Goal: Task Accomplishment & Management: Use online tool/utility

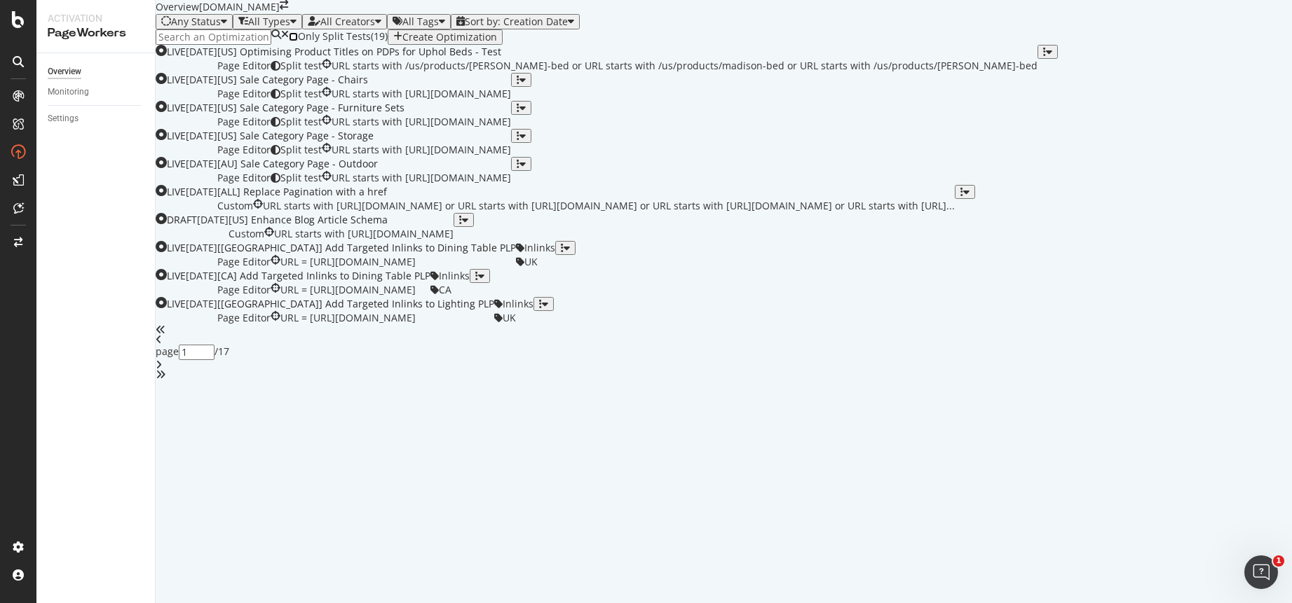
click at [298, 41] on input "checkbox" at bounding box center [293, 36] width 9 height 9
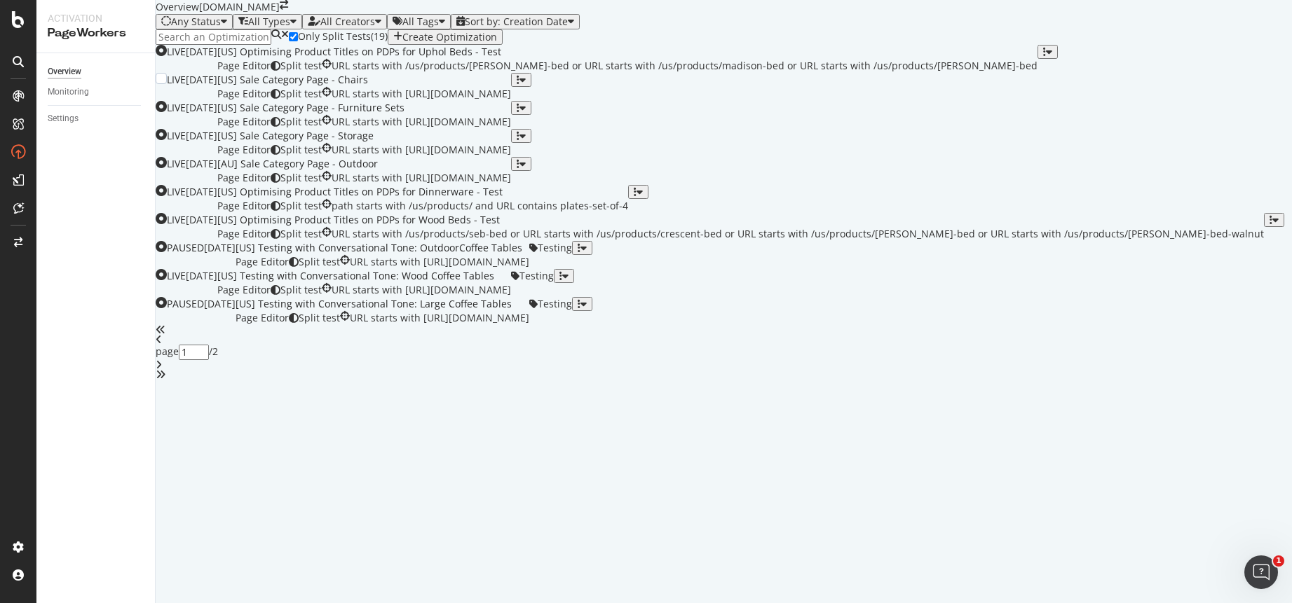
scroll to position [452, 0]
click at [162, 370] on icon "angle-right" at bounding box center [159, 365] width 6 height 10
type input "2"
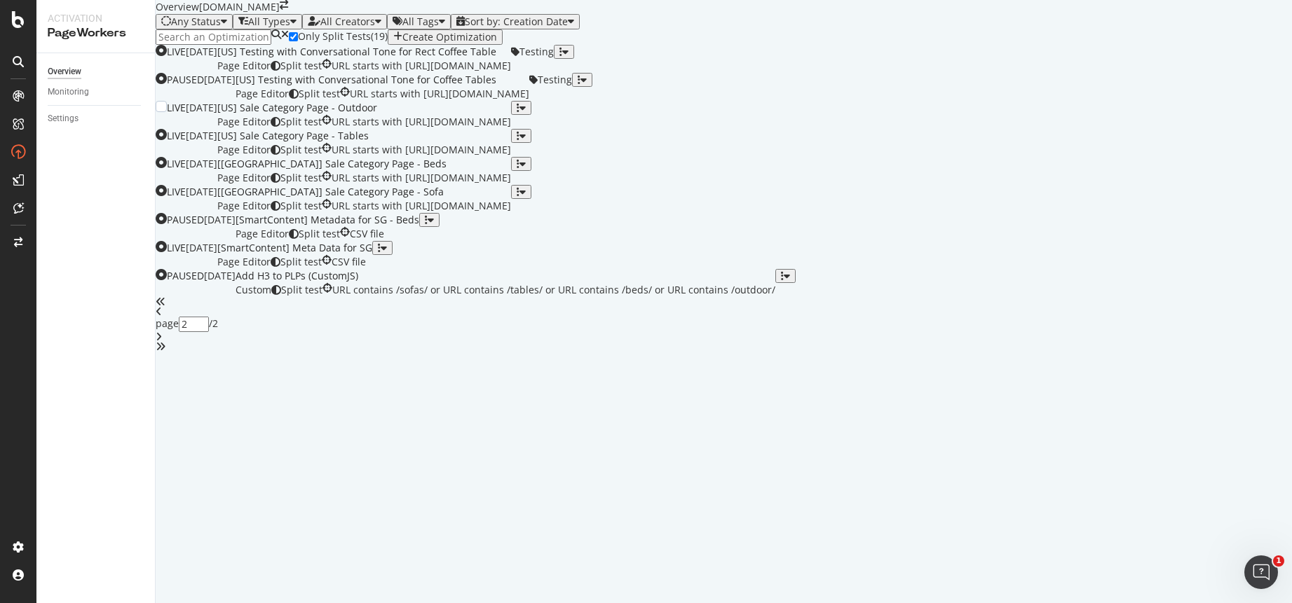
scroll to position [139, 0]
click at [479, 199] on div "[US] Sale Category Page - Sofa" at bounding box center [364, 192] width 294 height 14
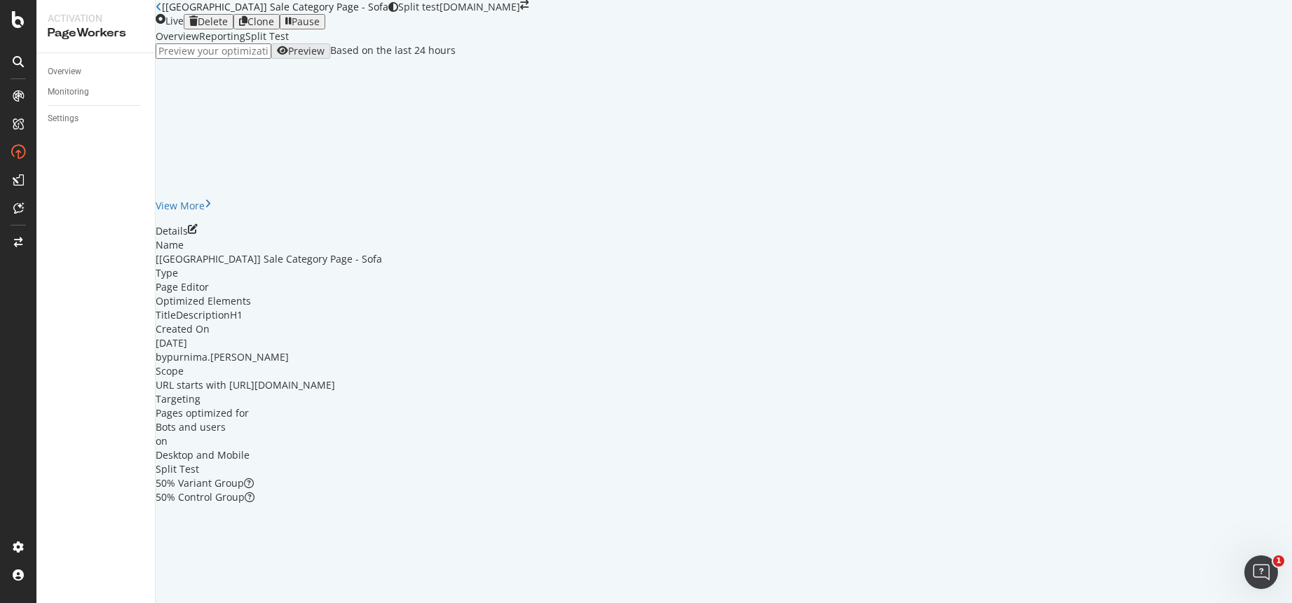
click at [289, 43] on div "Split Test" at bounding box center [266, 36] width 43 height 14
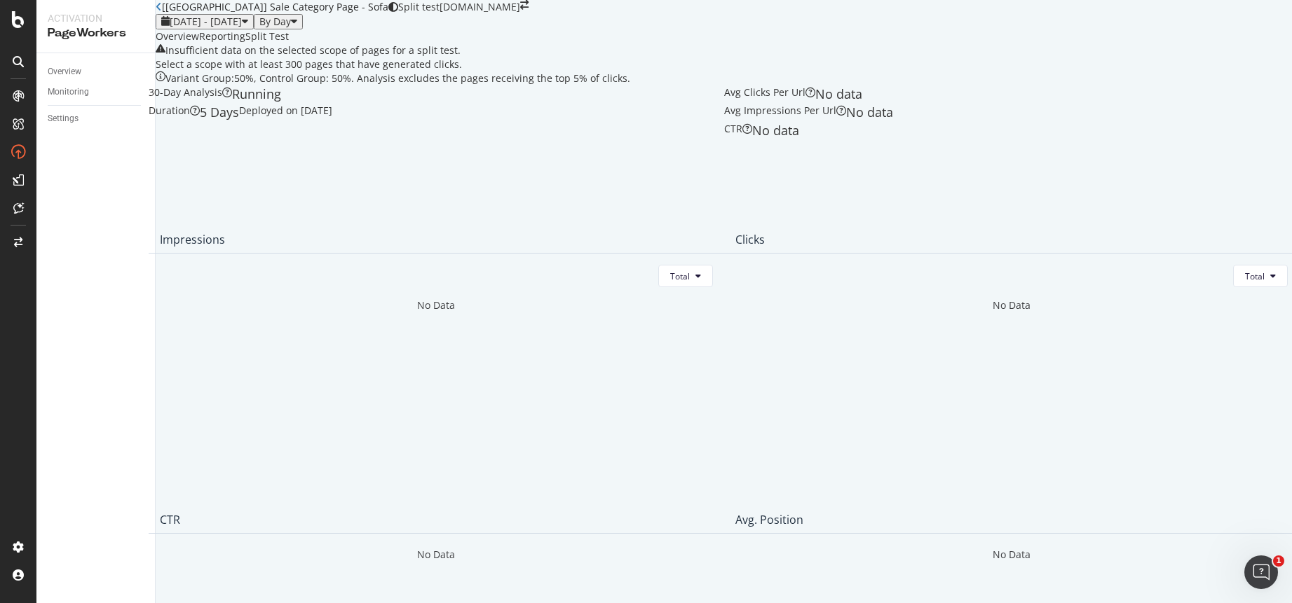
click at [245, 43] on div "Reporting" at bounding box center [222, 36] width 46 height 14
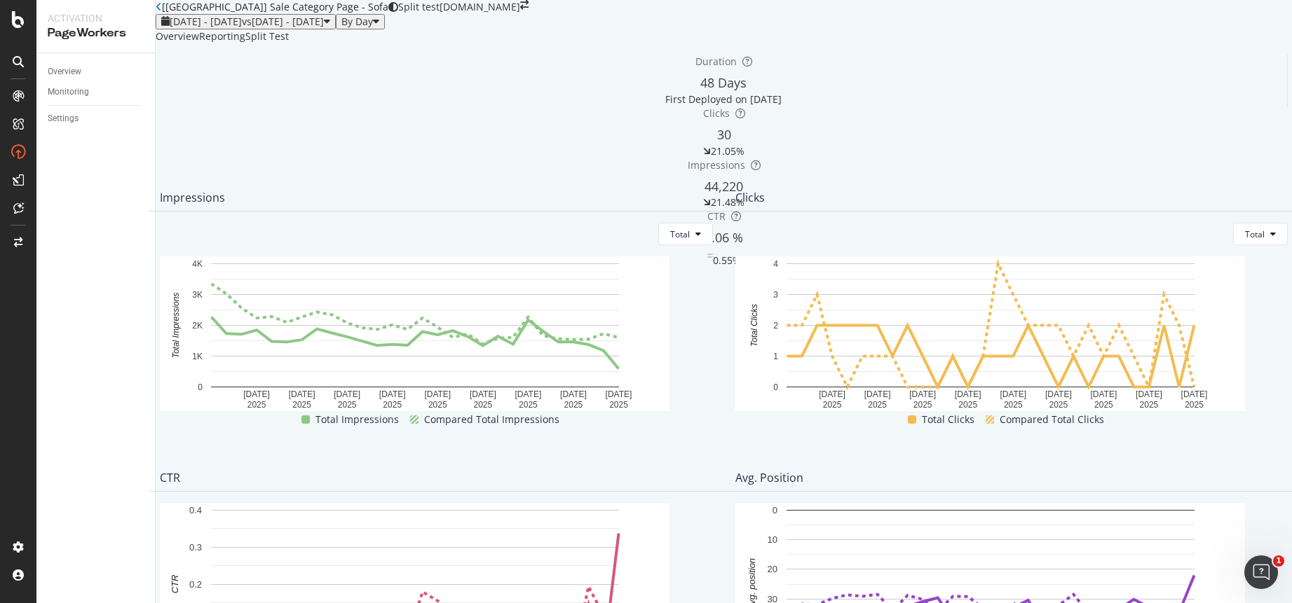
click at [199, 43] on div "Overview" at bounding box center [177, 36] width 43 height 14
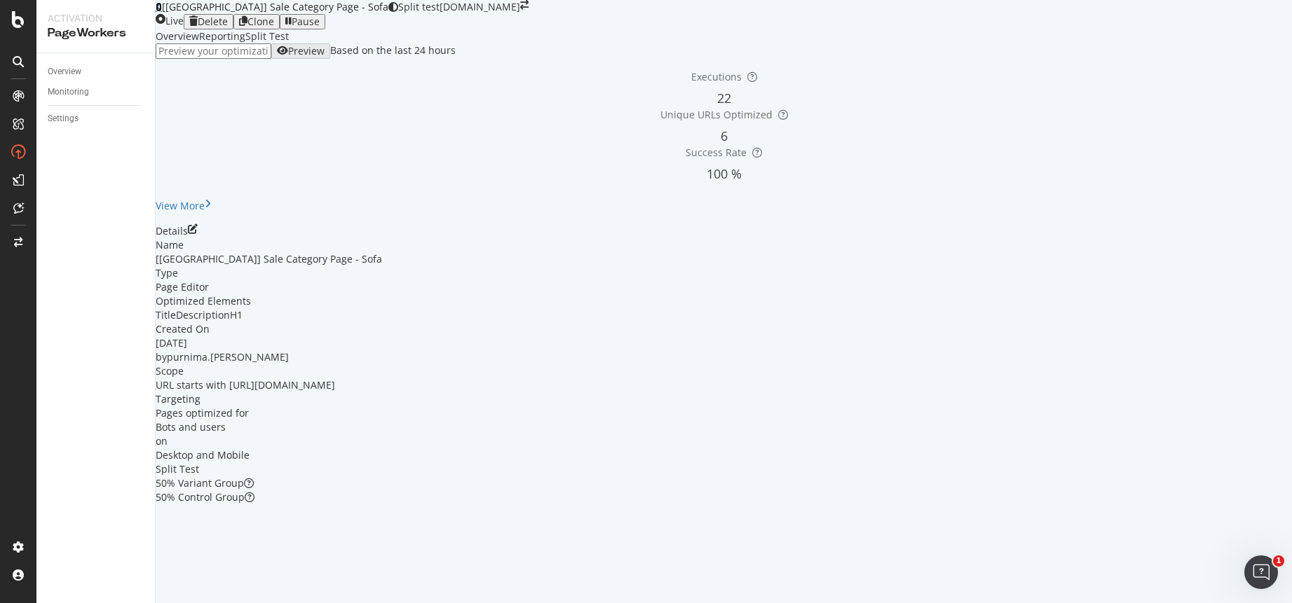
click at [162, 12] on icon at bounding box center [159, 7] width 6 height 10
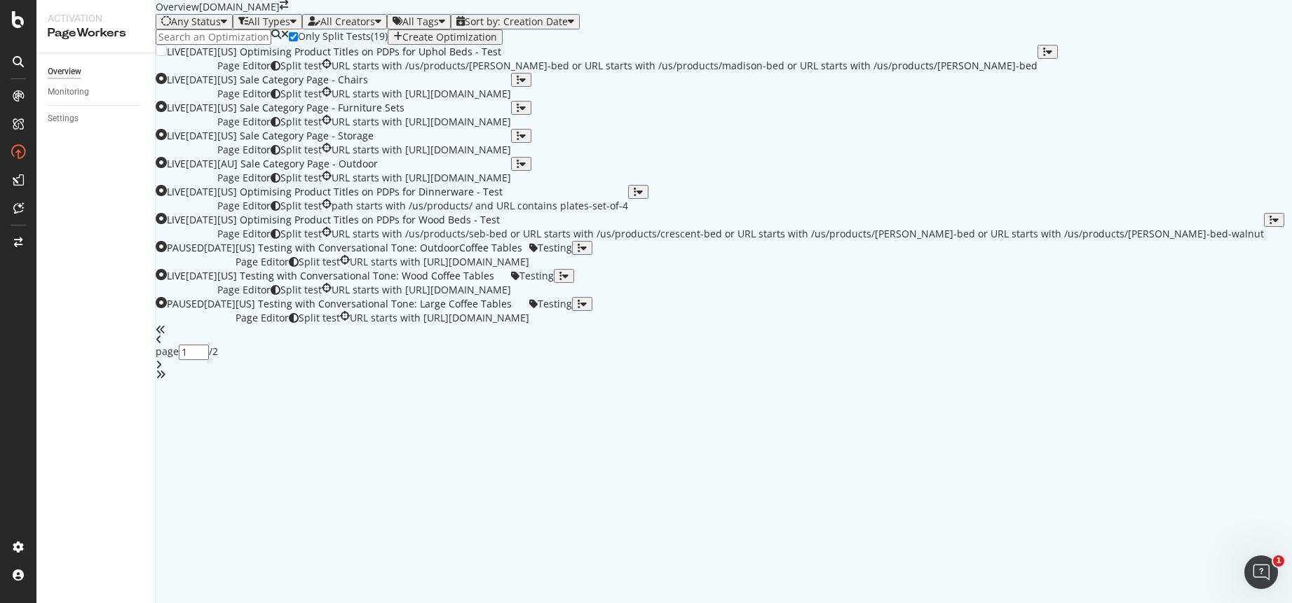
click at [621, 59] on div "[US] Optimising Product Titles on PDPs for Uphol Beds - Test" at bounding box center [627, 52] width 820 height 14
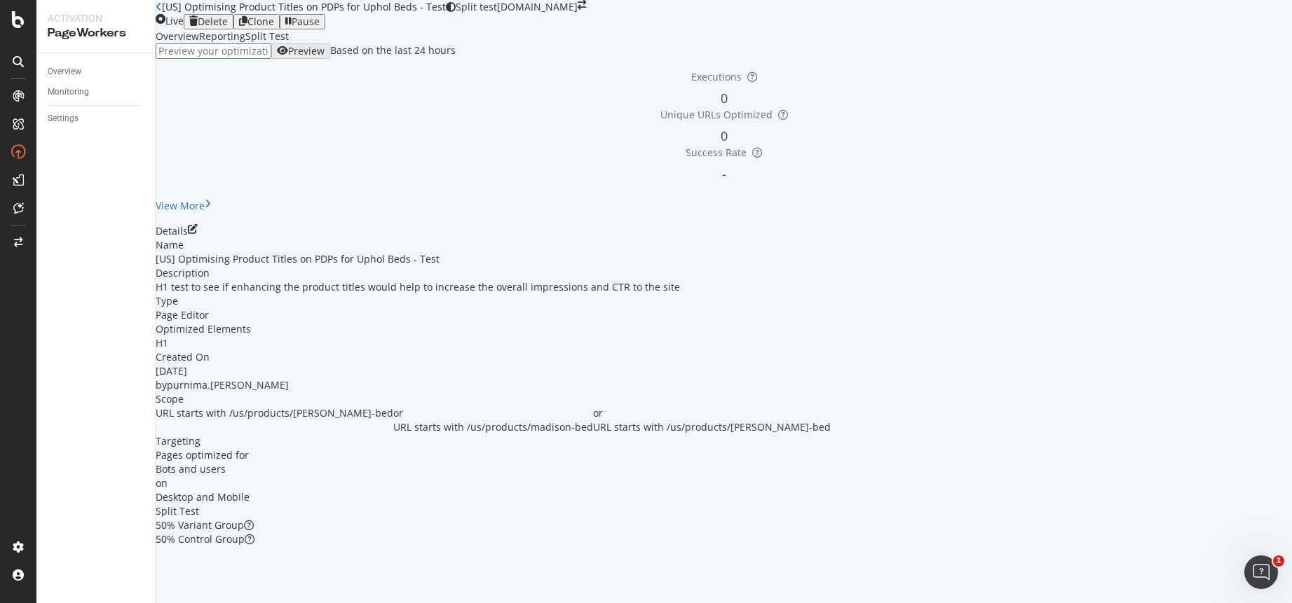
click at [271, 59] on input "url" at bounding box center [214, 50] width 116 height 15
paste input "https://www.castlery.com/us/products/dalton-bed"
type input "https://www.castlery.com/us/products/dalton-bed"
click at [325, 57] on div "Preview" at bounding box center [306, 51] width 36 height 11
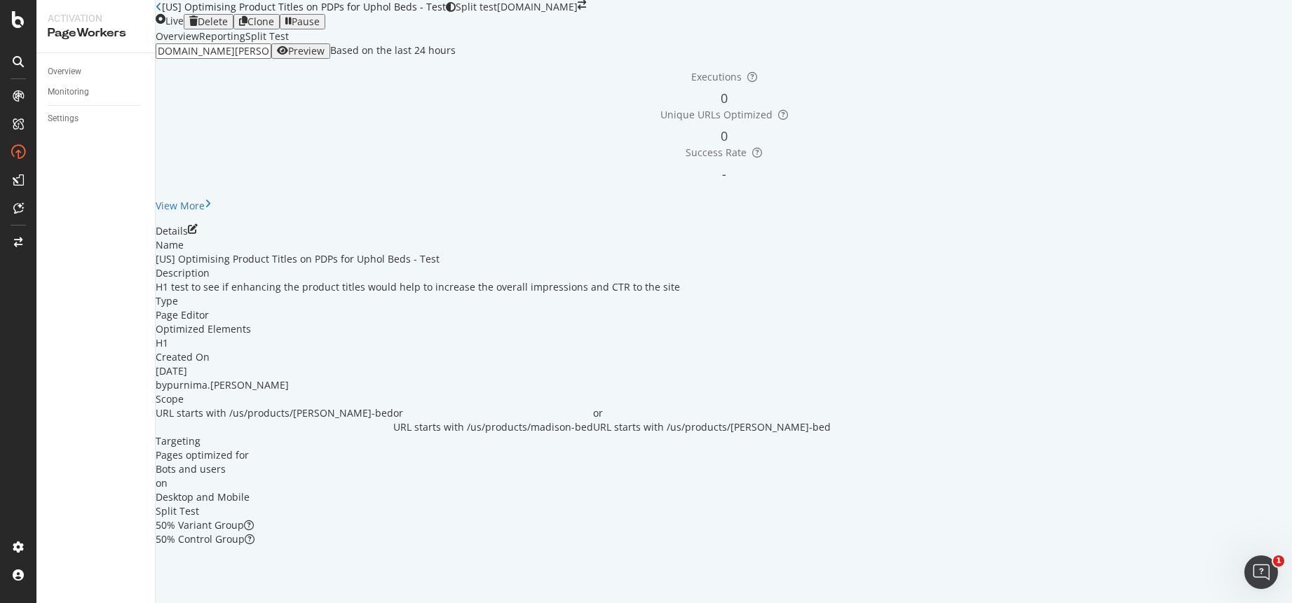
scroll to position [0, 0]
click at [162, 12] on icon at bounding box center [159, 7] width 6 height 10
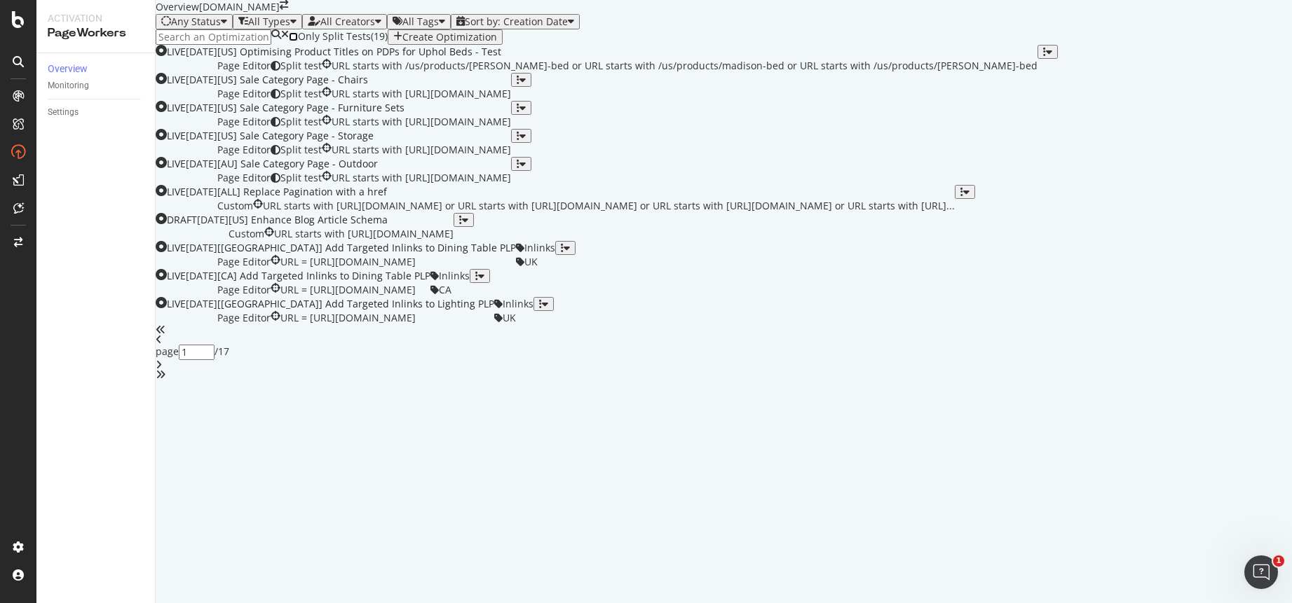
click at [298, 41] on input "checkbox" at bounding box center [293, 36] width 9 height 9
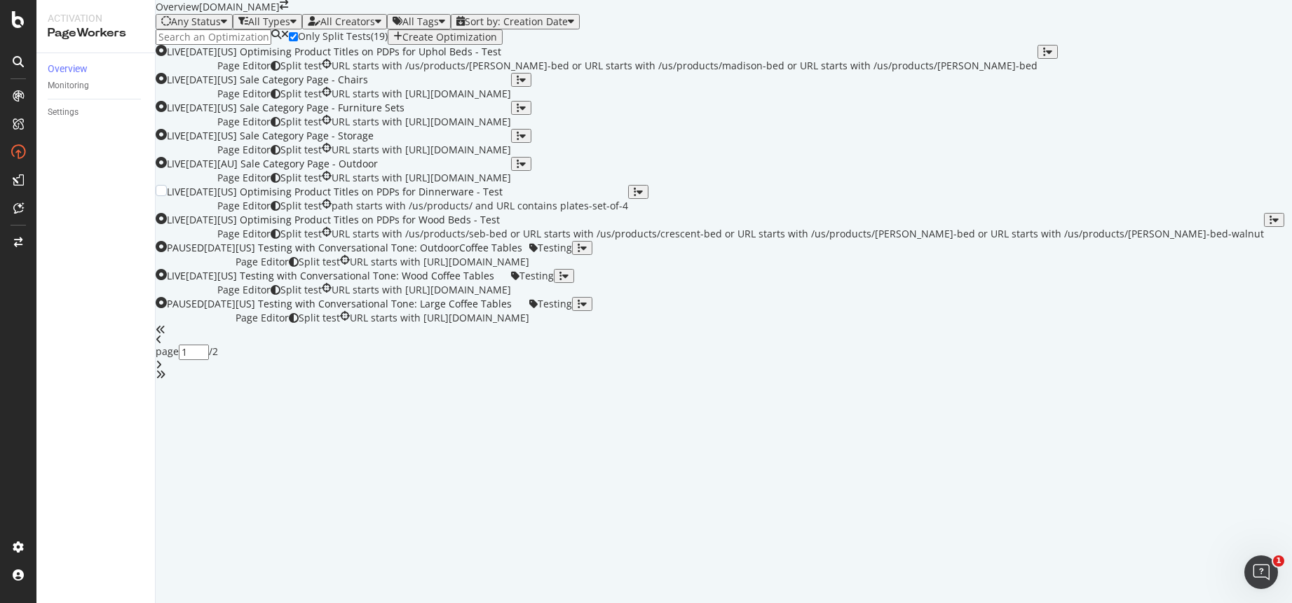
scroll to position [221, 0]
click at [514, 213] on div "Page Editor Split test path starts with /us/products/ and URL contains plates-s…" at bounding box center [422, 206] width 411 height 14
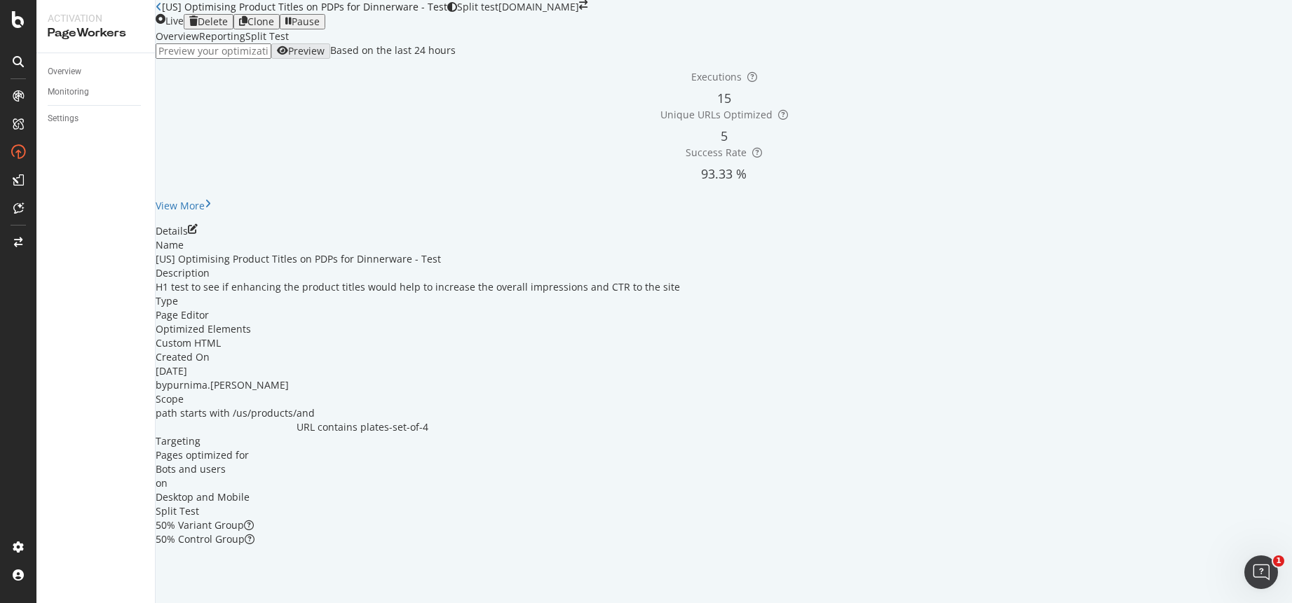
click at [174, 14] on div "[US] Optimising Product Titles on PDPs for Dinnerware - Test" at bounding box center [302, 7] width 292 height 14
click at [162, 12] on icon at bounding box center [159, 7] width 6 height 10
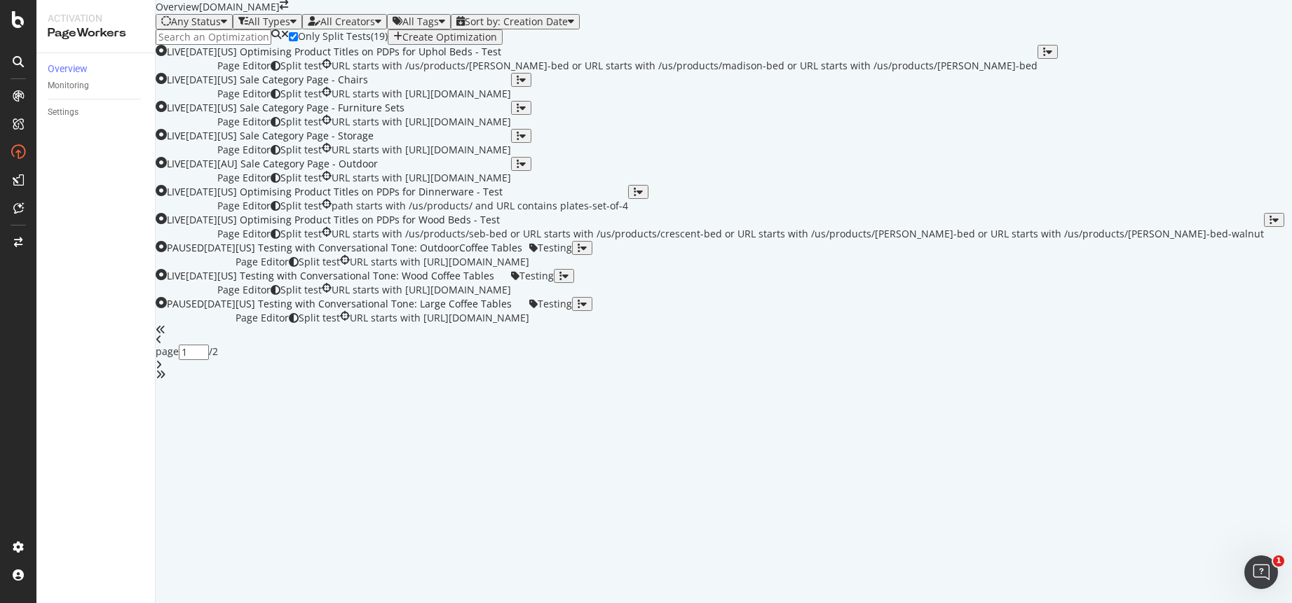
scroll to position [108, 0]
click at [502, 227] on div "[US] Optimising Product Titles on PDPs for Wood Beds - Test" at bounding box center [740, 220] width 1046 height 14
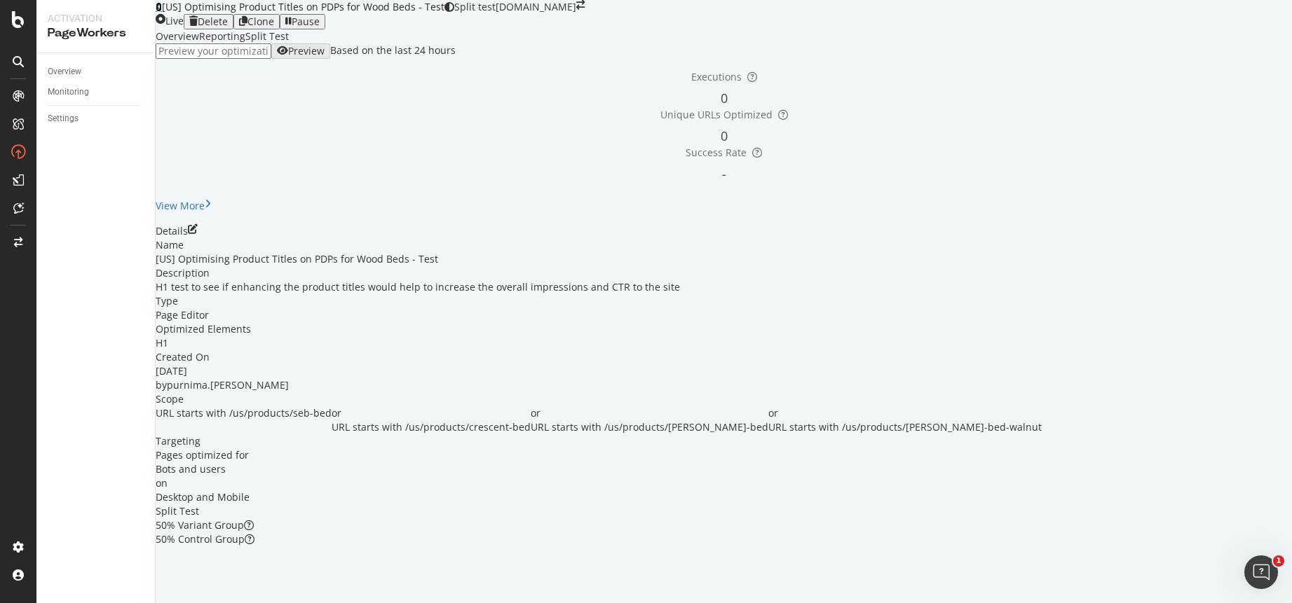
click at [162, 12] on icon at bounding box center [159, 7] width 6 height 10
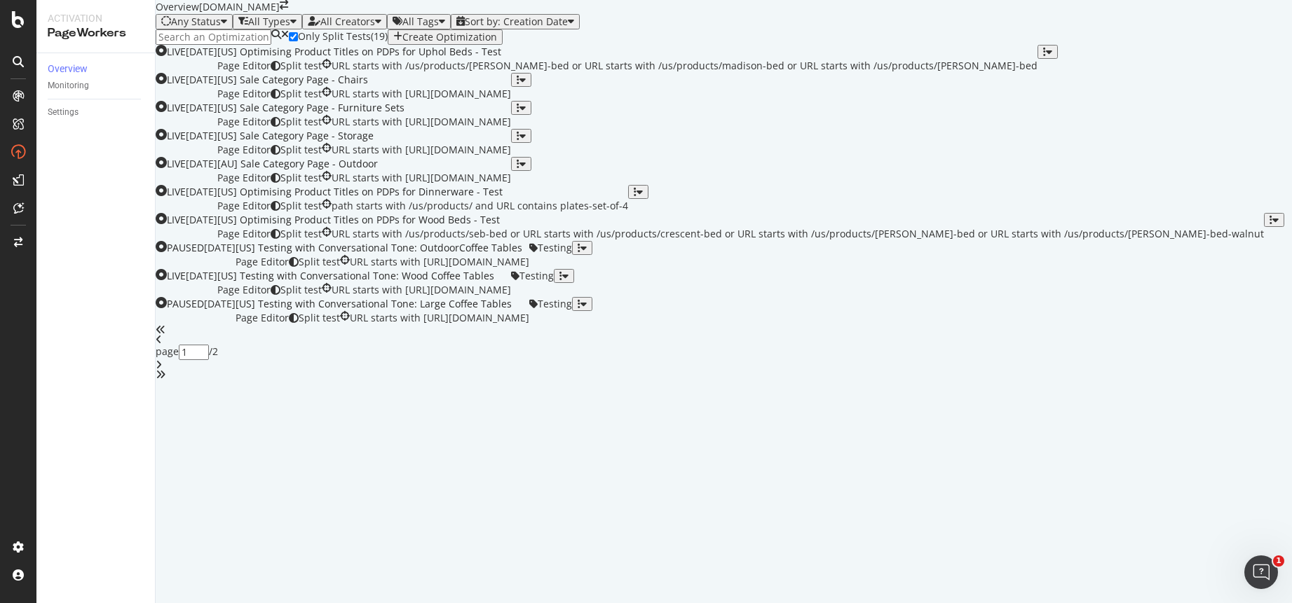
click at [402, 43] on icon "button" at bounding box center [397, 37] width 9 height 11
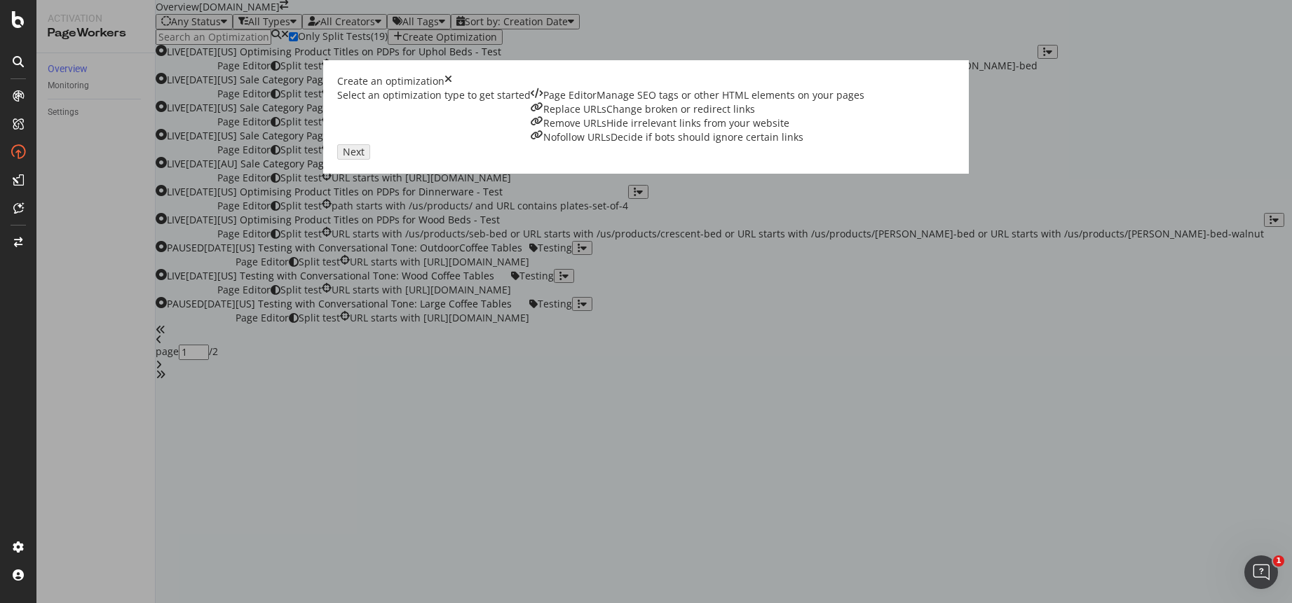
click at [531, 102] on div "Page Editor Manage SEO tags or other HTML elements on your pages" at bounding box center [698, 95] width 334 height 14
click at [370, 160] on button "Next" at bounding box center [353, 151] width 33 height 15
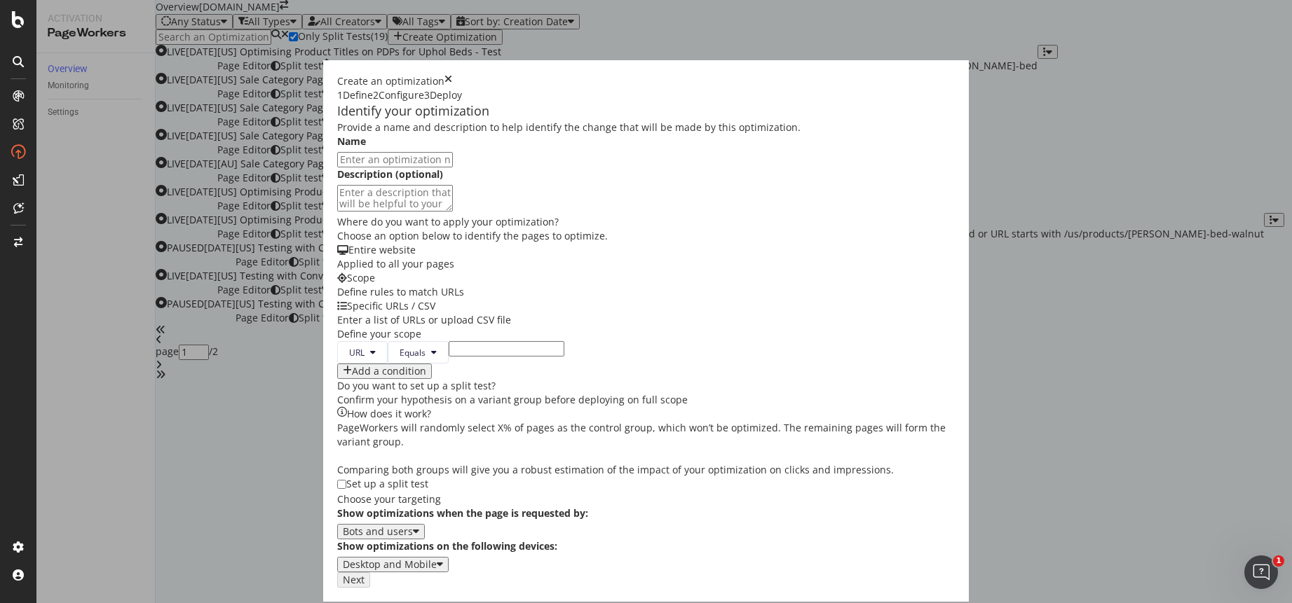
click at [378, 168] on input "modal" at bounding box center [395, 159] width 116 height 15
click at [337, 168] on input "BFCM Page Title Addition" at bounding box center [395, 159] width 116 height 15
click at [337, 212] on textarea "modal" at bounding box center [395, 198] width 116 height 27
click at [337, 168] on input "[US BFCM Page Title Addition" at bounding box center [395, 159] width 116 height 15
type input "[US] BFCM Page Title Addition"
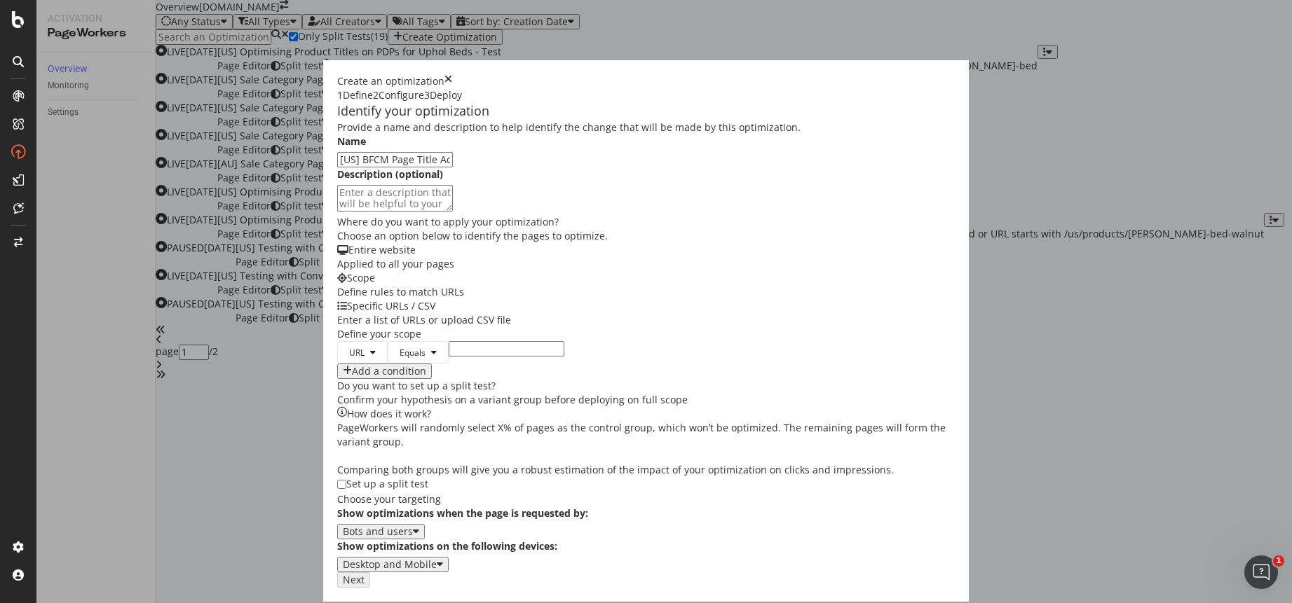
click at [337, 212] on textarea "modal" at bounding box center [395, 198] width 116 height 27
type textarea "Adding BFCM sale keywords to the page titles of Homepage and PLPs"
click at [400, 347] on span "Equals" at bounding box center [413, 353] width 26 height 12
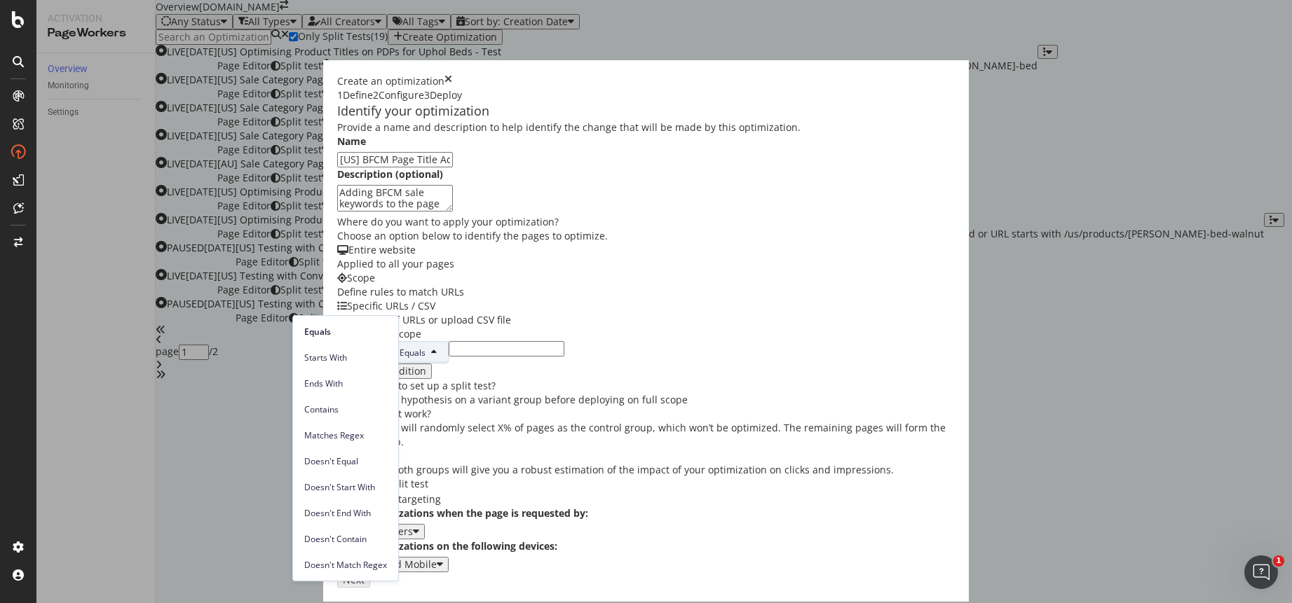
drag, startPoint x: 418, startPoint y: 306, endPoint x: 428, endPoint y: 305, distance: 9.8
click at [449, 341] on input "modal" at bounding box center [507, 348] width 116 height 15
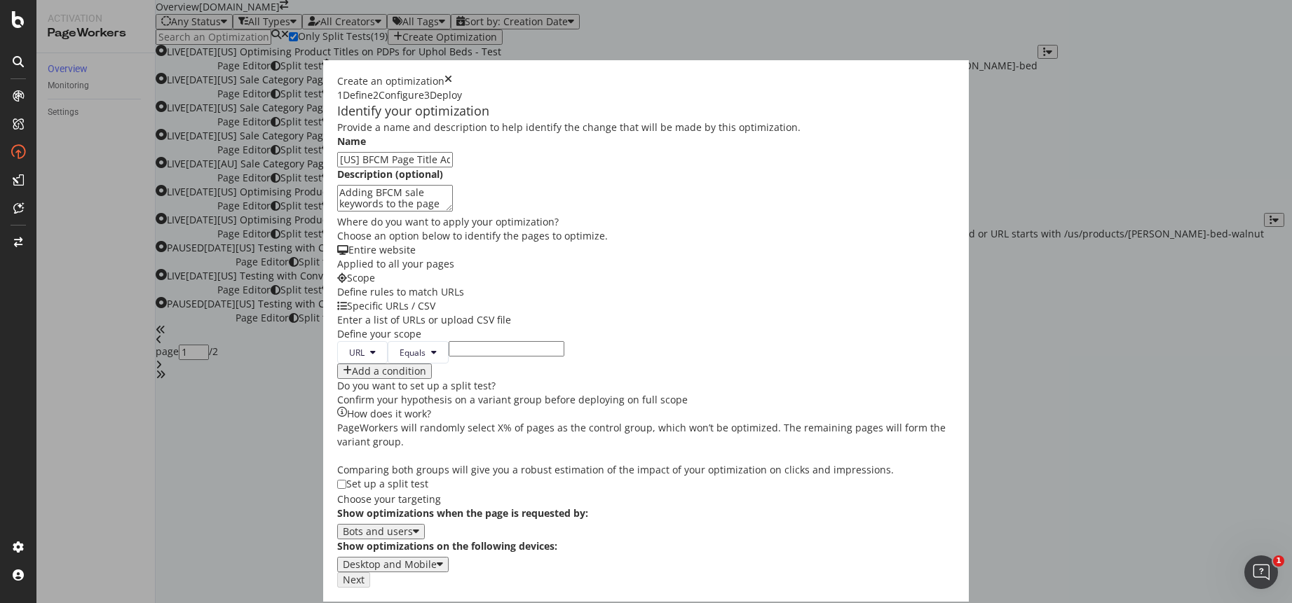
click at [449, 341] on input "modal" at bounding box center [507, 348] width 116 height 15
paste input "https://www.castlery.com/us"
type input "https://www.castlery.com/us"
click at [352, 366] on div "Add a condition" at bounding box center [389, 371] width 74 height 11
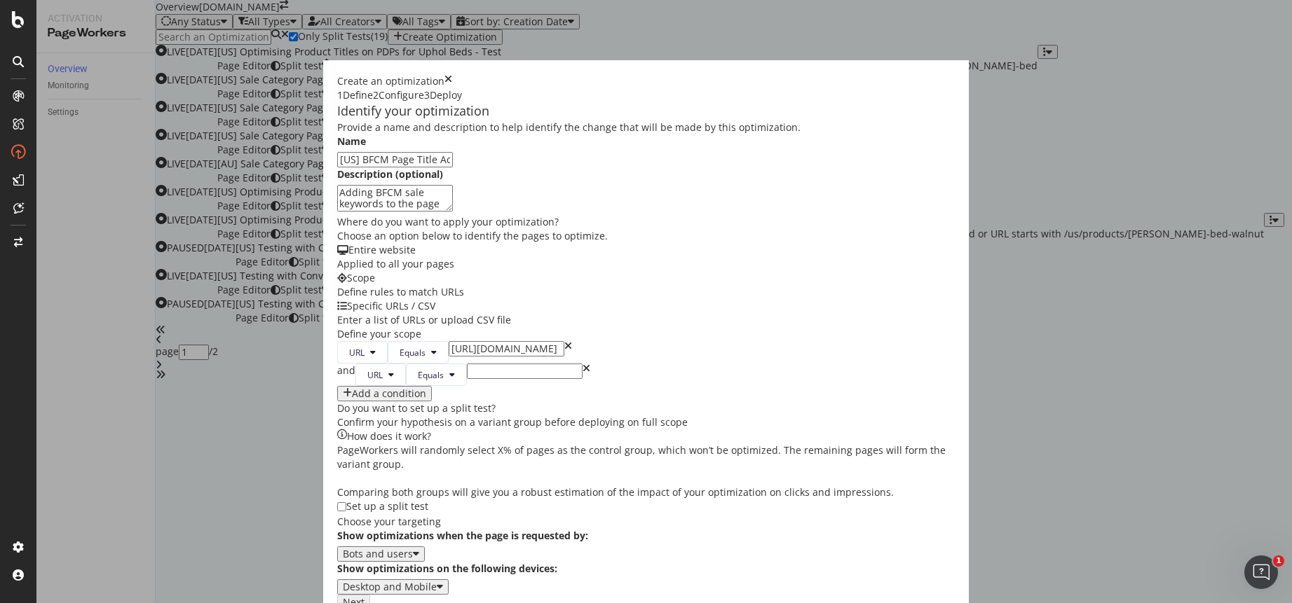
click at [337, 364] on div "and" at bounding box center [346, 375] width 18 height 22
click at [441, 371] on icon "modal" at bounding box center [444, 375] width 6 height 8
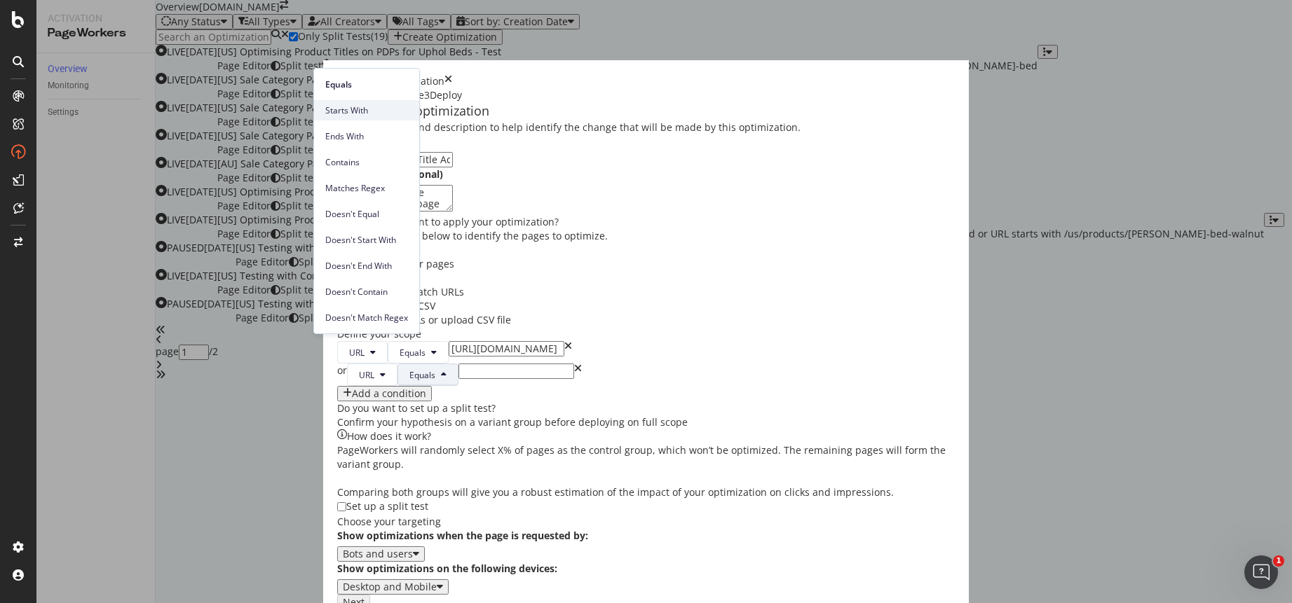
click at [391, 107] on span "Starts With" at bounding box center [366, 110] width 83 height 13
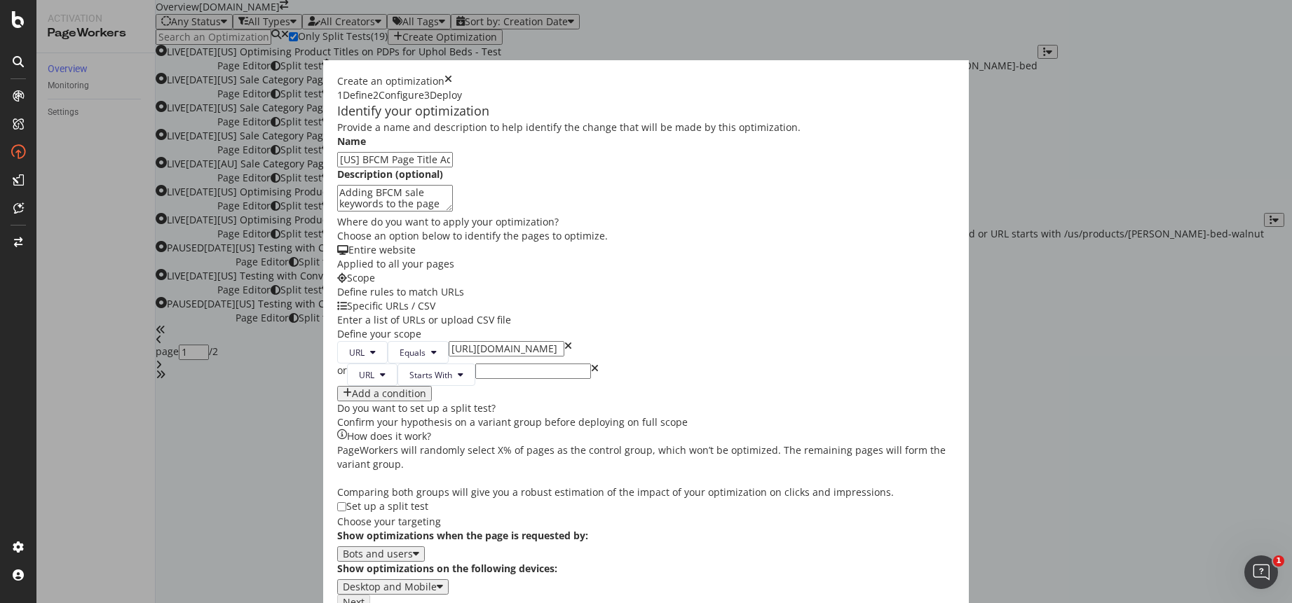
click at [475, 364] on input "modal" at bounding box center [533, 371] width 116 height 15
paste input "https://www.castlery.com/us/sofas/"
type input "https://www.castlery.com/us/sofas/"
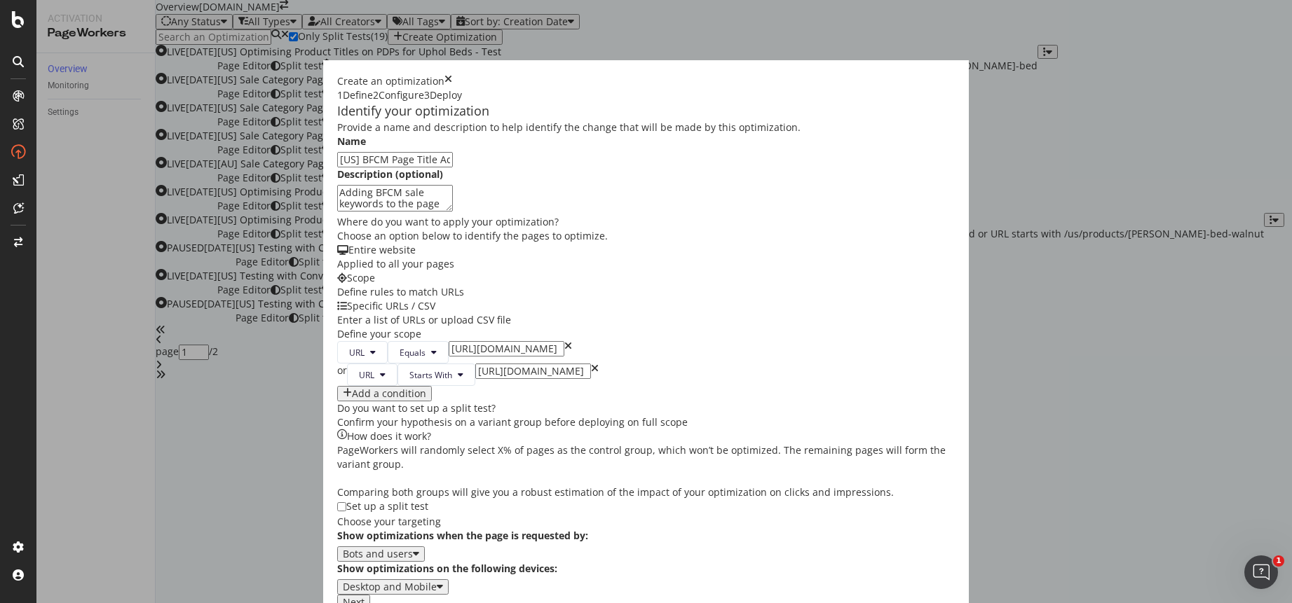
click at [352, 388] on div "Add a condition" at bounding box center [389, 393] width 74 height 11
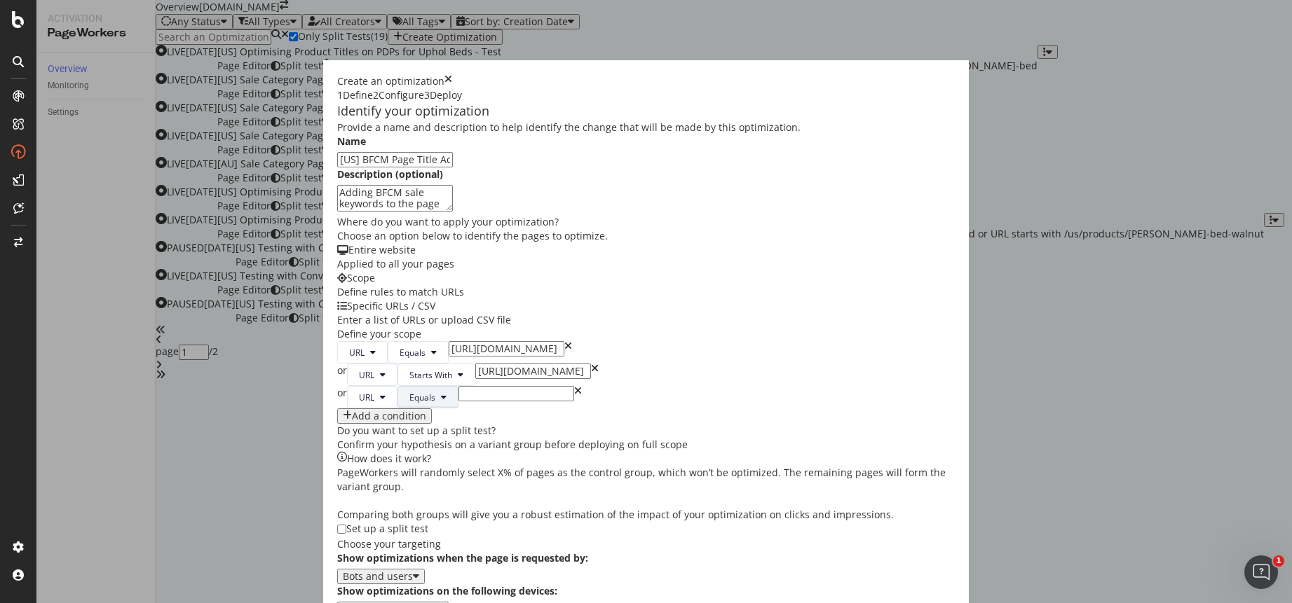
click at [397, 392] on button "Equals" at bounding box center [427, 397] width 61 height 22
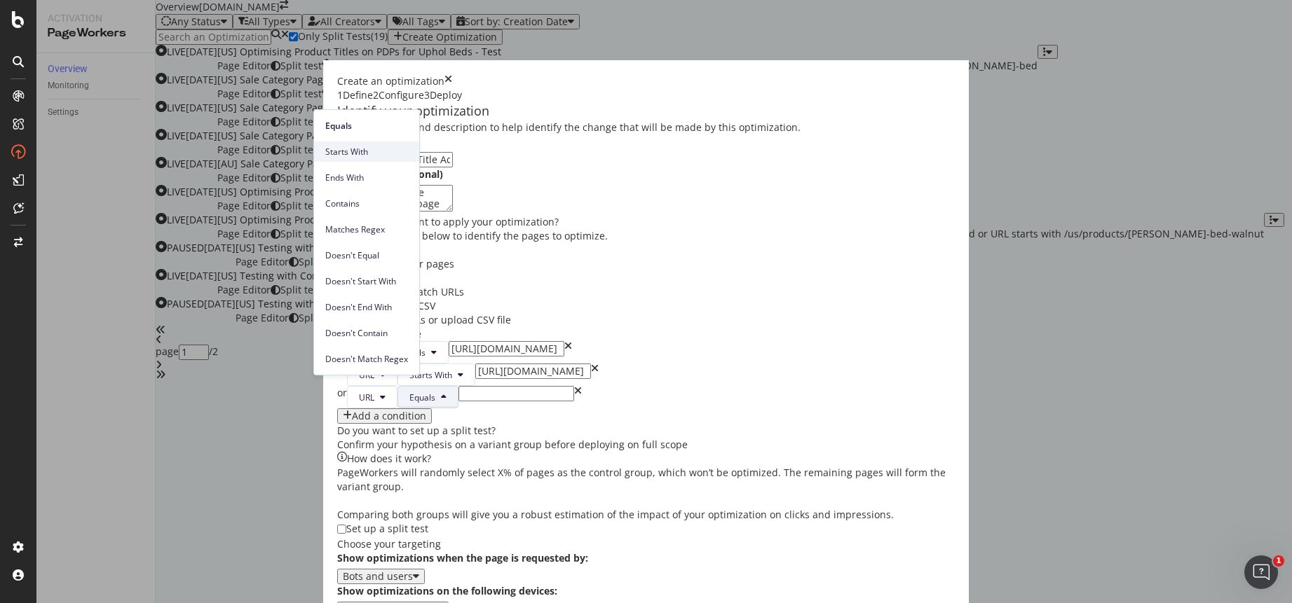
click at [352, 157] on span "Starts With" at bounding box center [366, 152] width 83 height 13
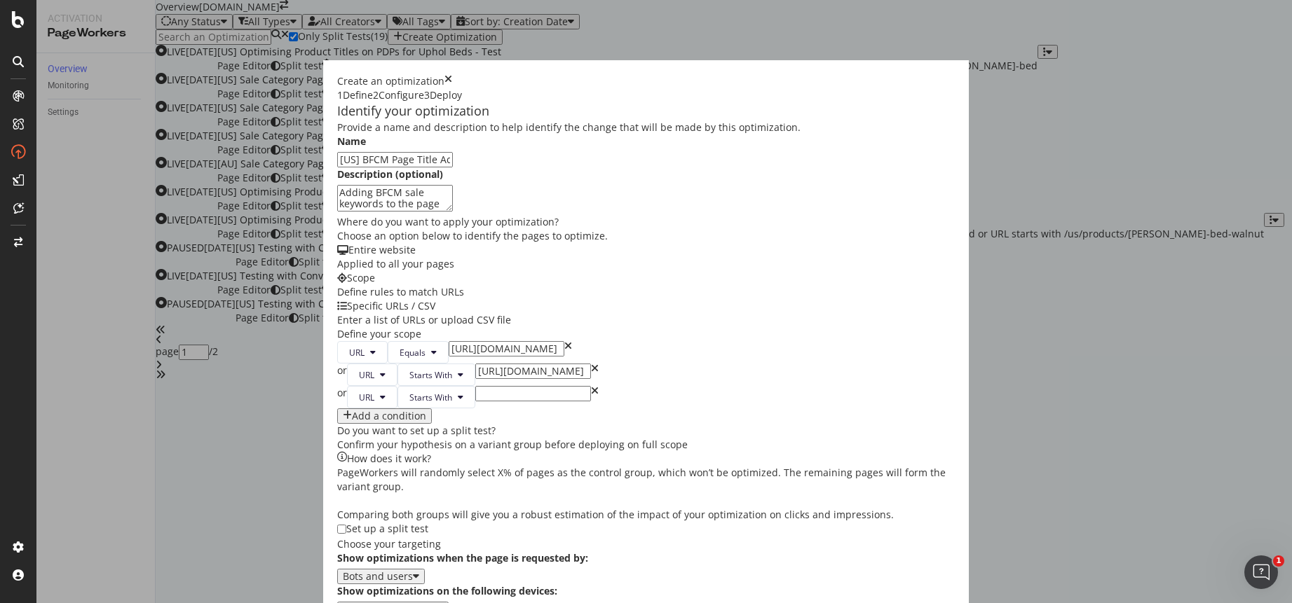
click at [475, 388] on input "modal" at bounding box center [533, 393] width 116 height 15
paste input "https://www.castlery.com/us/tables/"
type input "https://www.castlery.com/us/tables/"
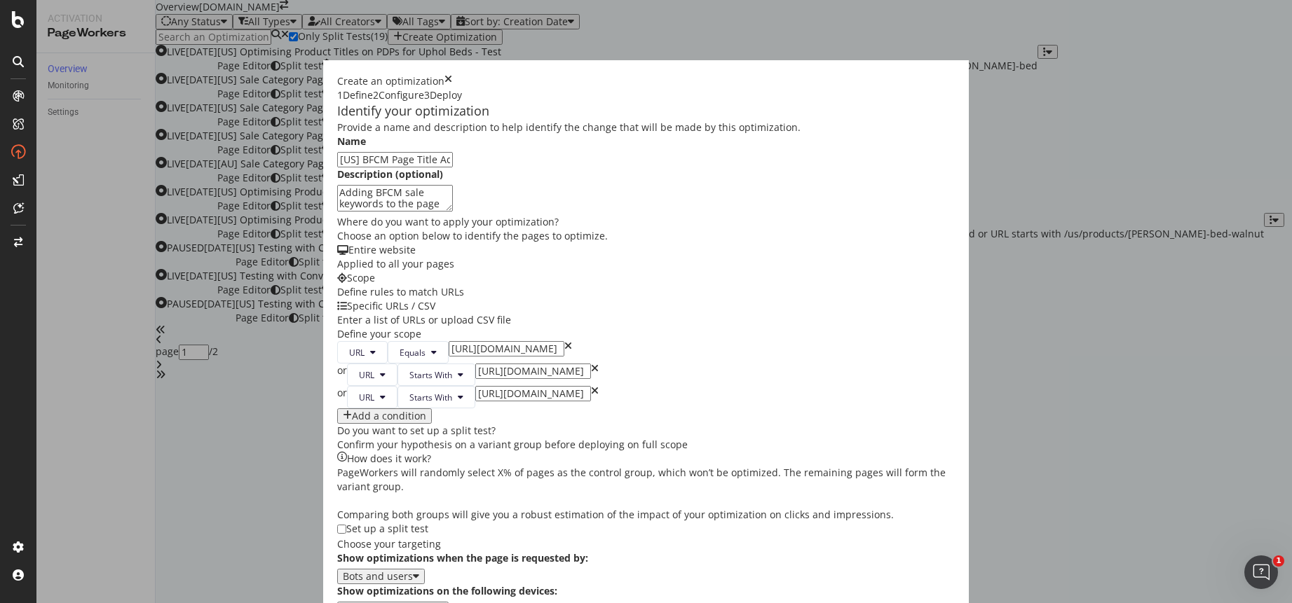
click at [352, 422] on div "Add a condition" at bounding box center [389, 416] width 74 height 11
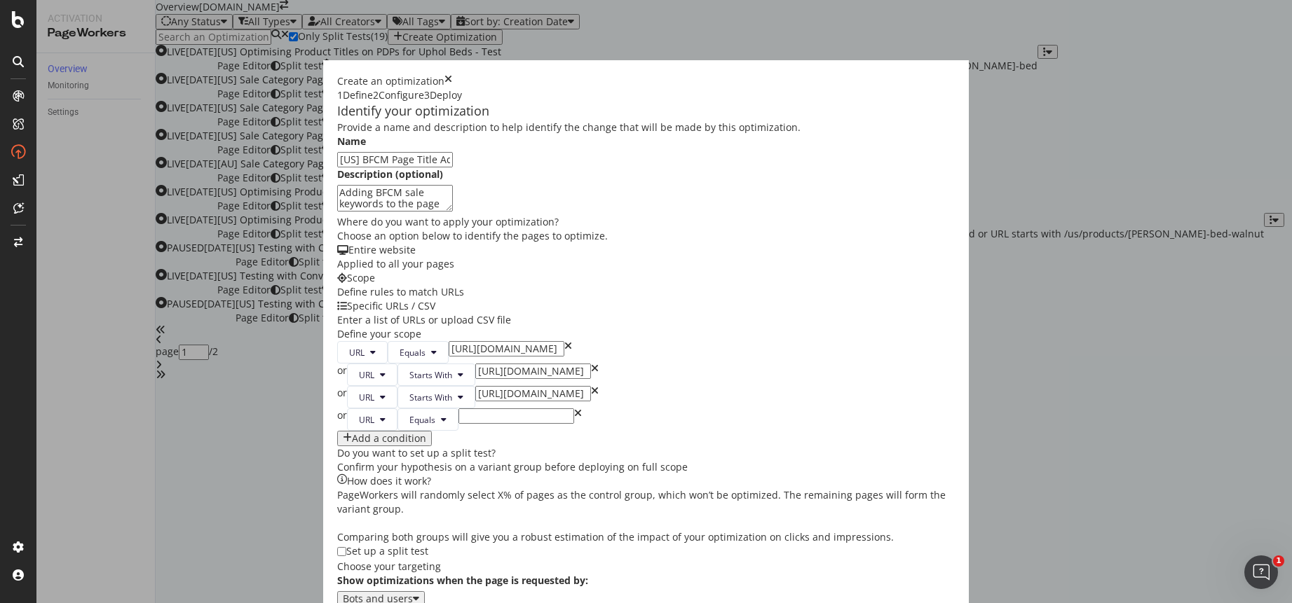
drag, startPoint x: 444, startPoint y: 430, endPoint x: 383, endPoint y: 425, distance: 61.9
click at [458, 424] on input "modal" at bounding box center [516, 416] width 116 height 15
paste input "https://www.castlery.com/us/chairs/"
type input "https://www.castlery.com/us/chairs/"
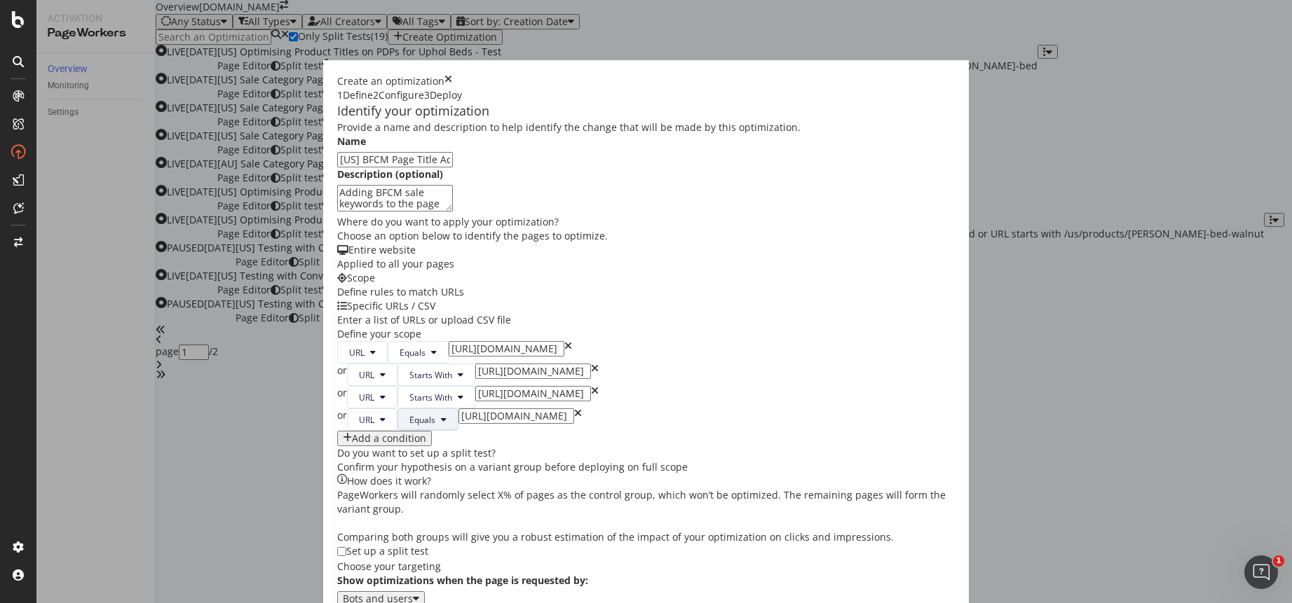
click at [397, 431] on button "Equals" at bounding box center [427, 420] width 61 height 22
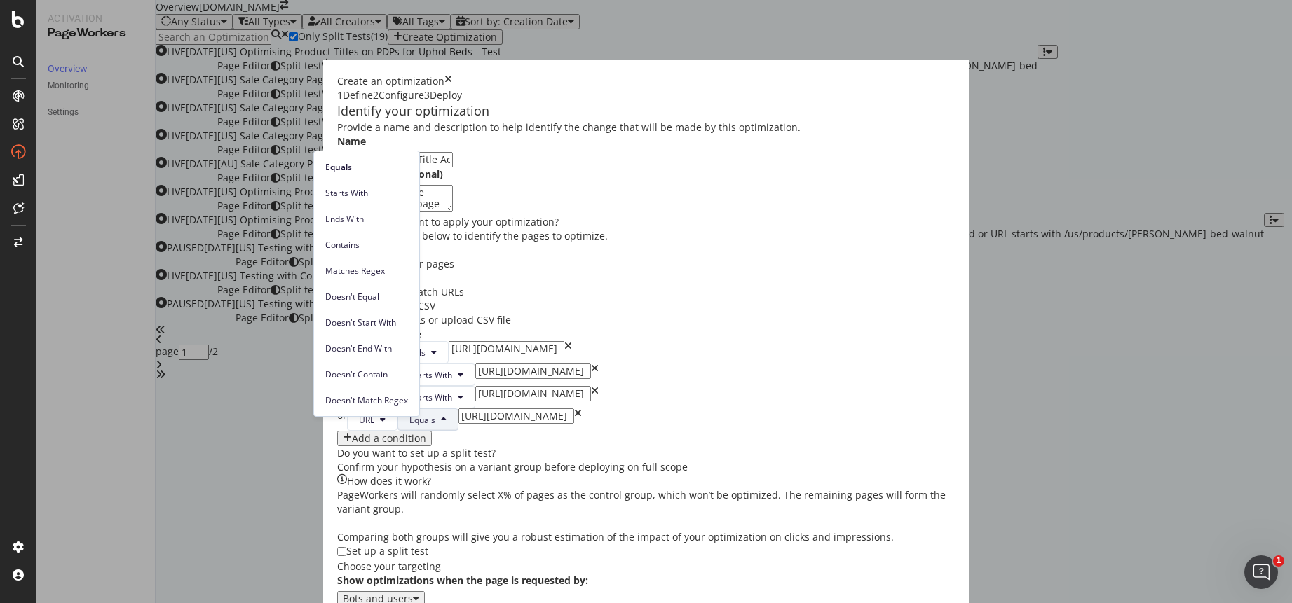
scroll to position [0, 0]
click at [368, 198] on span "Starts With" at bounding box center [366, 193] width 83 height 13
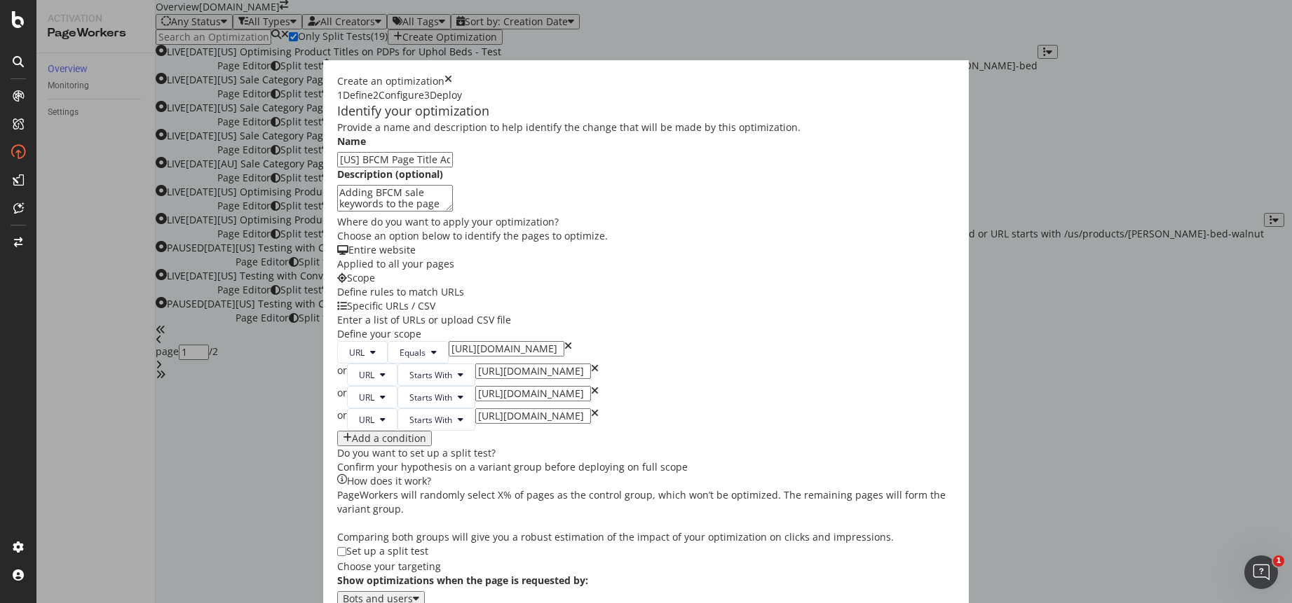
click at [352, 444] on div "Add a condition" at bounding box center [389, 438] width 74 height 11
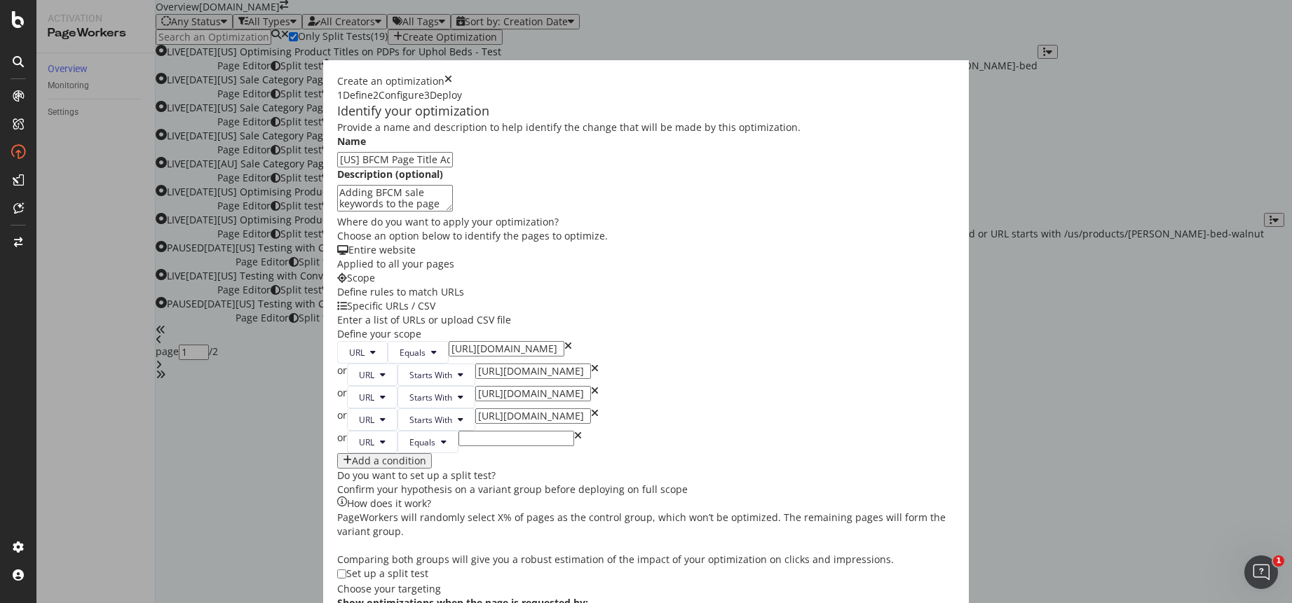
click at [458, 446] on input "modal" at bounding box center [516, 438] width 116 height 15
paste input "https://www.castlery.com/us/beds/"
type input "https://www.castlery.com/us/beds/"
click at [397, 453] on button "Equals" at bounding box center [427, 442] width 61 height 22
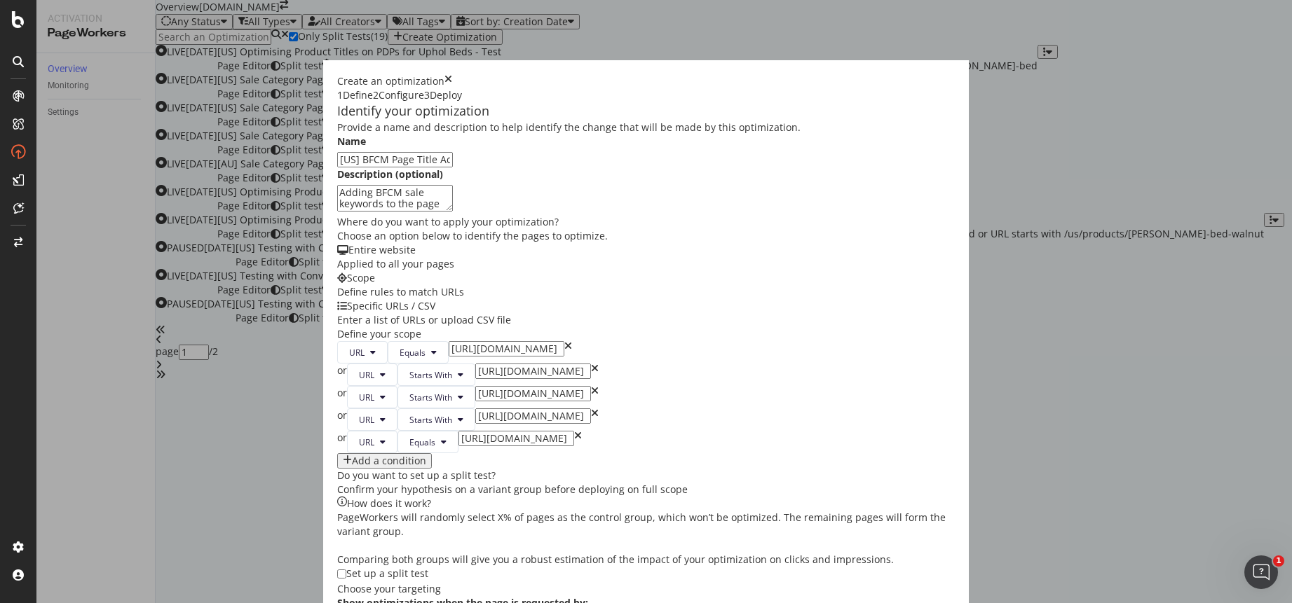
scroll to position [0, 0]
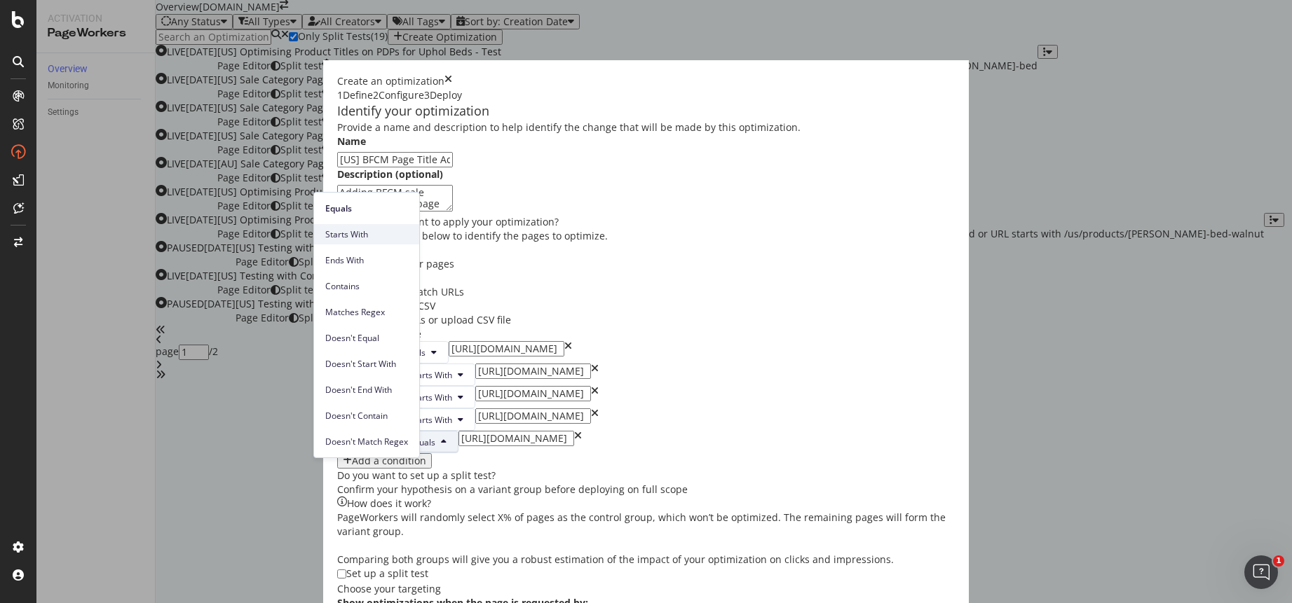
click at [383, 228] on span "Starts With" at bounding box center [366, 234] width 83 height 13
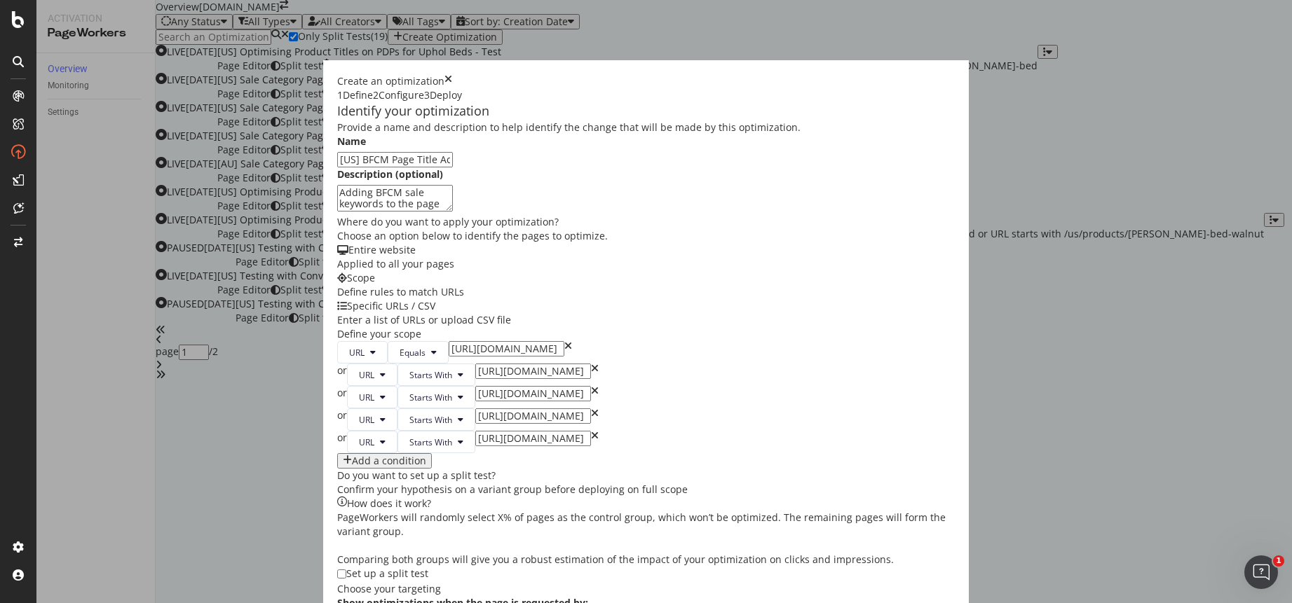
click at [352, 467] on div "Add a condition" at bounding box center [389, 461] width 74 height 11
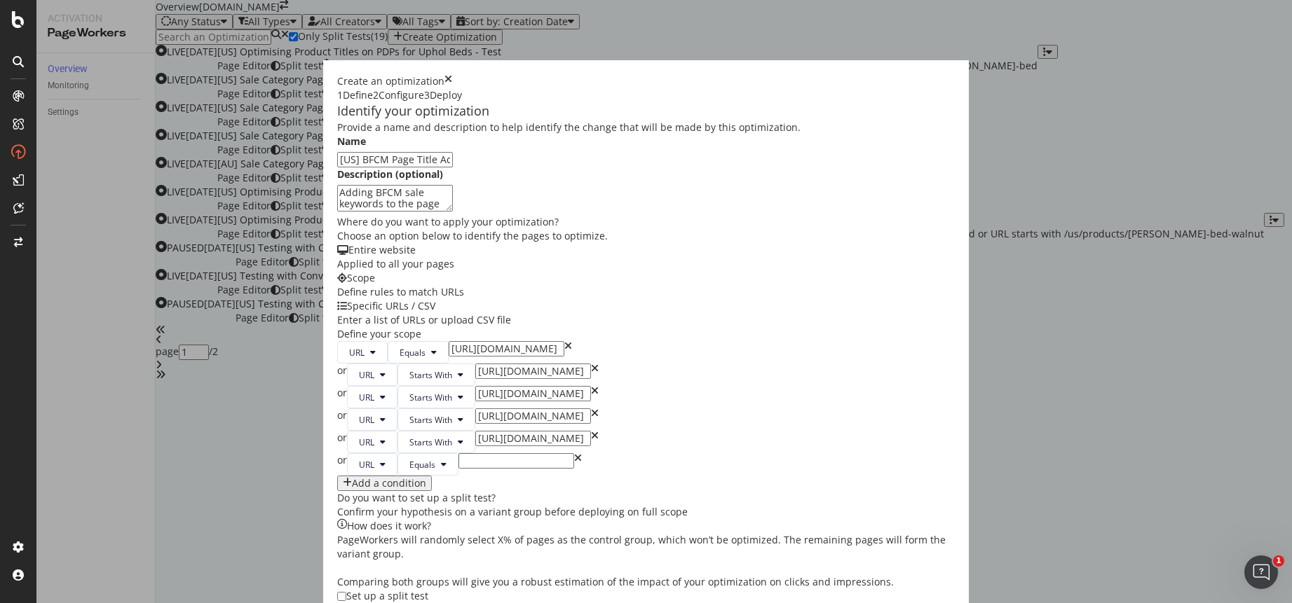
click at [458, 469] on input "modal" at bounding box center [516, 460] width 116 height 15
paste input "https://www.castlery.com/us/storage/"
type input "https://www.castlery.com/us/storage/"
click at [409, 471] on span "Equals" at bounding box center [422, 465] width 26 height 12
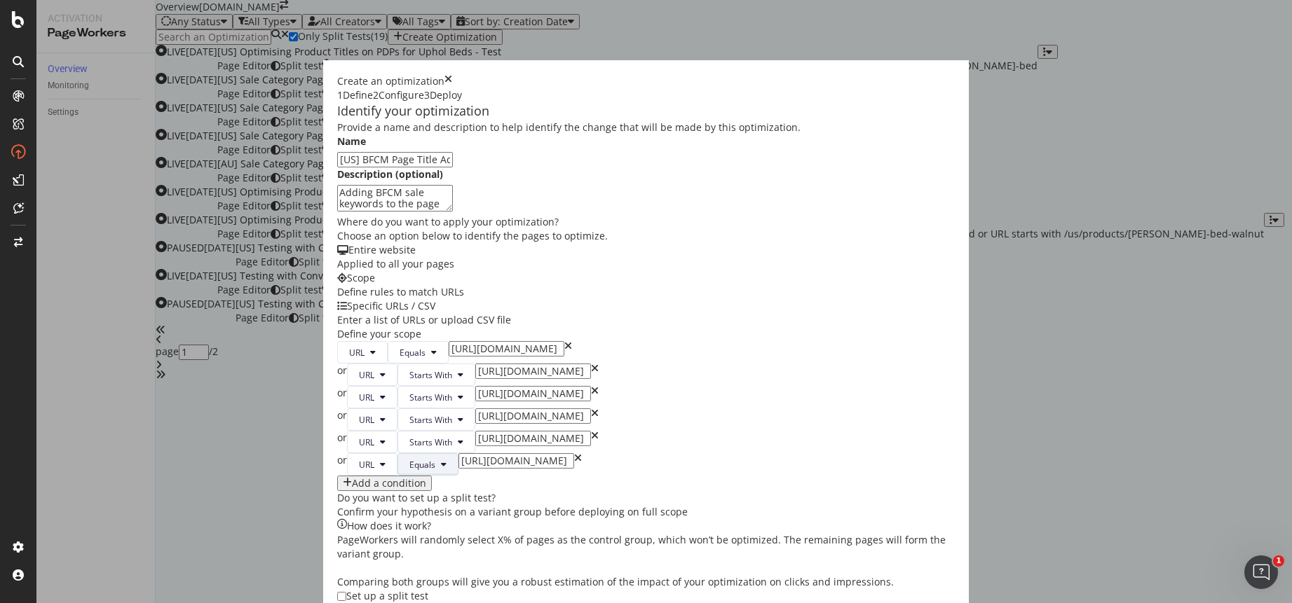
scroll to position [0, 0]
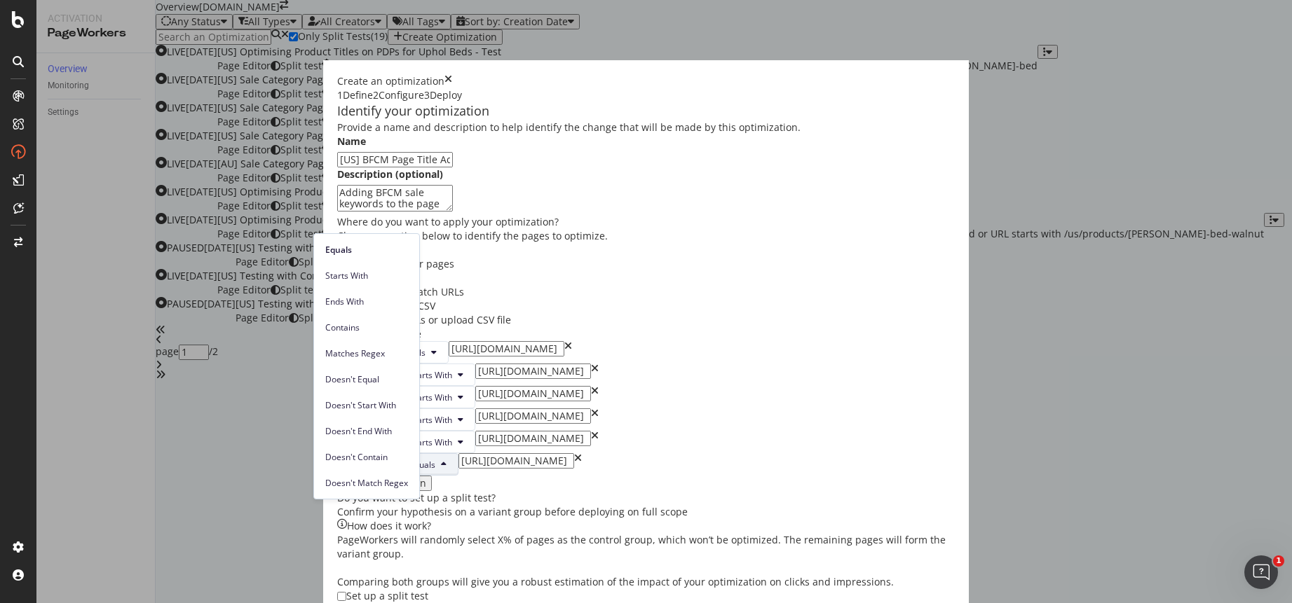
drag, startPoint x: 372, startPoint y: 274, endPoint x: 409, endPoint y: 282, distance: 37.3
click at [372, 274] on span "Starts With" at bounding box center [366, 276] width 83 height 13
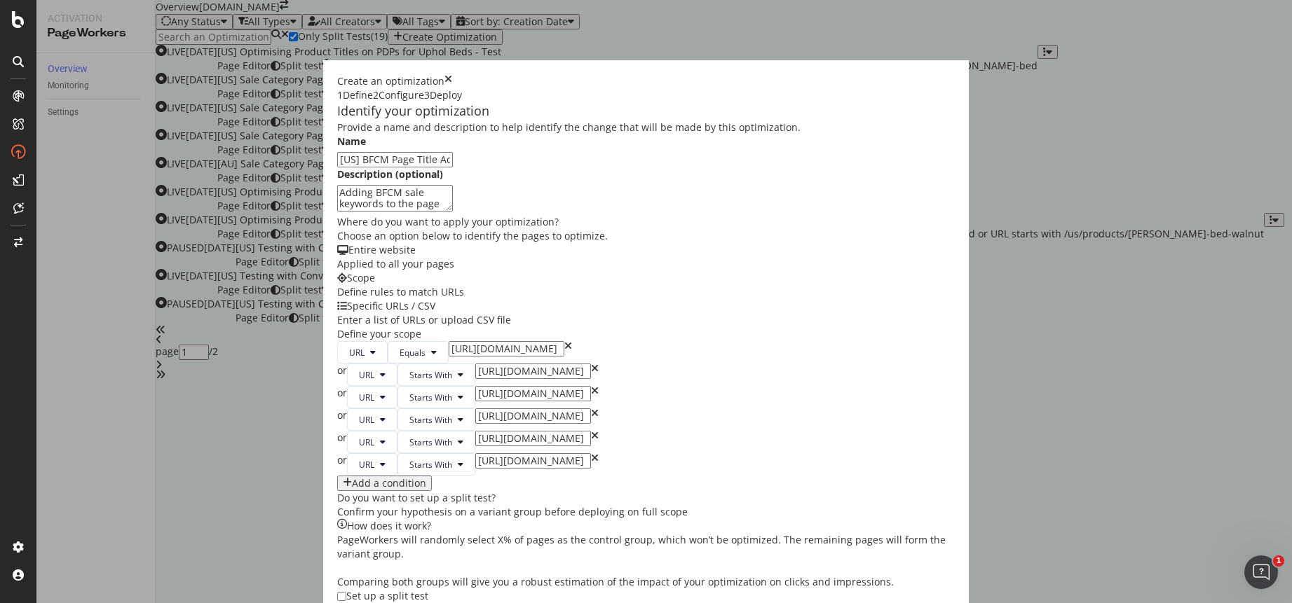
scroll to position [439, 0]
click at [343, 478] on div "Add a condition" at bounding box center [384, 483] width 83 height 11
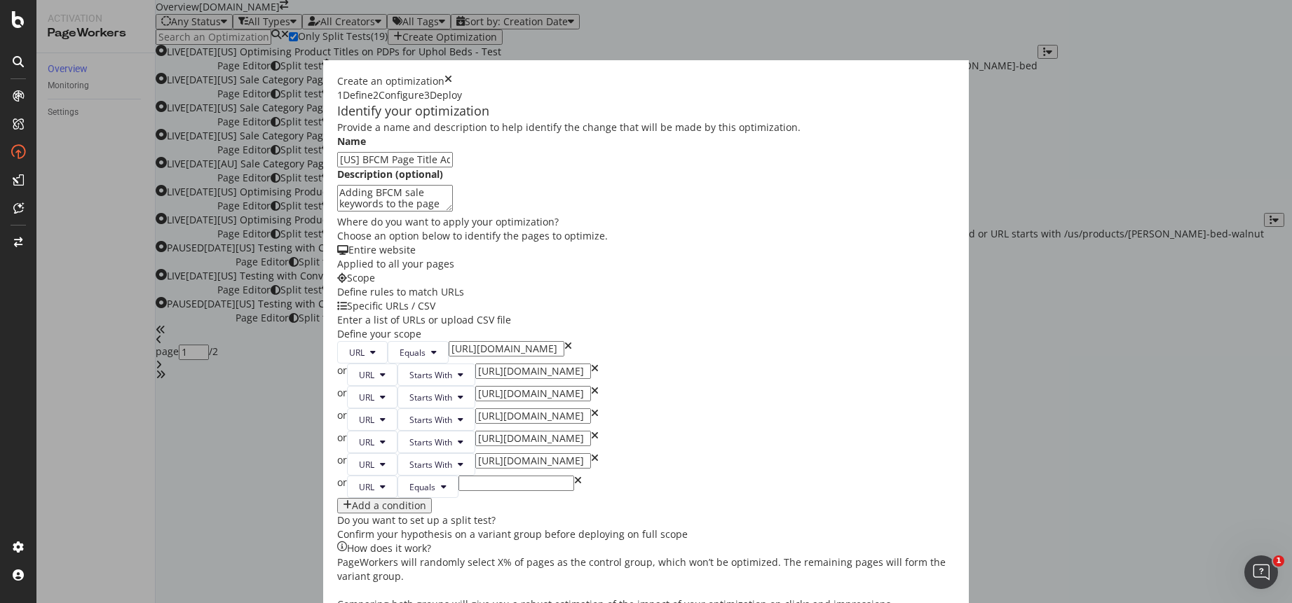
click at [458, 476] on input "modal" at bounding box center [516, 483] width 116 height 15
paste input "https://www.castlery.com/us/furniture-sets/"
type input "https://www.castlery.com/us/furniture-sets/"
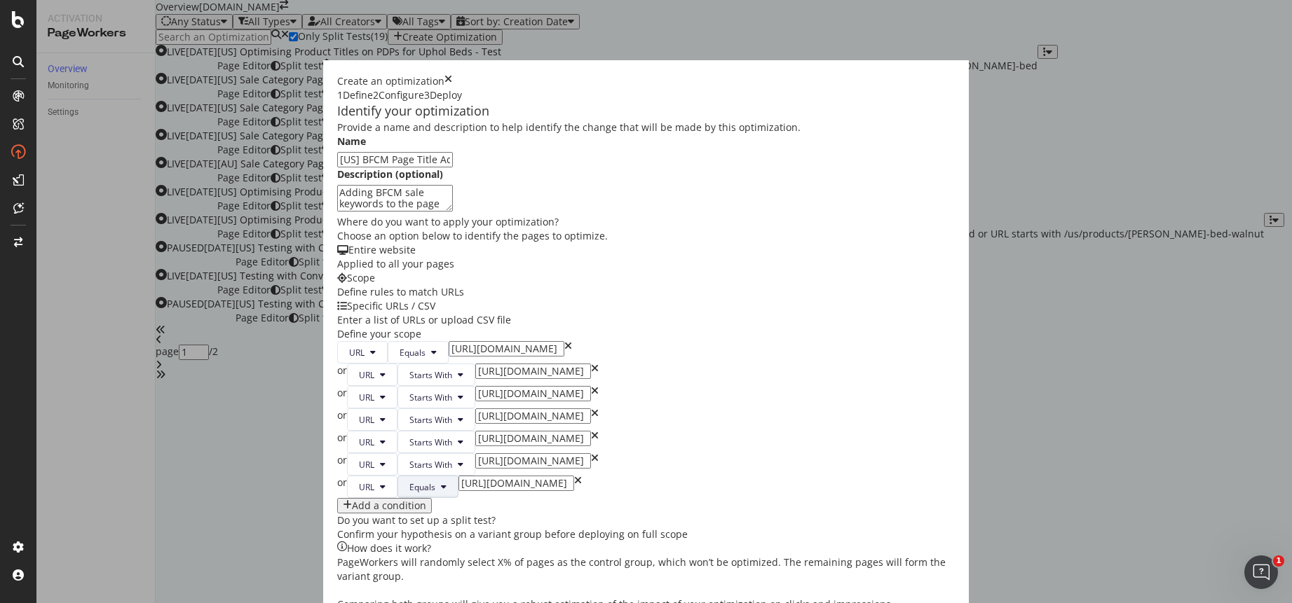
click at [409, 482] on span "Equals" at bounding box center [422, 488] width 26 height 12
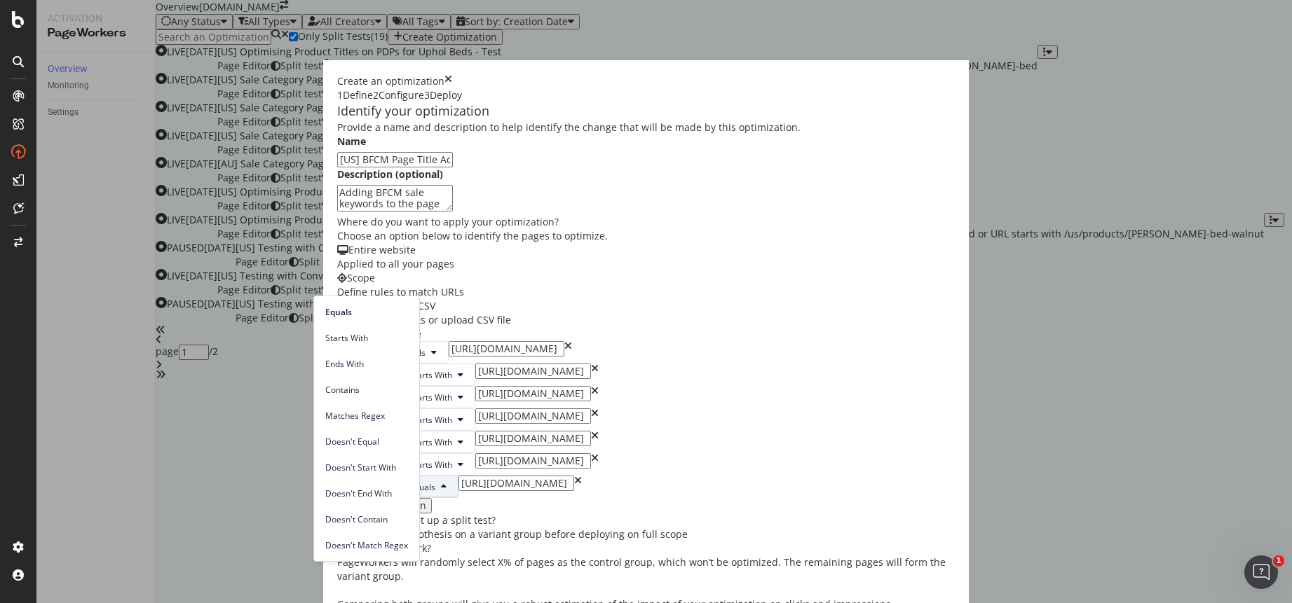
click at [358, 332] on span "Starts With" at bounding box center [366, 338] width 83 height 13
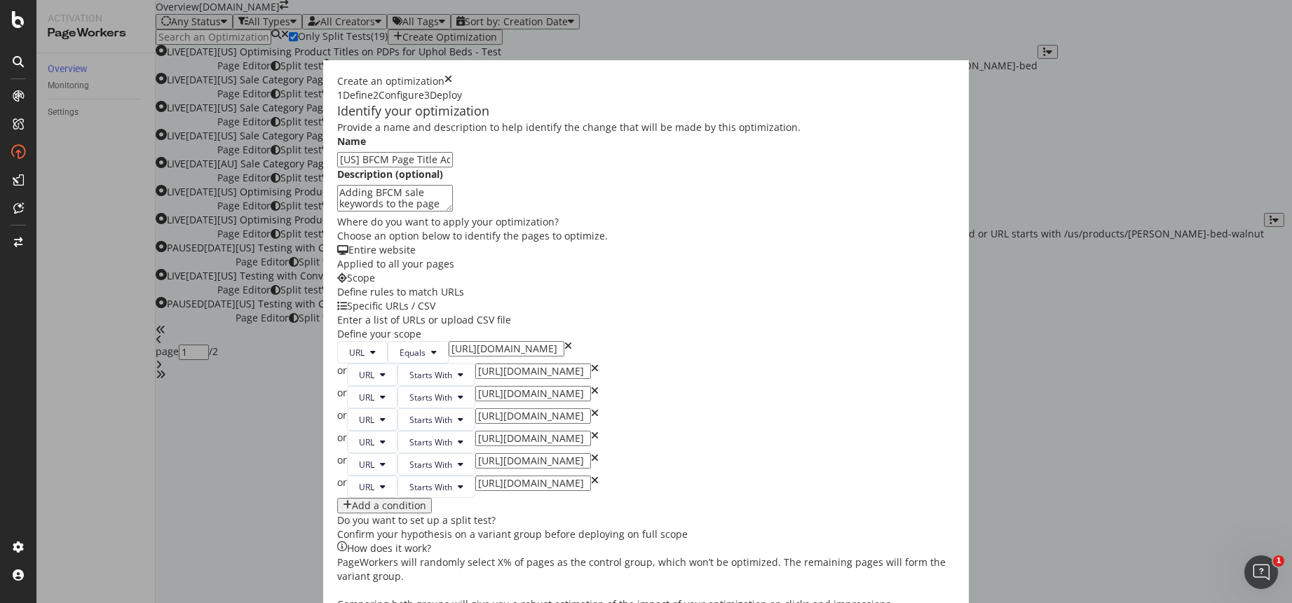
click at [352, 500] on div "Add a condition" at bounding box center [389, 505] width 74 height 11
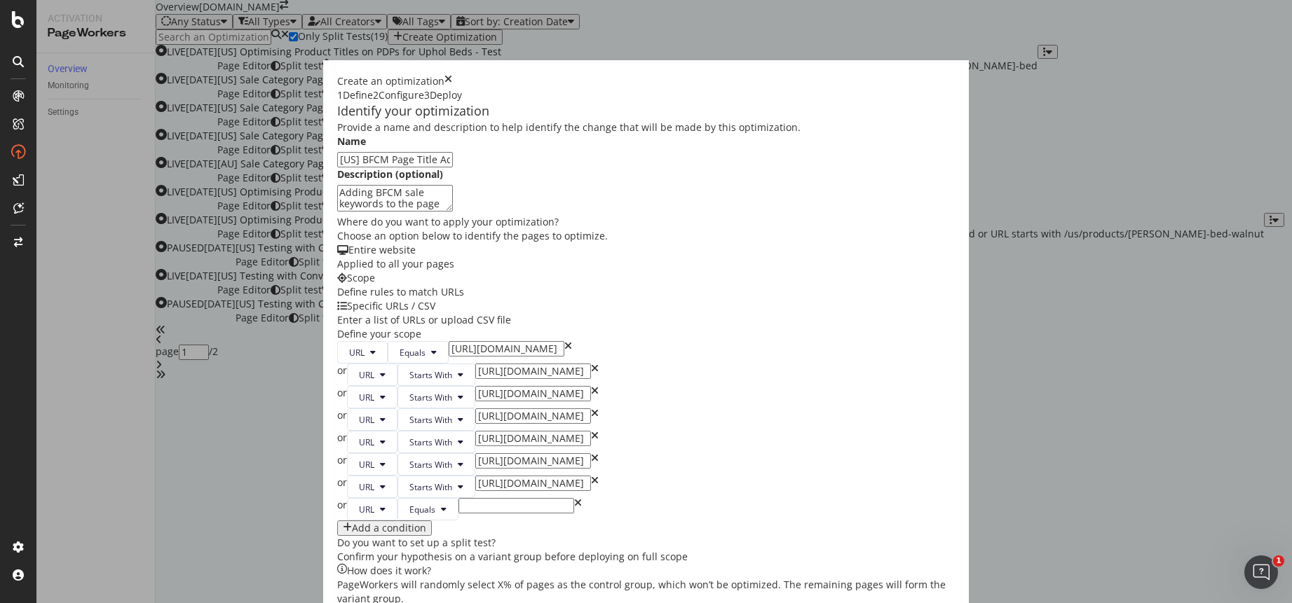
click at [458, 498] on input "modal" at bounding box center [516, 505] width 116 height 15
paste input "https://www.castlery.com/us/outdoor/"
type input "https://www.castlery.com/us/outdoor/"
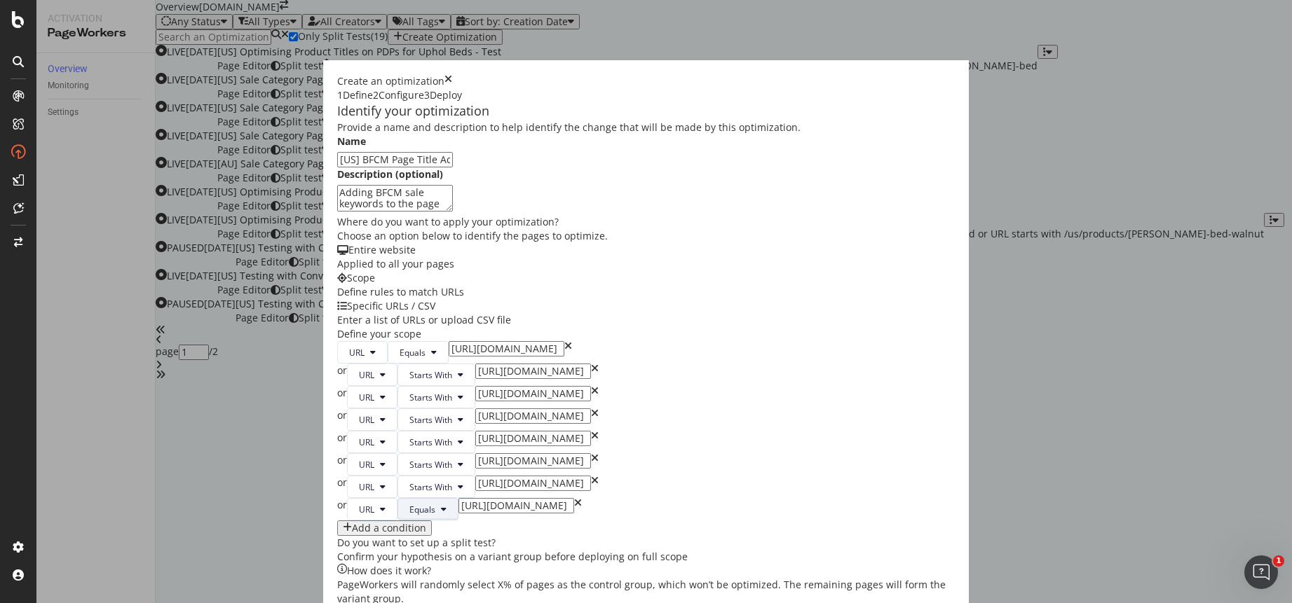
click at [409, 504] on span "Equals" at bounding box center [422, 510] width 26 height 12
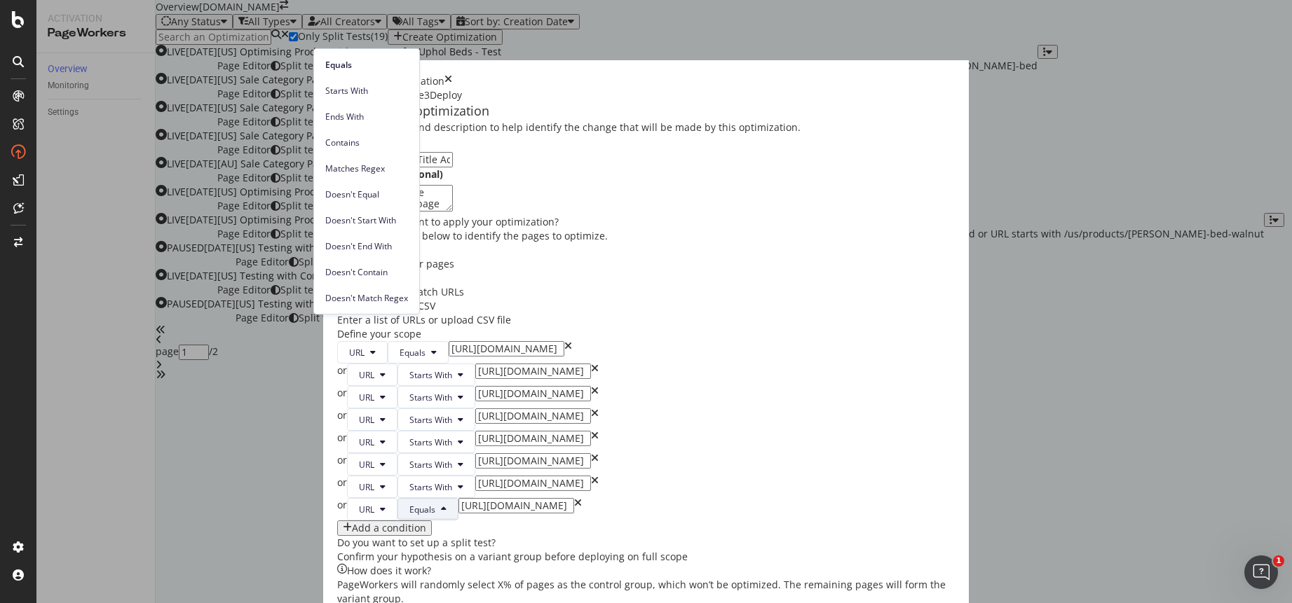
click at [371, 93] on span "Starts With" at bounding box center [366, 91] width 83 height 13
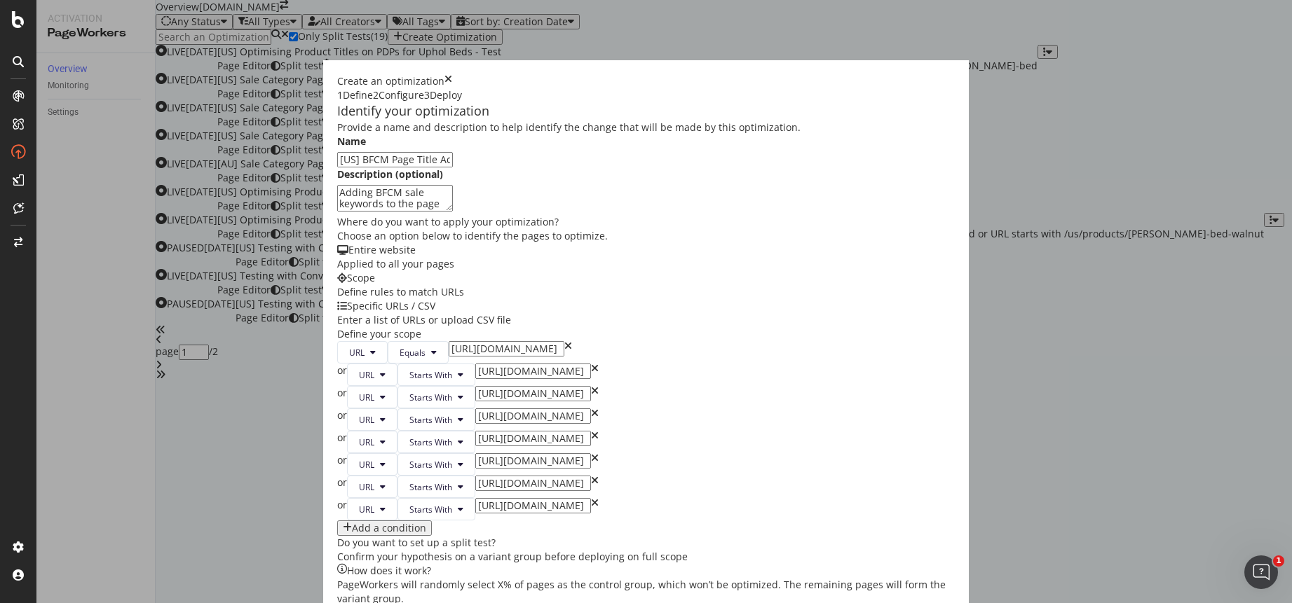
scroll to position [439, 0]
click at [352, 523] on div "Add a condition" at bounding box center [389, 528] width 74 height 11
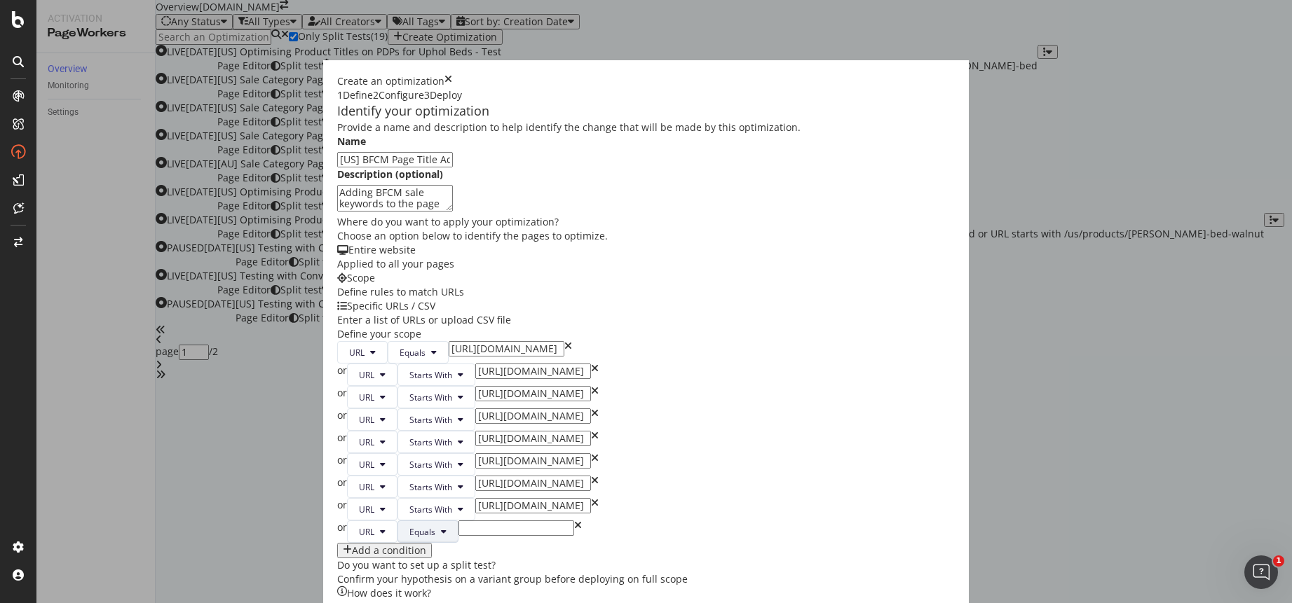
click at [397, 521] on button "Equals" at bounding box center [427, 532] width 61 height 22
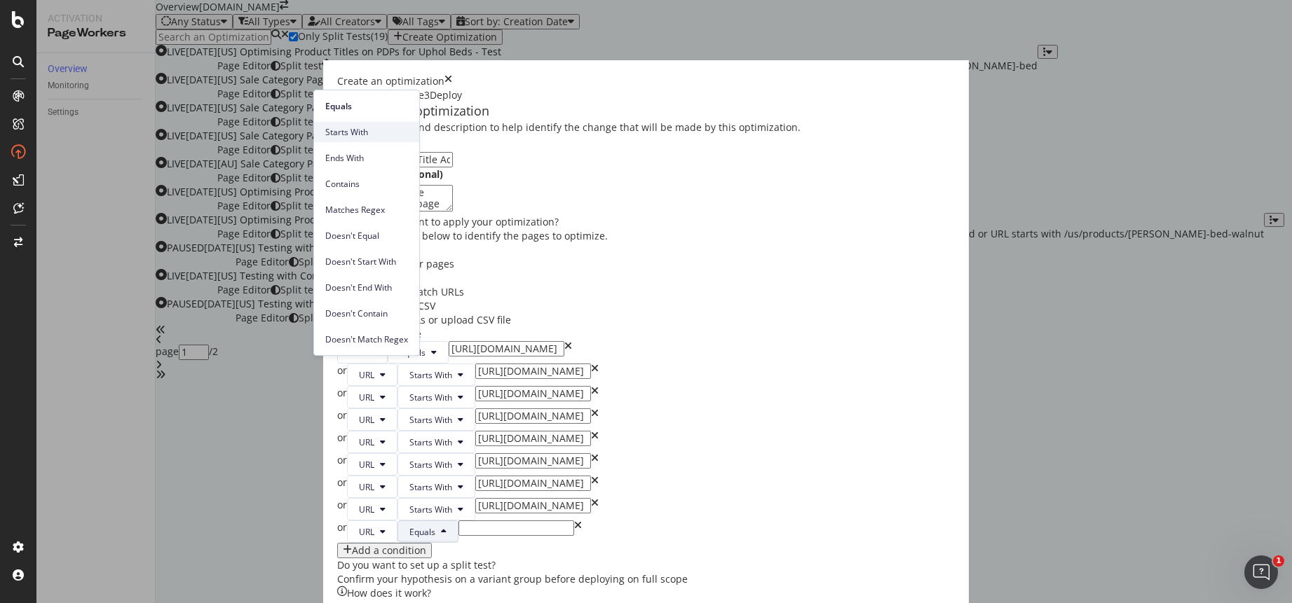
click at [383, 124] on div "Starts With" at bounding box center [366, 132] width 105 height 20
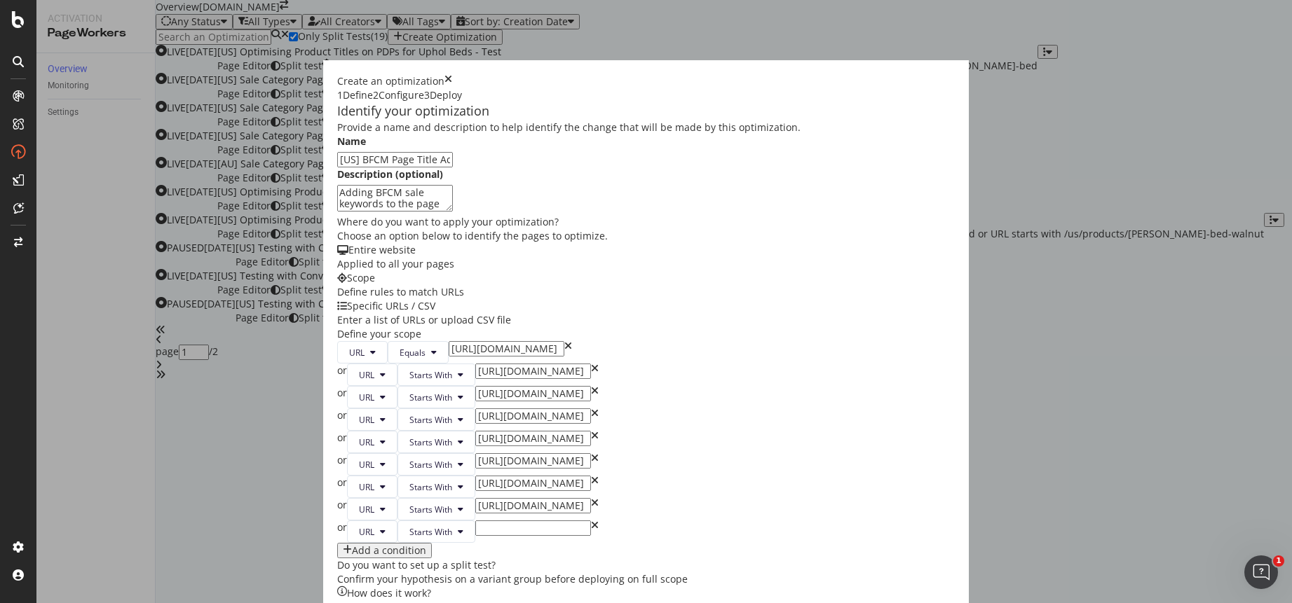
click at [475, 521] on input "modal" at bounding box center [533, 528] width 116 height 15
paste input "https://www.castlery.com/us/accessories/"
type input "https://www.castlery.com/us/accessories/"
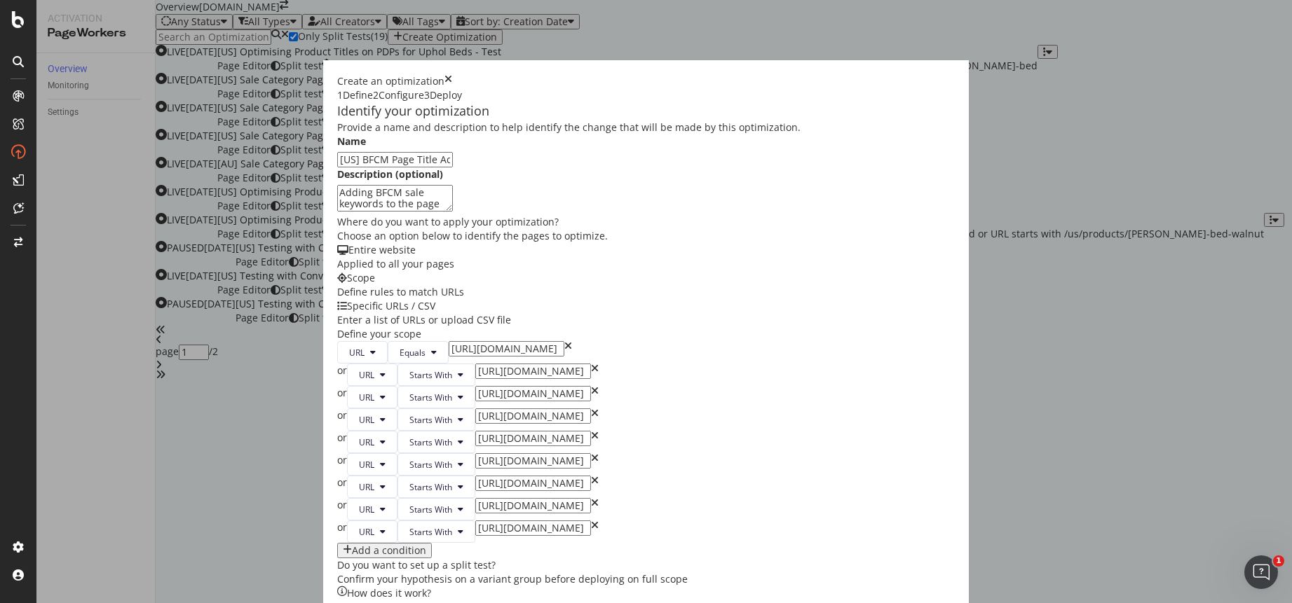
click at [664, 360] on div "URL Equals https://www.castlery.com/us or URL Starts With https://www.castlery.…" at bounding box center [646, 449] width 618 height 217
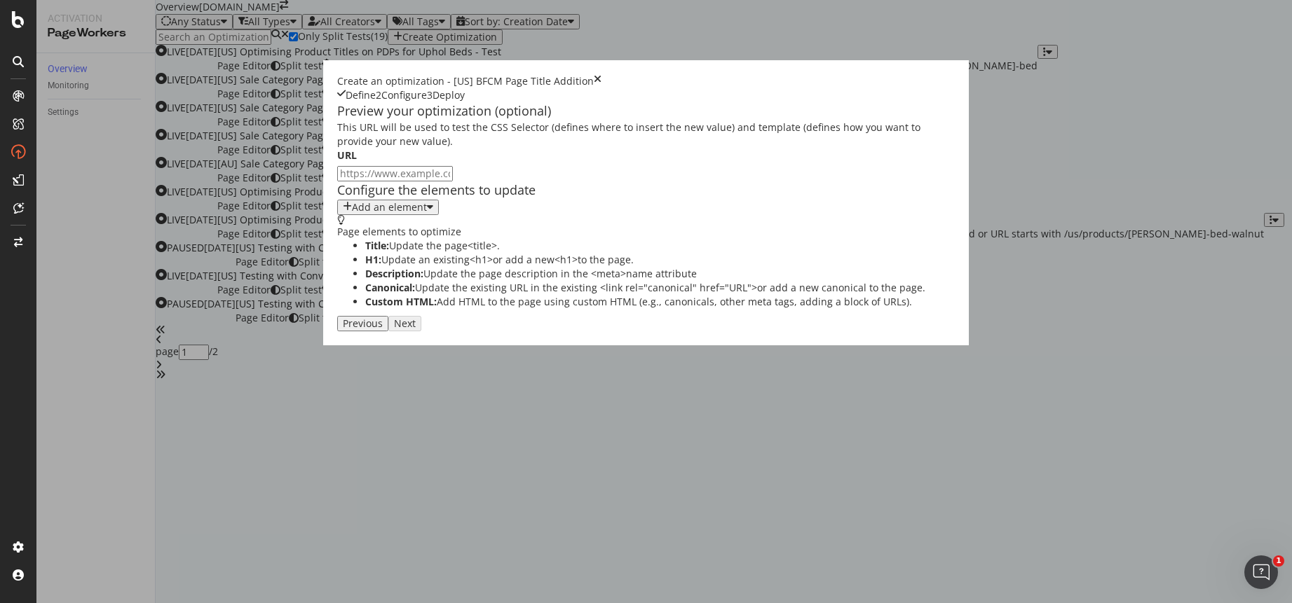
scroll to position [0, 0]
click at [343, 213] on div "Add an element" at bounding box center [388, 207] width 90 height 11
click at [287, 289] on div "Title" at bounding box center [259, 287] width 55 height 20
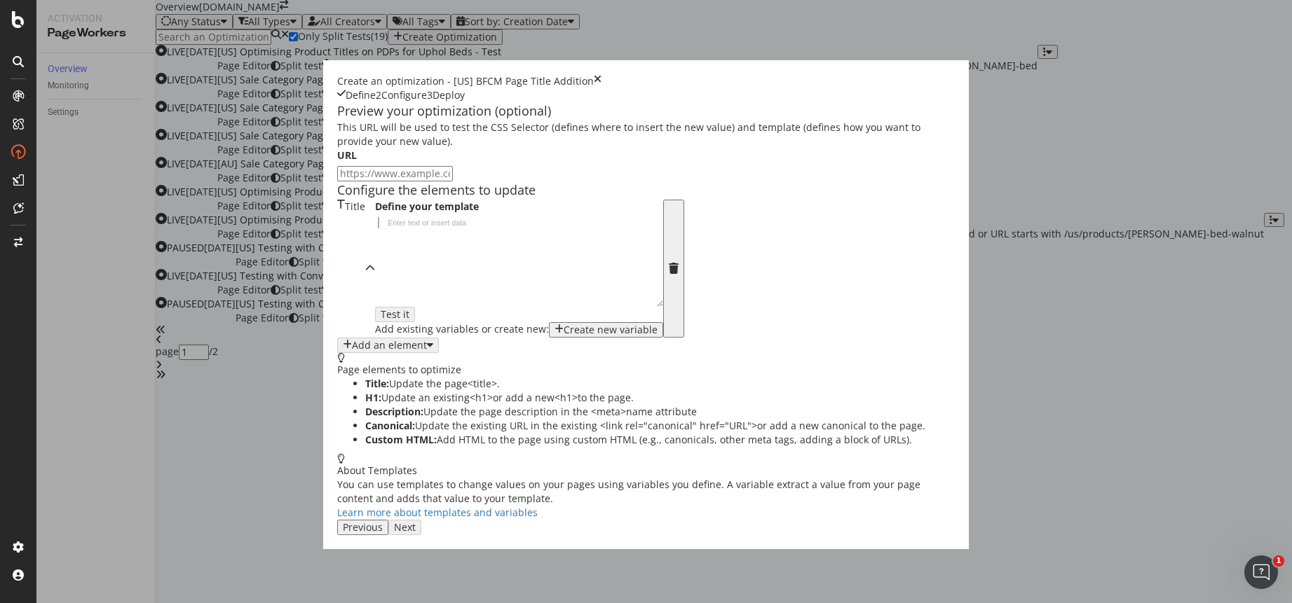
click at [375, 328] on div "modal" at bounding box center [523, 272] width 296 height 111
click at [564, 336] on div "Create new variable" at bounding box center [611, 330] width 94 height 11
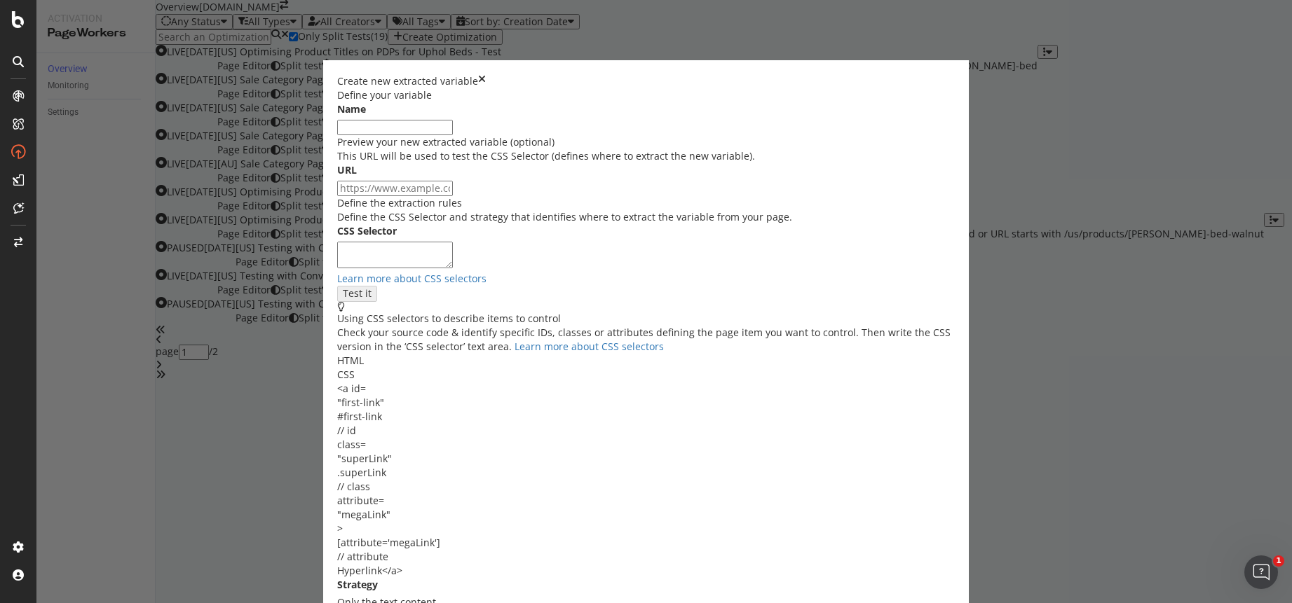
click at [432, 135] on input "modal" at bounding box center [395, 127] width 116 height 15
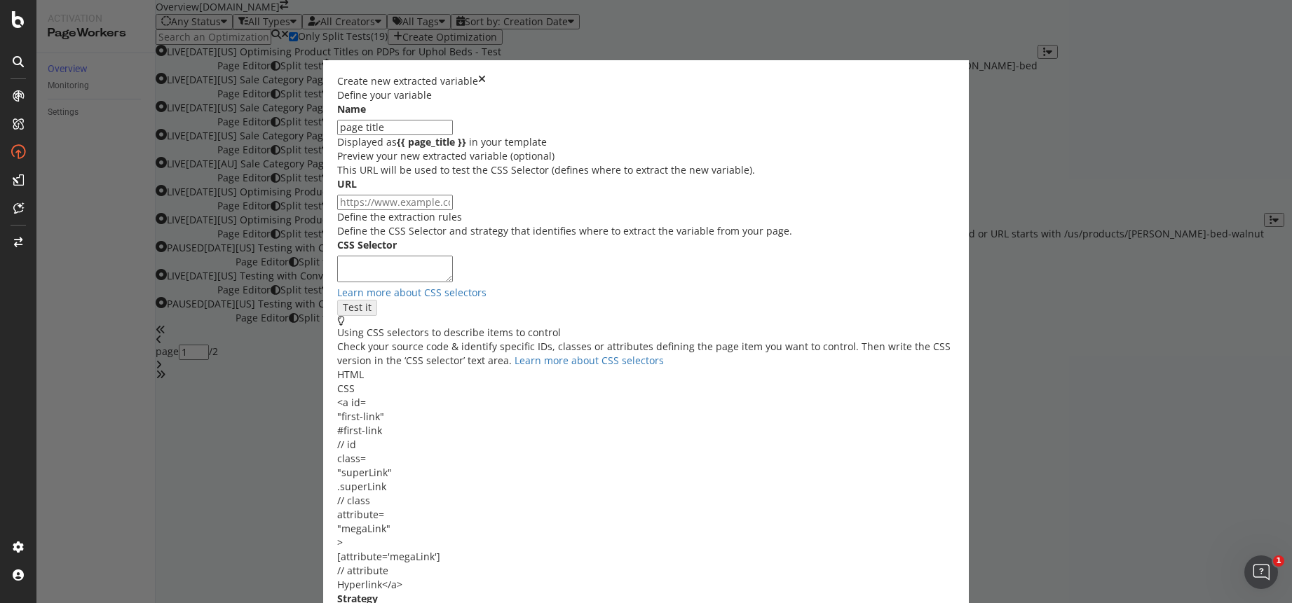
type input "page title"
click at [432, 282] on textarea "modal" at bounding box center [395, 269] width 116 height 27
click at [425, 282] on textarea "modal" at bounding box center [395, 269] width 116 height 27
type textarea "title"
click at [453, 210] on input "modal" at bounding box center [395, 202] width 116 height 15
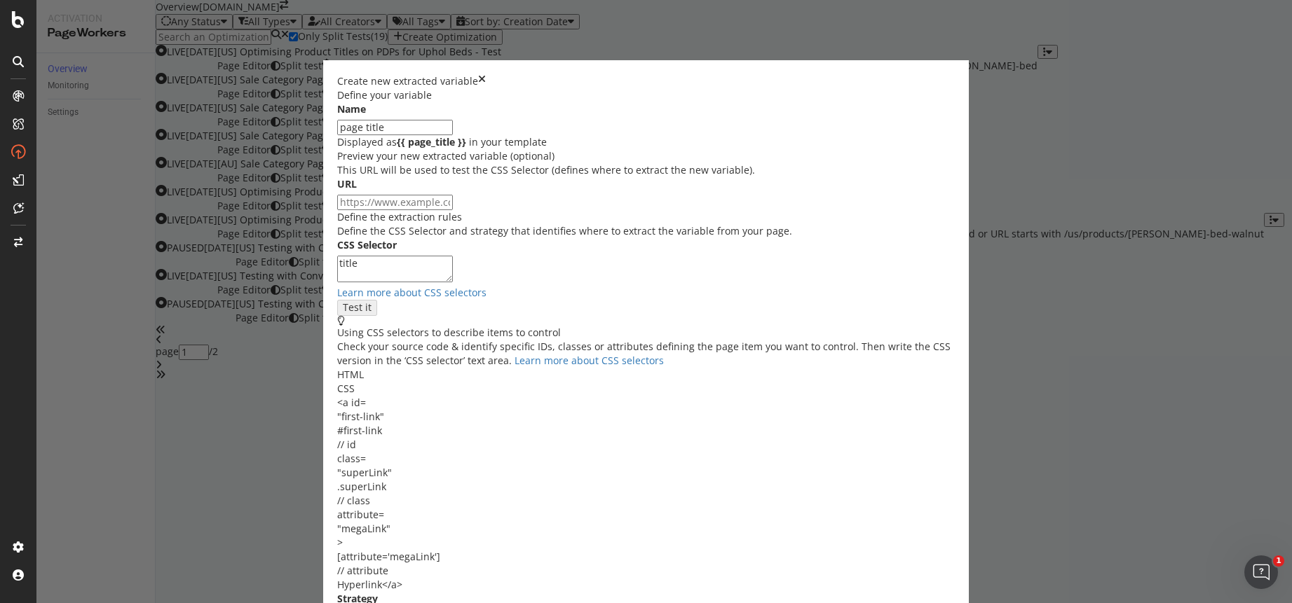
paste input "https://www.castlery.com/us/accessories/all-accessories"
type input "https://www.castlery.com/us/accessories/all-accessories"
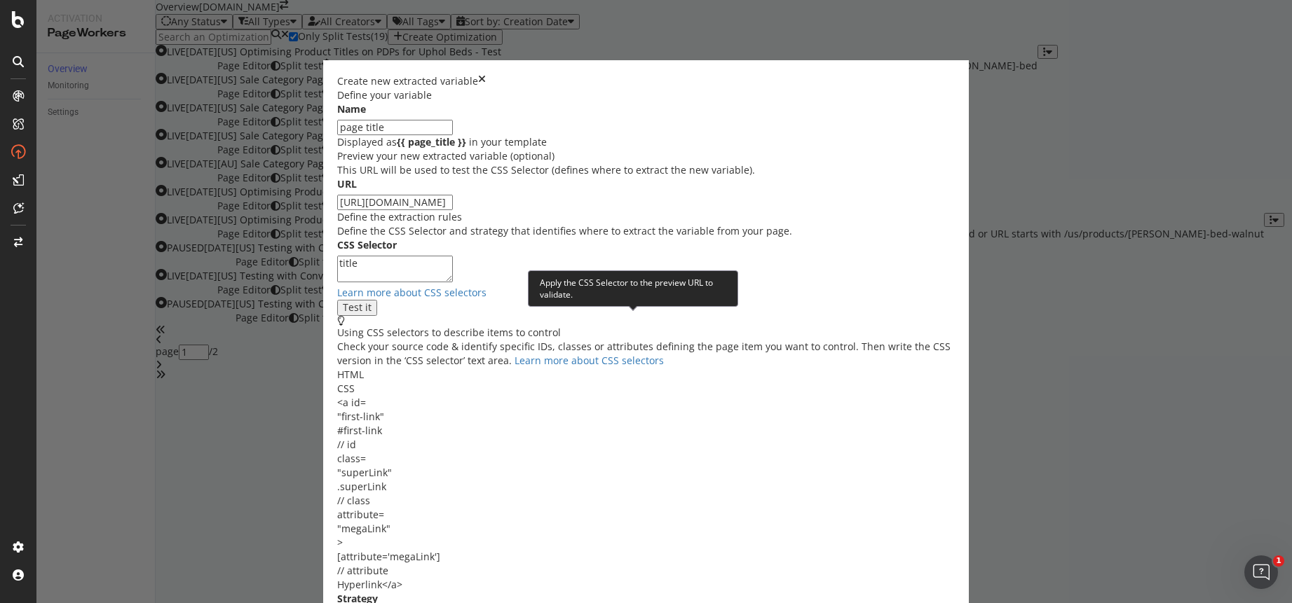
type input "https://www.castlery.com/us/accessories/all-accessories"
click at [371, 313] on div "Test it" at bounding box center [357, 307] width 29 height 11
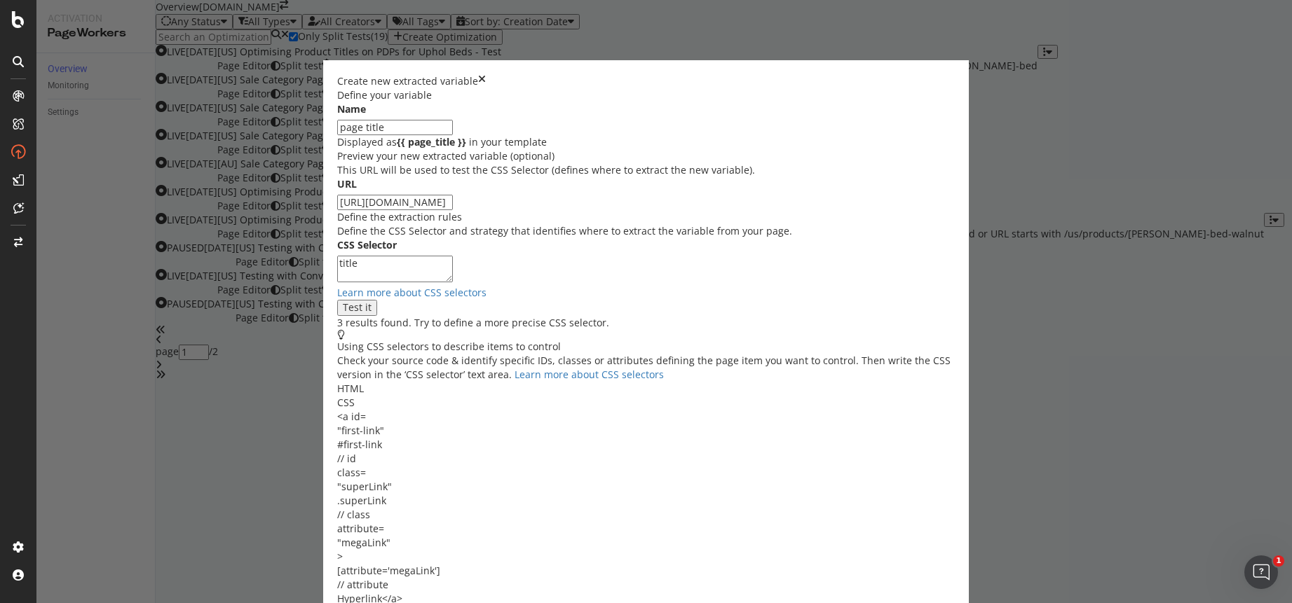
scroll to position [148, 0]
click at [414, 256] on textarea "title" at bounding box center [395, 269] width 116 height 27
click at [383, 256] on textarea "title>" at bounding box center [395, 269] width 116 height 27
click at [453, 256] on textarea "<title>" at bounding box center [395, 269] width 116 height 27
click at [390, 256] on textarea "<title" at bounding box center [395, 269] width 116 height 27
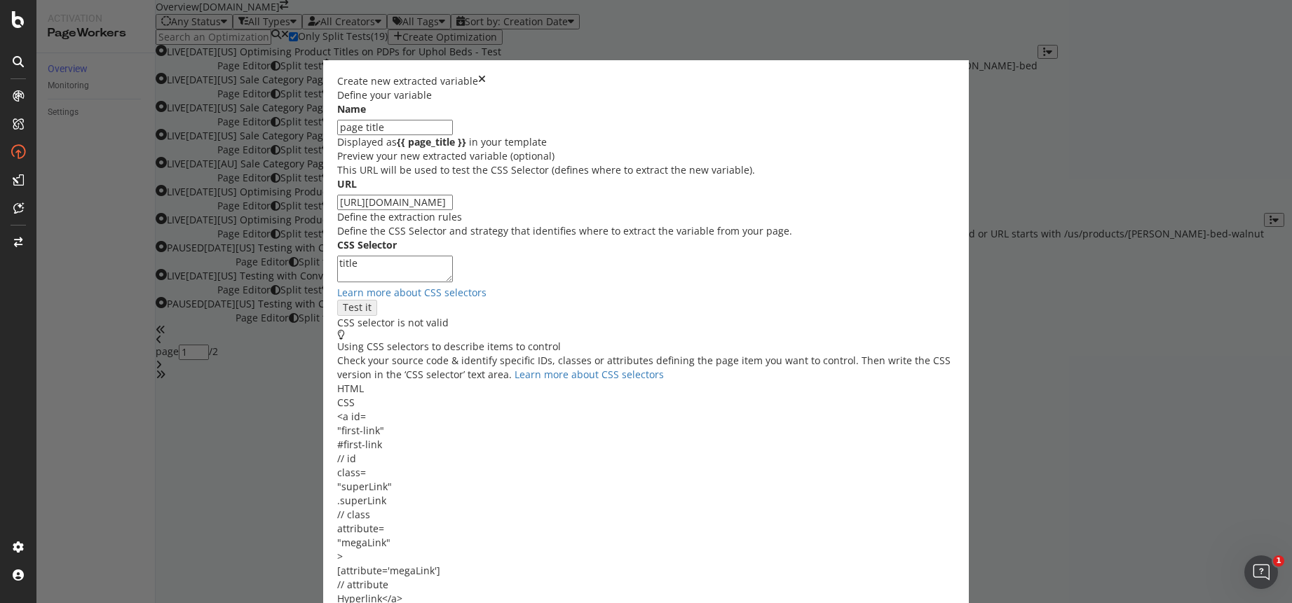
scroll to position [134, 0]
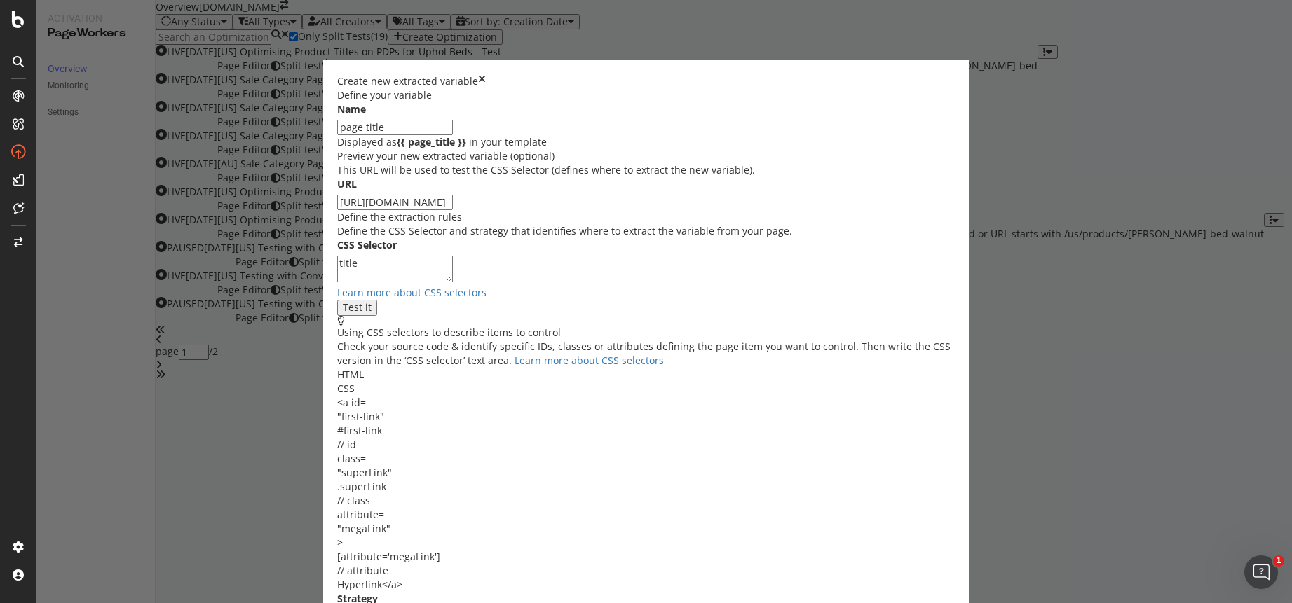
type textarea "title"
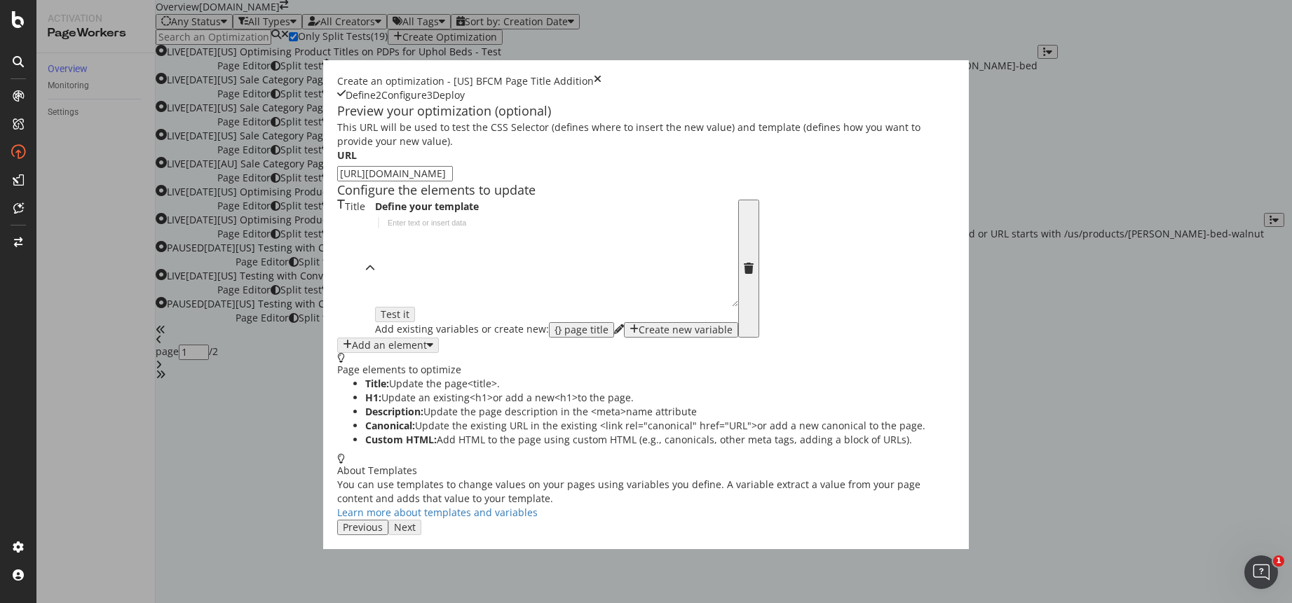
click at [554, 336] on div "{} page title" at bounding box center [581, 330] width 54 height 11
click at [375, 328] on div "{{ page_title }}" at bounding box center [556, 272] width 363 height 111
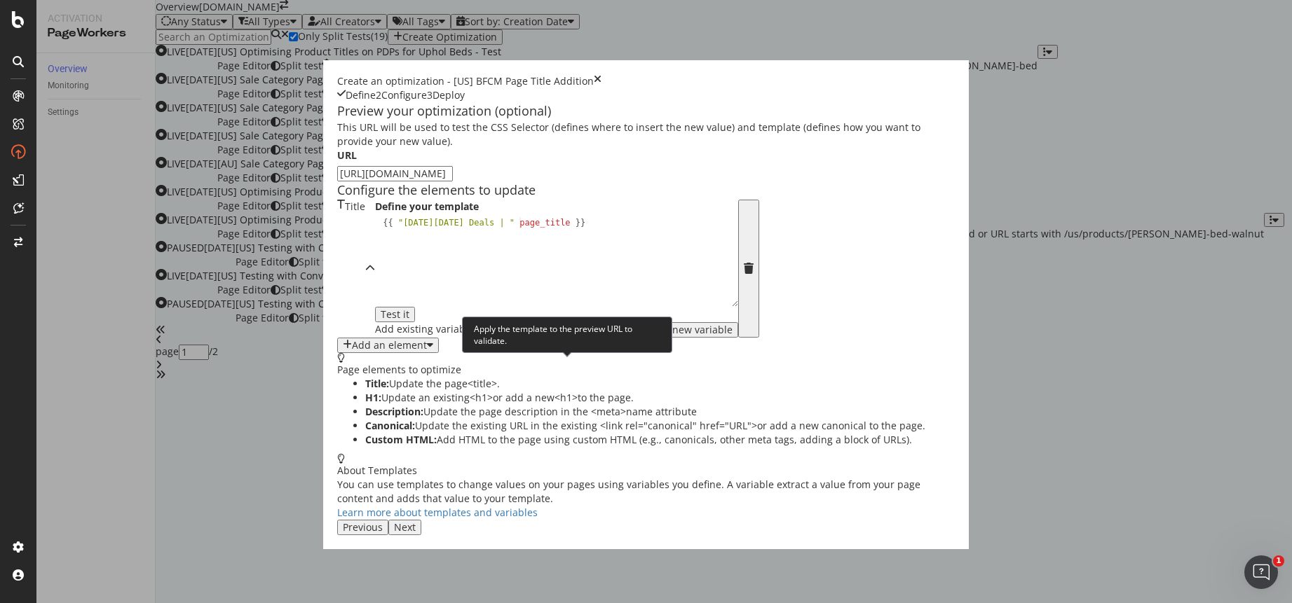
click at [409, 320] on div "Test it" at bounding box center [395, 314] width 29 height 11
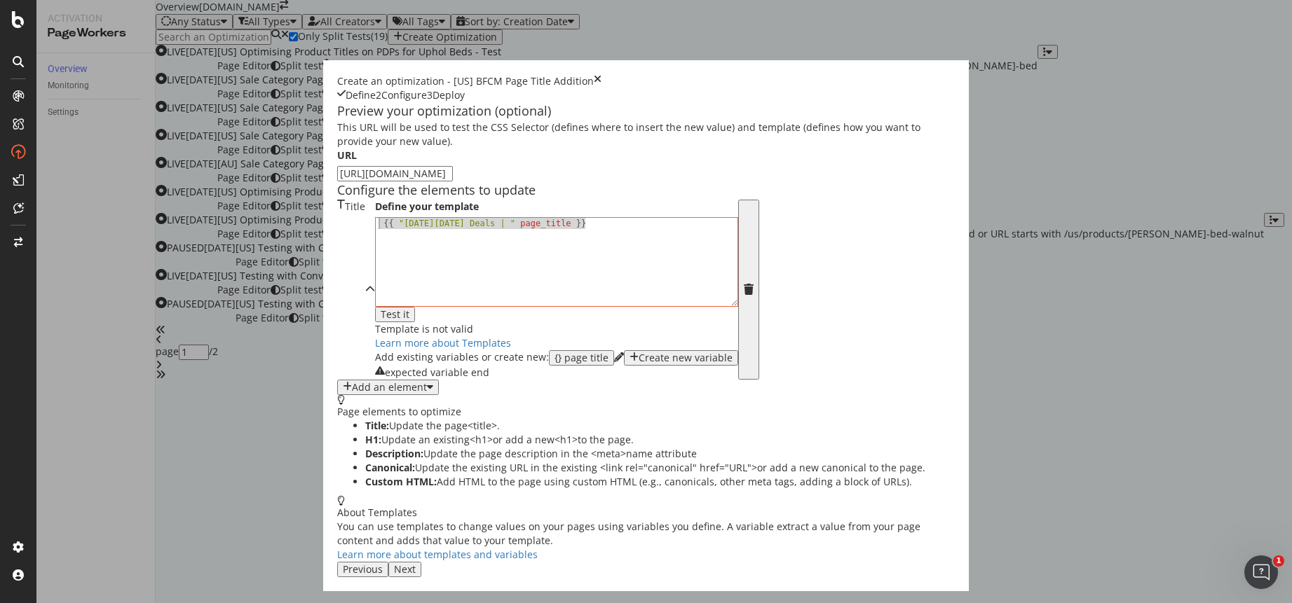
drag, startPoint x: 478, startPoint y: 328, endPoint x: 230, endPoint y: 329, distance: 248.1
click at [375, 329] on div "Define your template {{ "Black Friday Deals | " page_title }} {{ "Black Friday …" at bounding box center [556, 290] width 363 height 180
type textarea "B"
click at [629, 364] on icon "modal" at bounding box center [633, 358] width 9 height 11
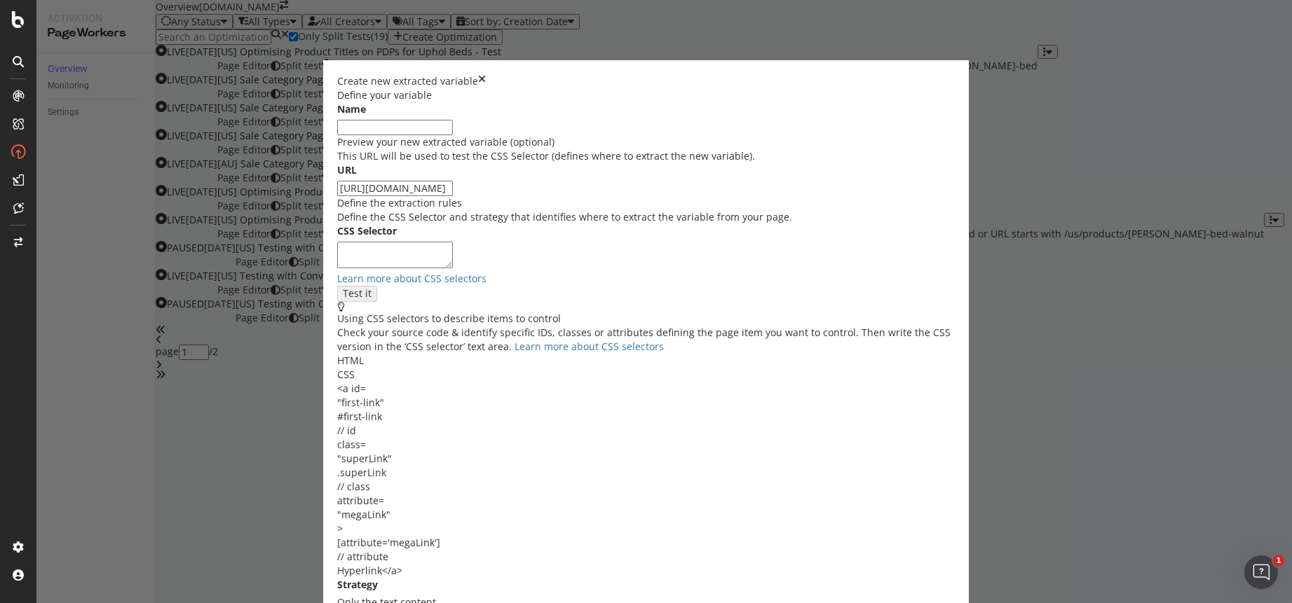
click at [432, 135] on input "modal" at bounding box center [395, 127] width 116 height 15
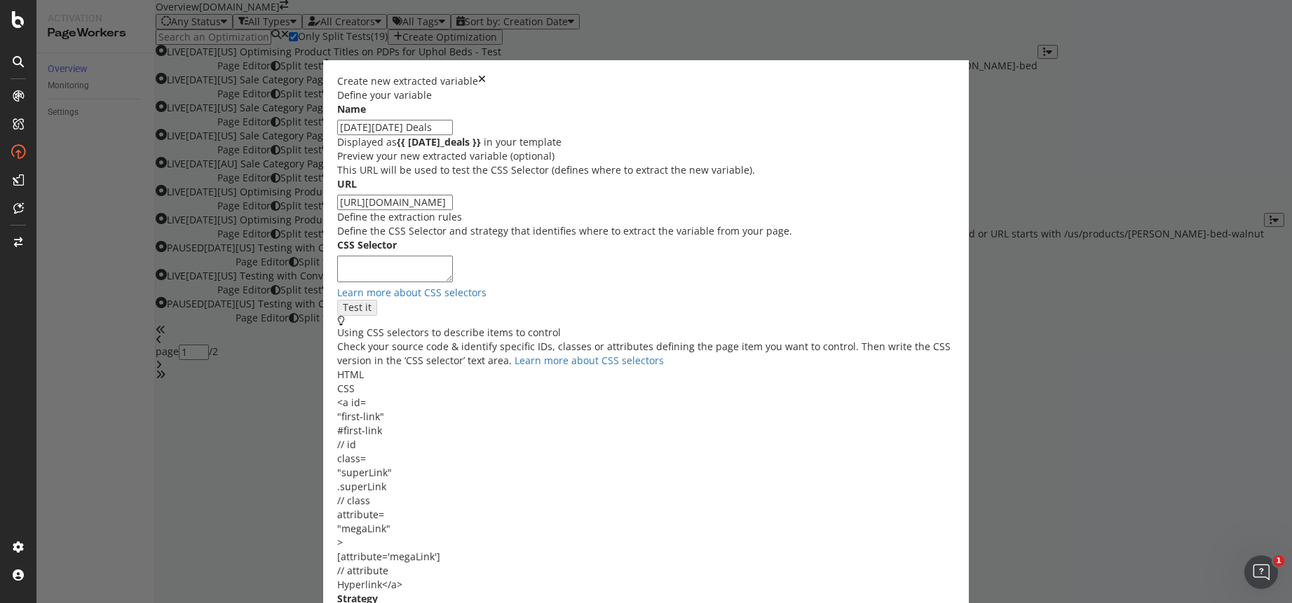
type input "Black Friday Deals"
click at [429, 282] on textarea "modal" at bounding box center [395, 269] width 116 height 27
type textarea "T"
click at [486, 74] on icon "times" at bounding box center [482, 81] width 8 height 14
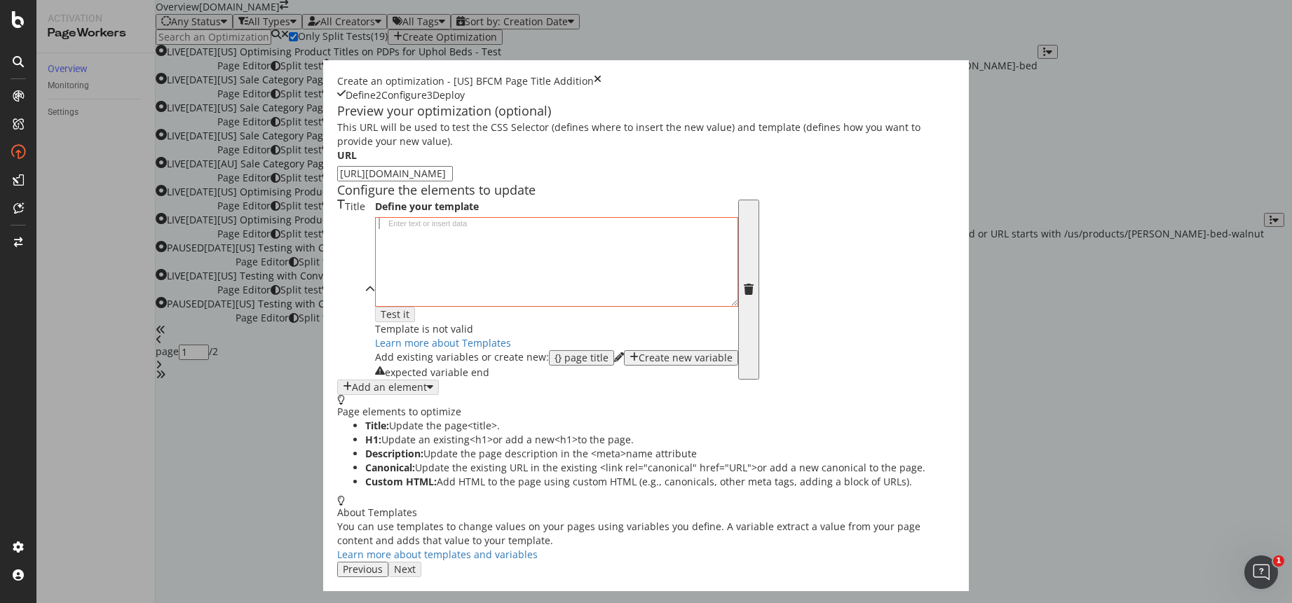
click at [383, 228] on div "Enter text or insert data" at bounding box center [428, 223] width 90 height 10
click at [554, 364] on div "{} page title" at bounding box center [581, 358] width 54 height 11
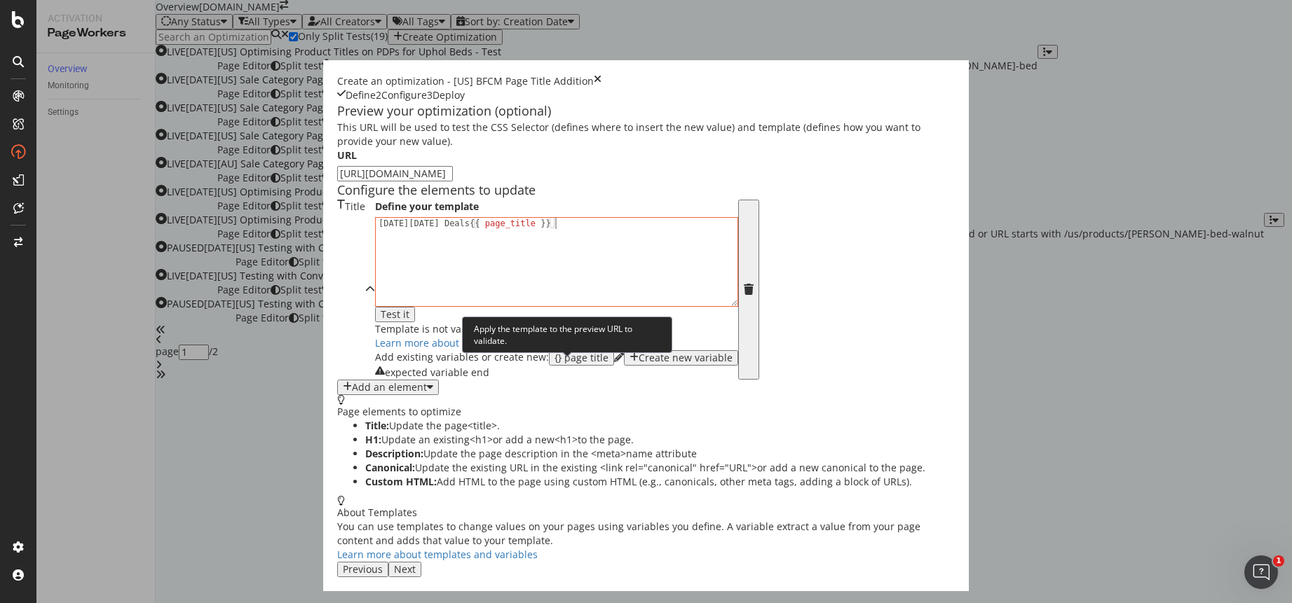
click at [409, 320] on div "Test it" at bounding box center [395, 314] width 29 height 11
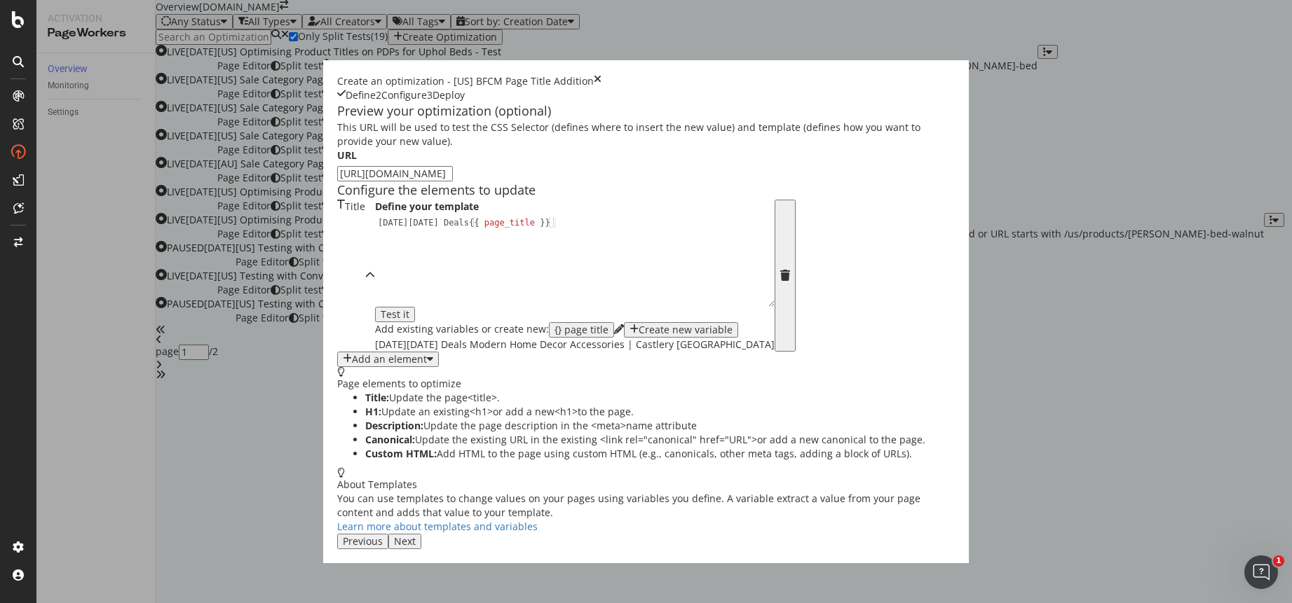
click at [375, 328] on div "Black Friday Deals {{ page_title }}" at bounding box center [575, 272] width 400 height 111
type textarea "Black Friday Deals | {{ page_title }}"
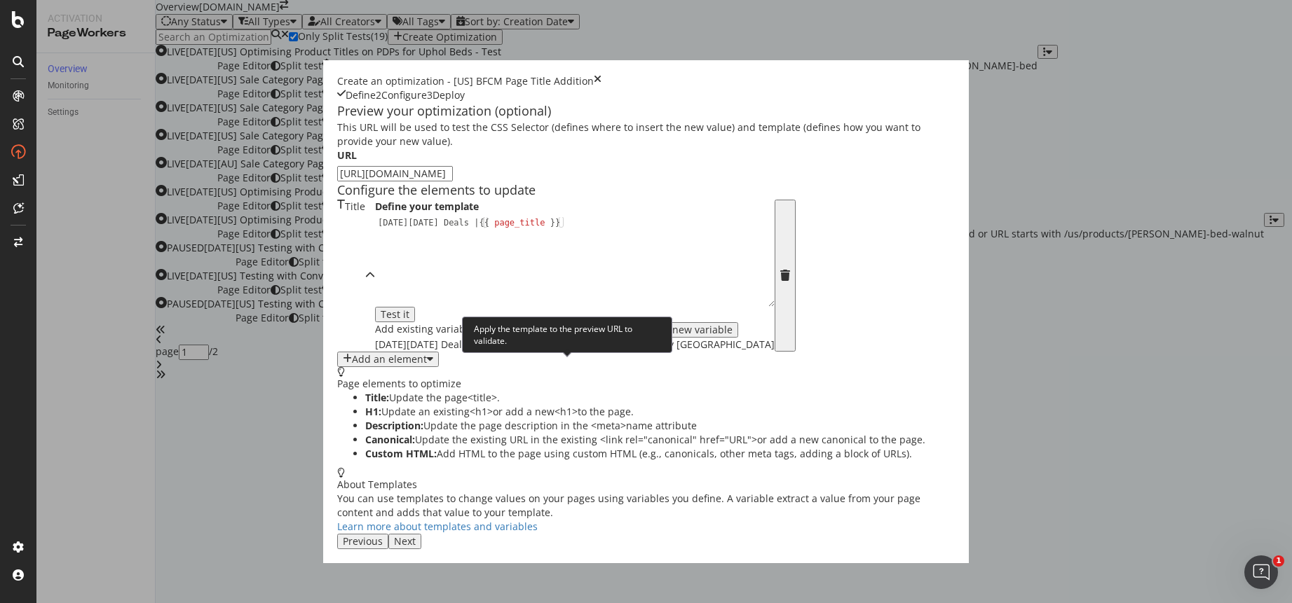
click at [409, 320] on div "Test it" at bounding box center [395, 314] width 29 height 11
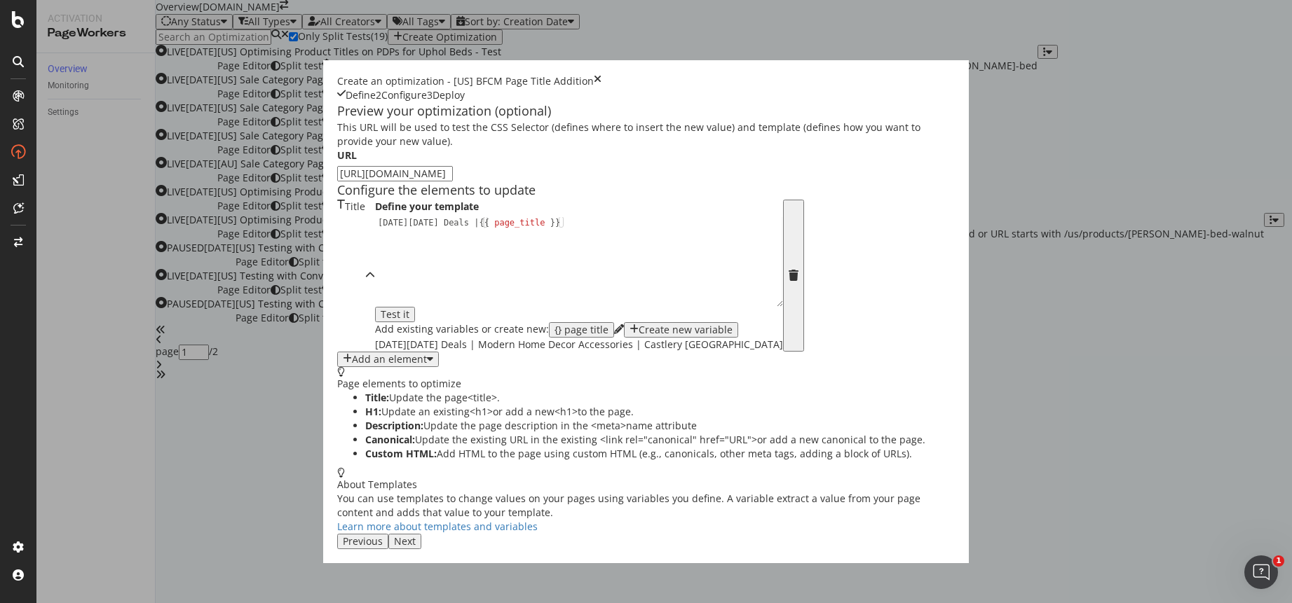
drag, startPoint x: 485, startPoint y: 176, endPoint x: 376, endPoint y: 176, distance: 109.3
click at [376, 176] on input "https://www.castlery.com/us/accessories/all-accessories" at bounding box center [395, 173] width 116 height 15
type input "https://www.castlery.com/us"
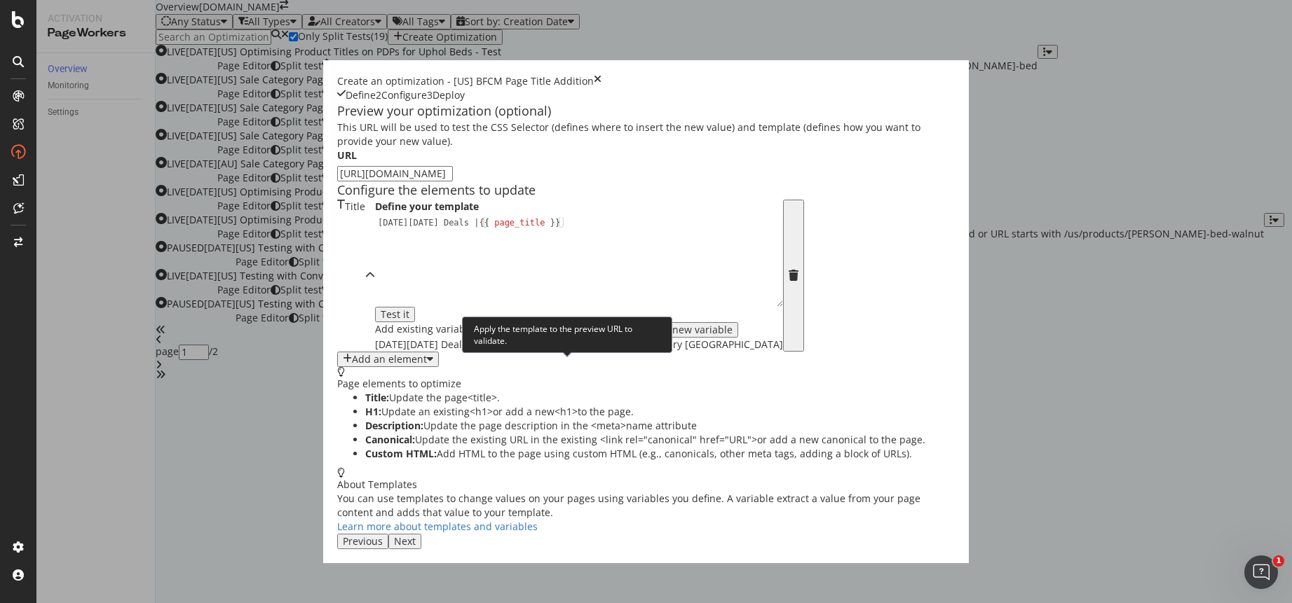
click at [409, 320] on div "Test it" at bounding box center [395, 314] width 29 height 11
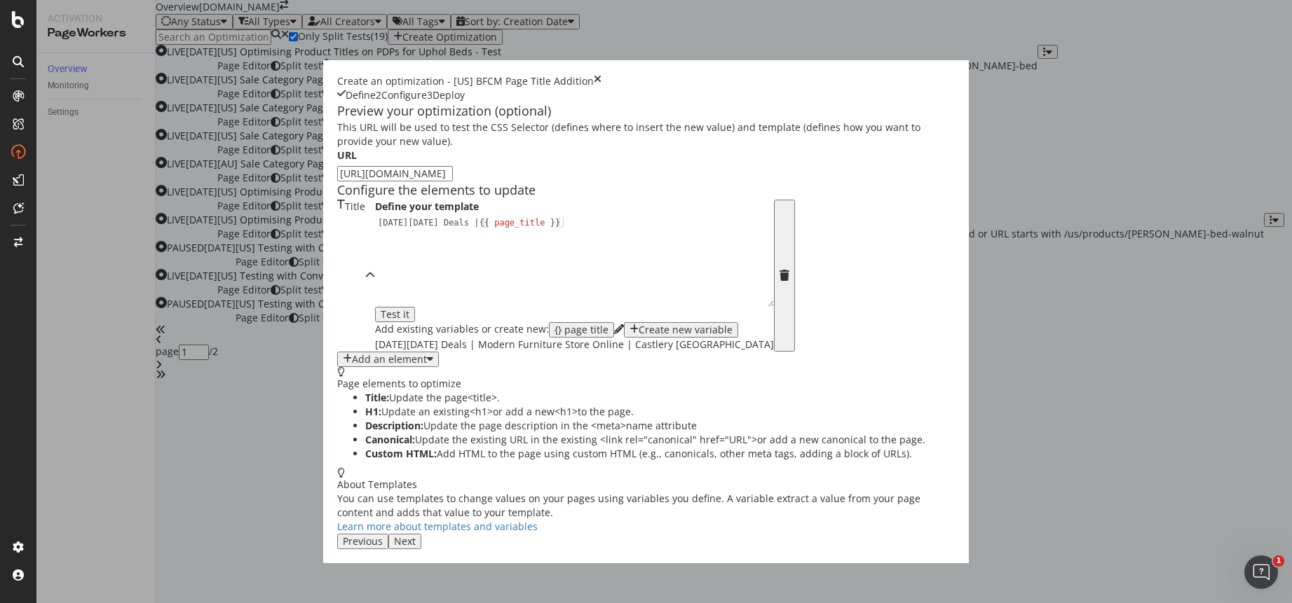
click at [375, 328] on div "Black Friday Deals | {{ page_title }}" at bounding box center [574, 272] width 399 height 111
type textarea "Shop Black Friday Deals | {{ page_title }}"
click at [379, 176] on input "https://www.castlery.com/us" at bounding box center [395, 173] width 116 height 15
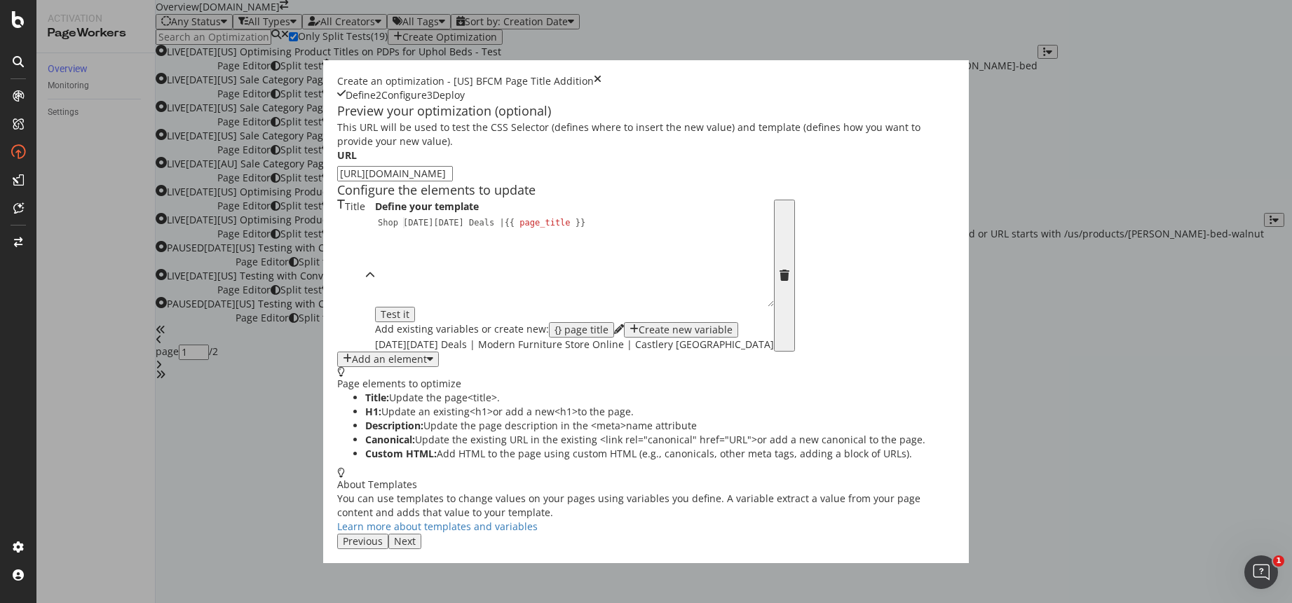
click at [379, 176] on input "https://www.castlery.com/us" at bounding box center [395, 173] width 116 height 15
paste input "/chairs/dining-chairs"
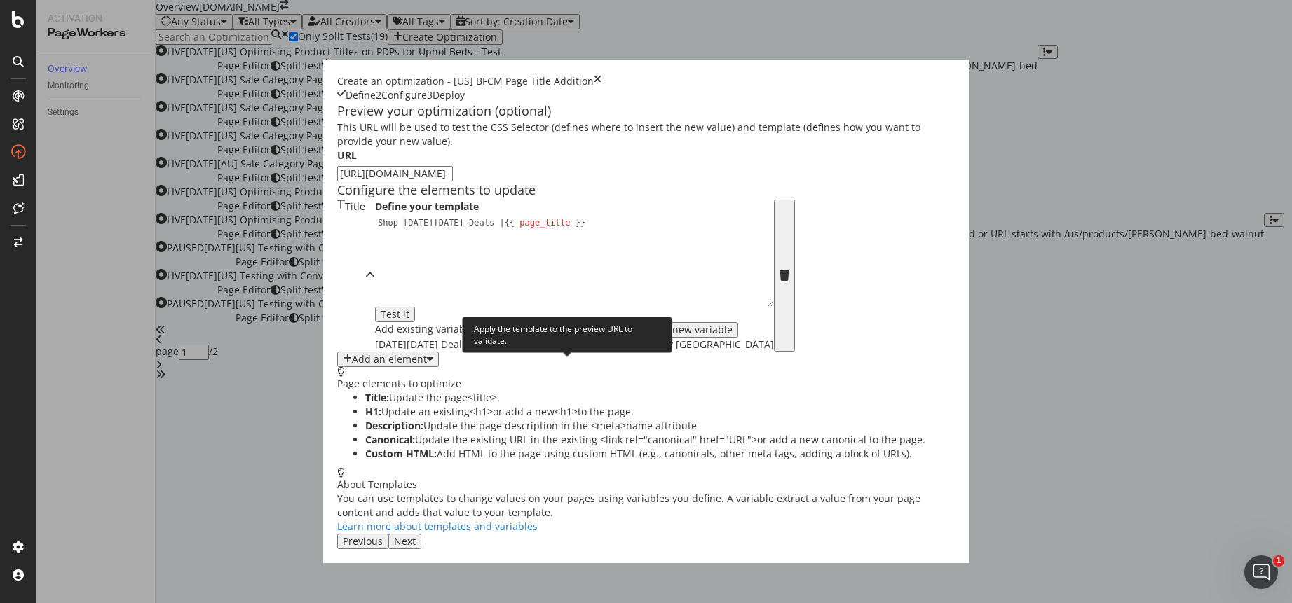
type input "https://www.castlery.com/us/chairs/dining-chairs"
click at [409, 320] on div "Test it" at bounding box center [395, 314] width 29 height 11
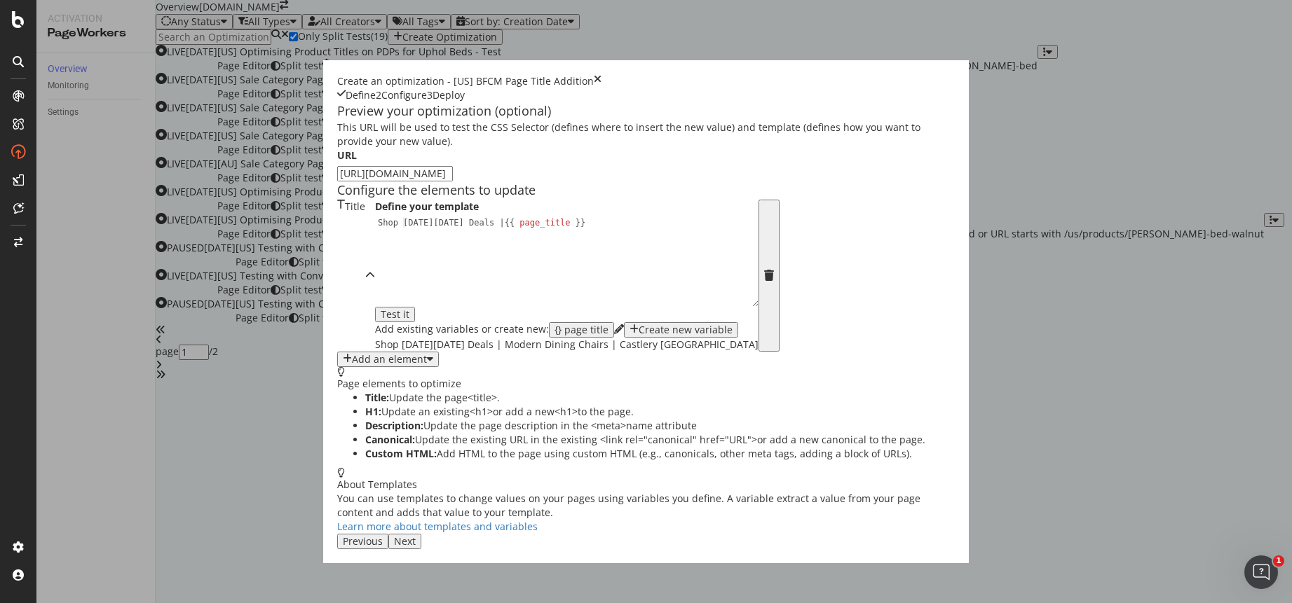
click at [416, 547] on div "Next" at bounding box center [405, 541] width 22 height 11
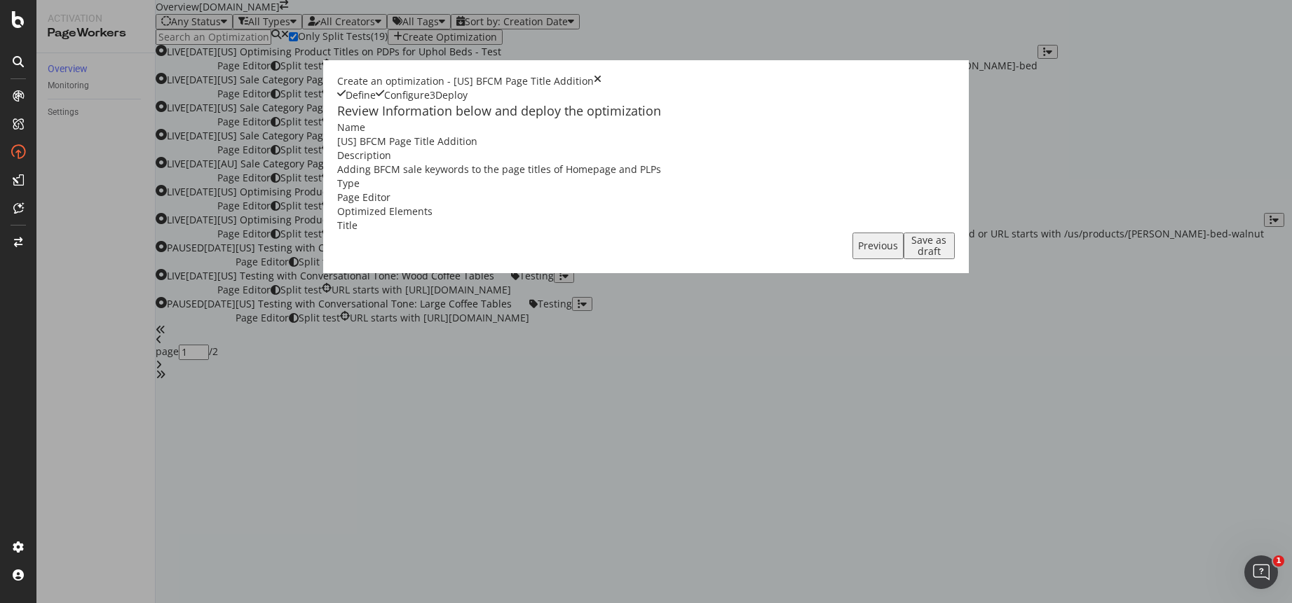
click at [950, 257] on div "Save as draft" at bounding box center [929, 246] width 41 height 22
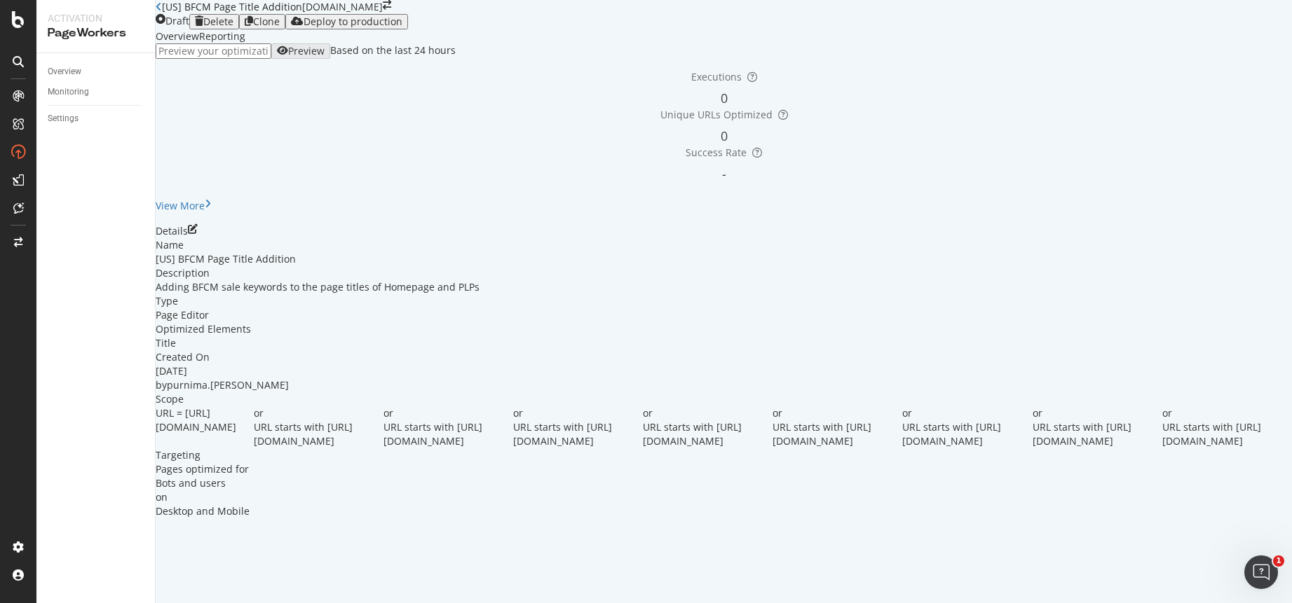
click at [402, 27] on div "Deploy to production" at bounding box center [352, 21] width 99 height 11
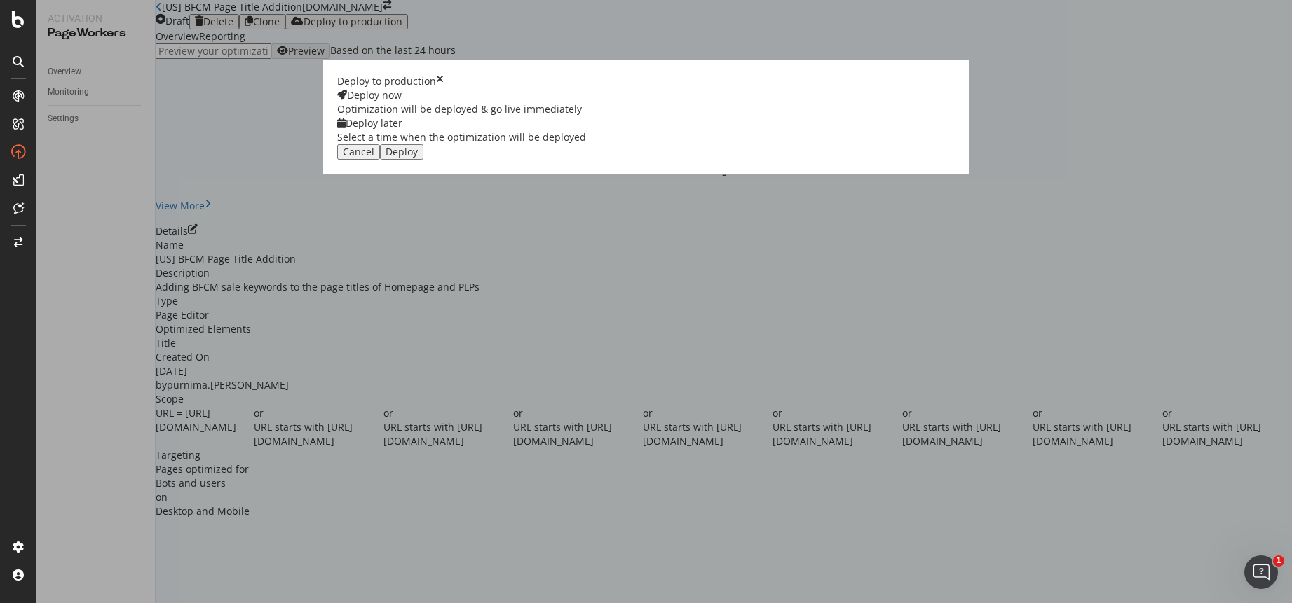
click at [586, 144] on div "Deploy later Select a time when the optimization will be deployed" at bounding box center [461, 130] width 249 height 28
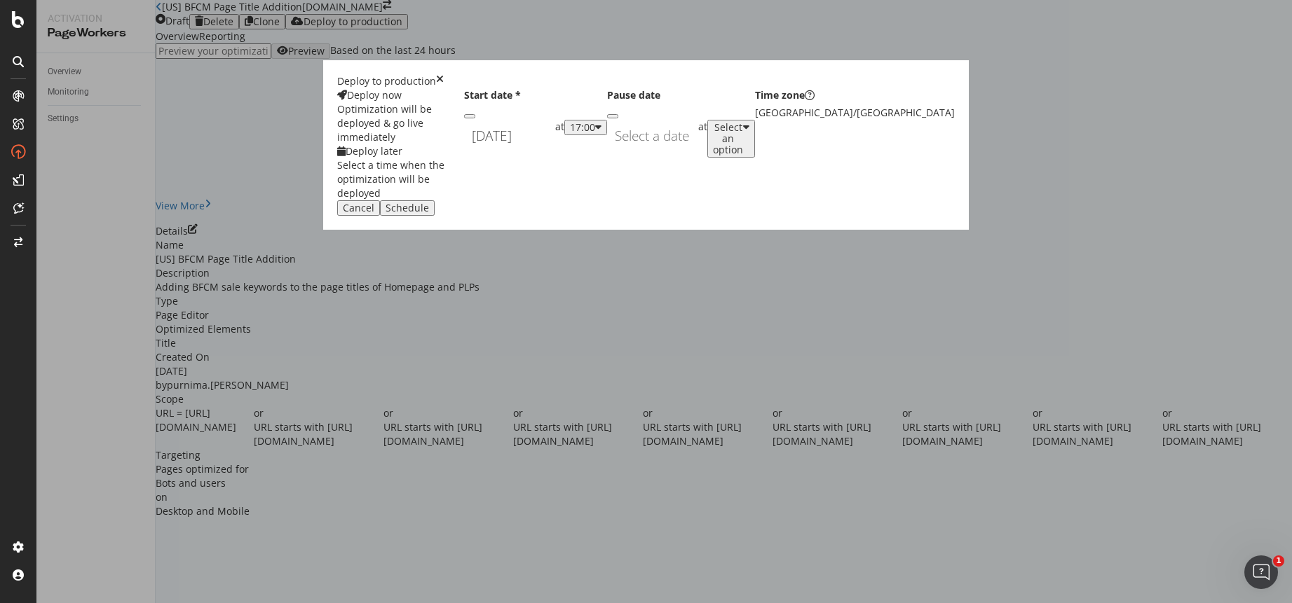
click at [555, 152] on div "September 16th 2025 Navigate forward to interact with the calendar and select a…" at bounding box center [509, 136] width 91 height 32
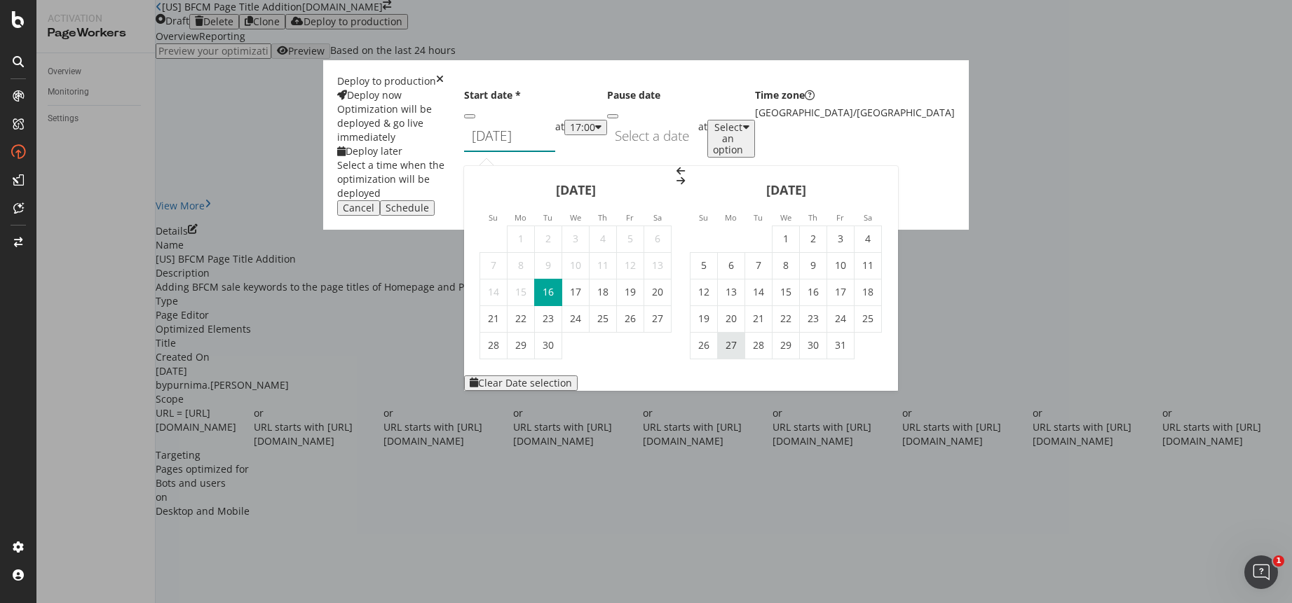
click at [745, 352] on td "27" at bounding box center [731, 345] width 27 height 27
type input "October 27th 2025"
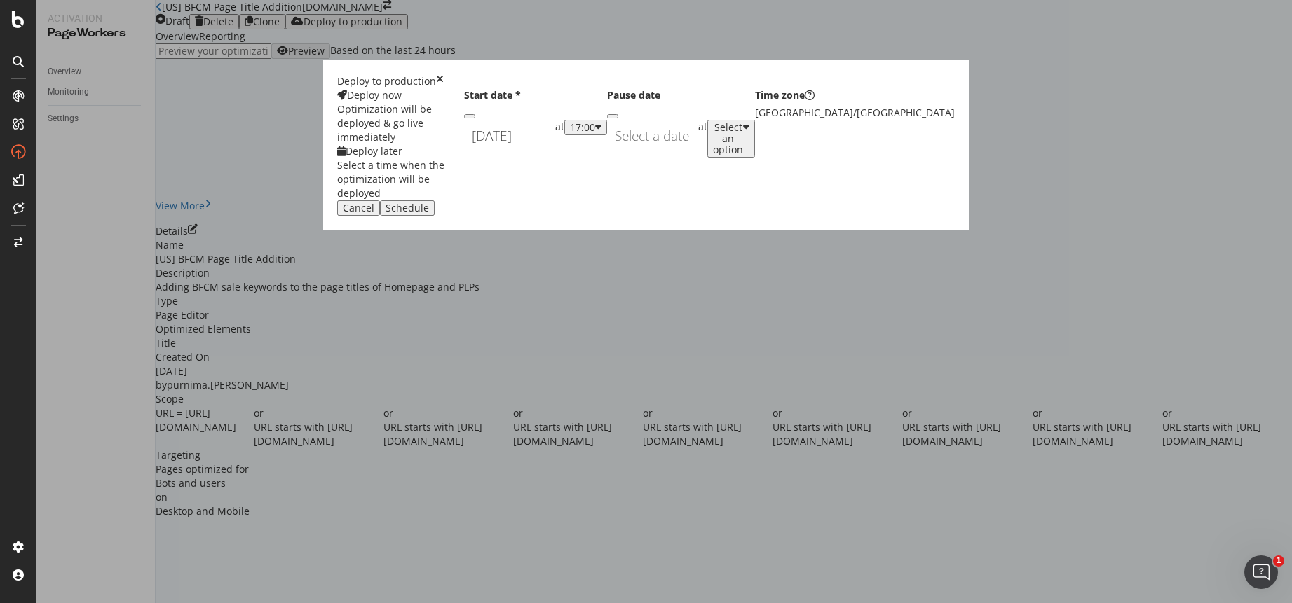
click at [601, 133] on div "modal" at bounding box center [598, 127] width 6 height 11
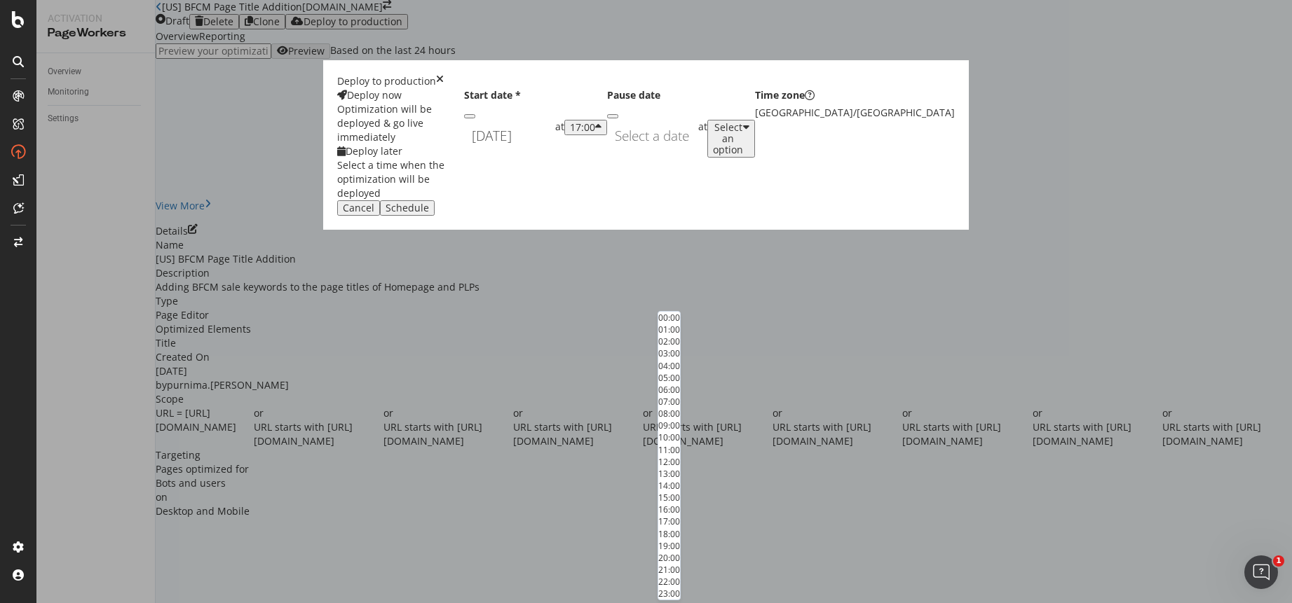
click at [680, 324] on div "00:00" at bounding box center [669, 318] width 22 height 12
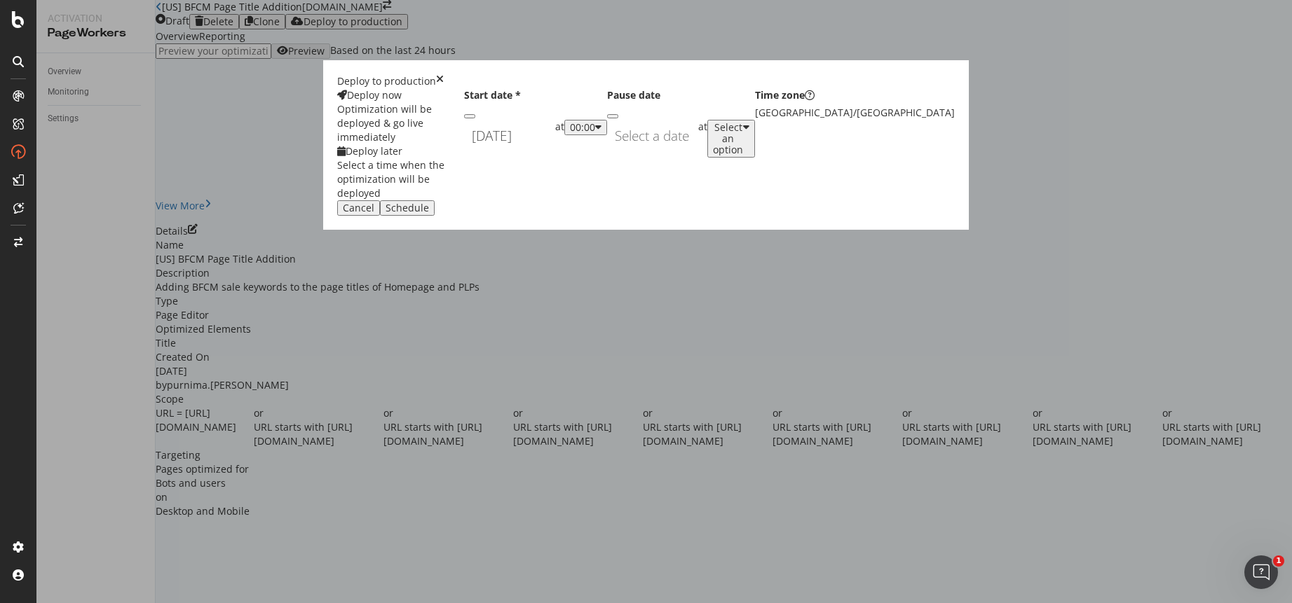
click at [611, 152] on div "Navigate forward to interact with the calendar and select a date. Press the que…" at bounding box center [652, 136] width 91 height 32
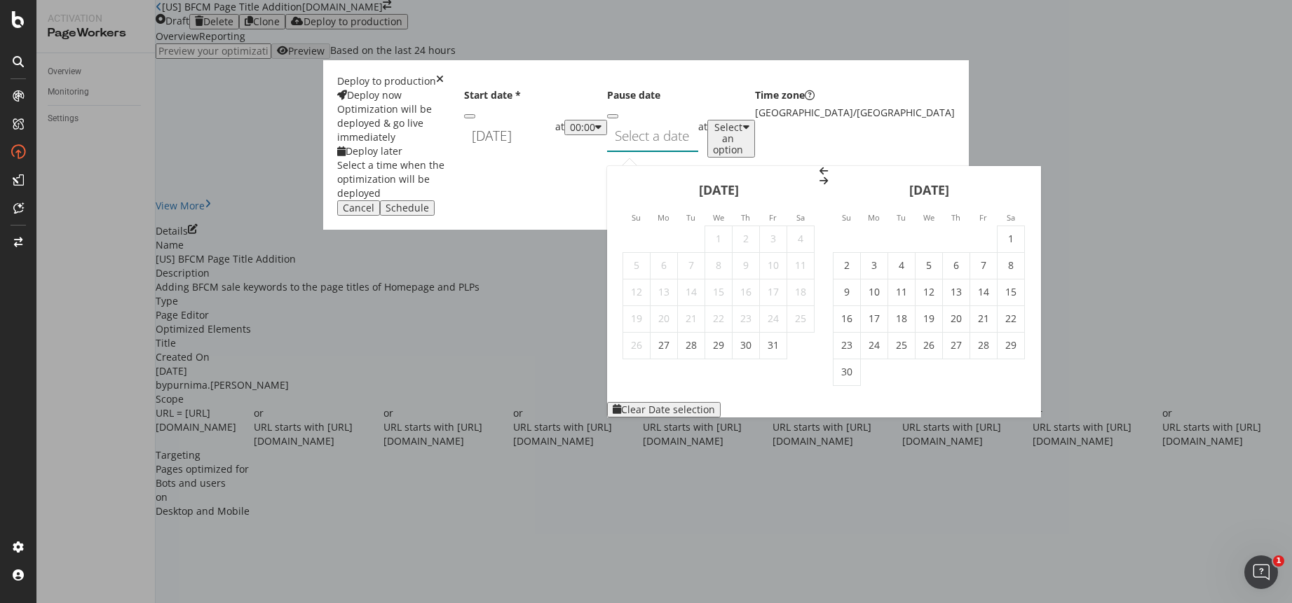
click at [828, 186] on icon "Move forward to switch to the next month." at bounding box center [823, 181] width 8 height 10
click at [888, 248] on td "2" at bounding box center [901, 239] width 27 height 27
type input "December 2nd 2025"
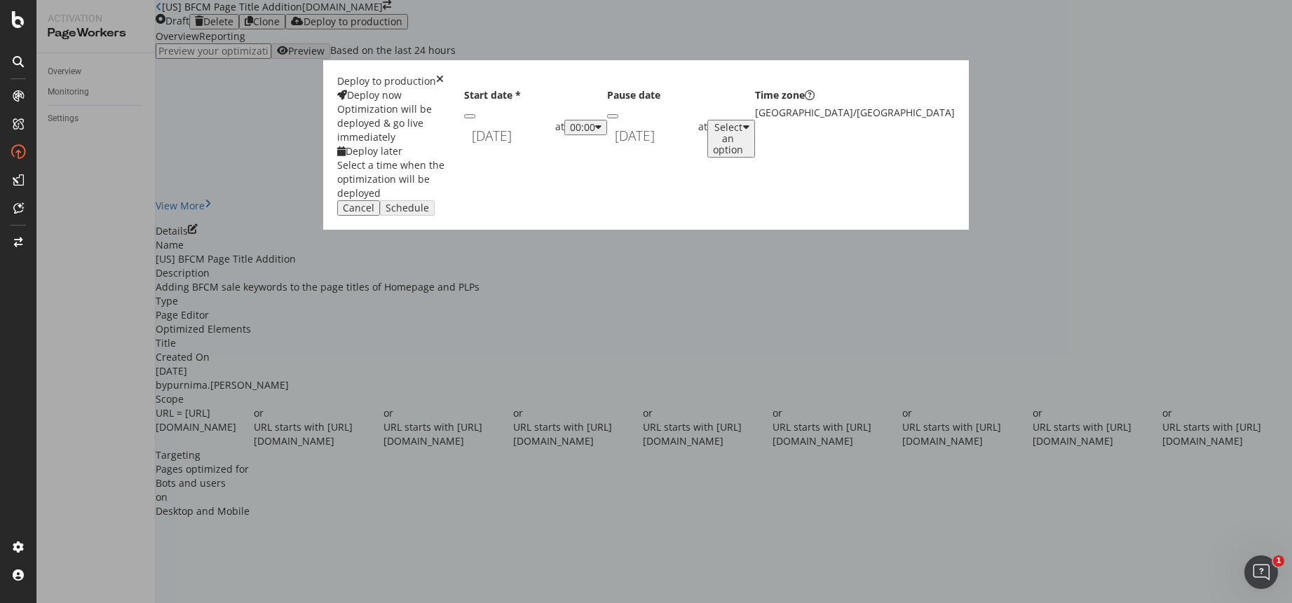
click at [749, 156] on div "Select an option" at bounding box center [731, 139] width 36 height 34
click at [611, 152] on div "December 2nd 2025 Navigate forward to interact with the calendar and select a d…" at bounding box center [652, 136] width 91 height 32
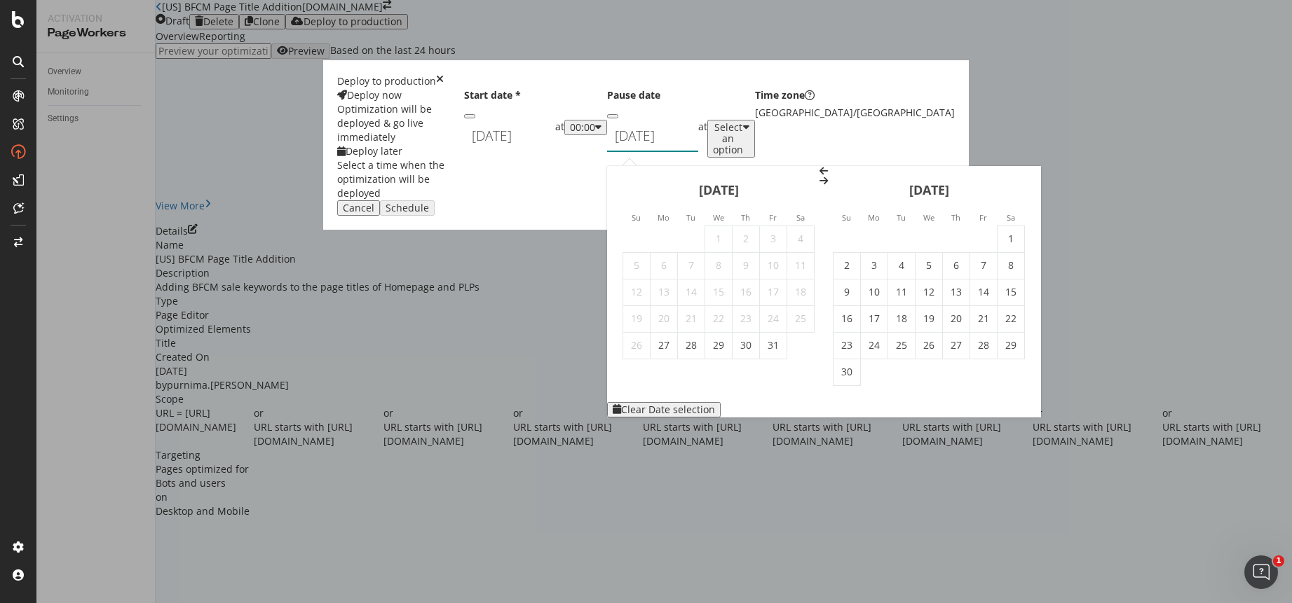
click at [828, 186] on icon "Move forward to switch to the next month." at bounding box center [823, 181] width 8 height 10
click at [888, 247] on td "2" at bounding box center [901, 239] width 27 height 27
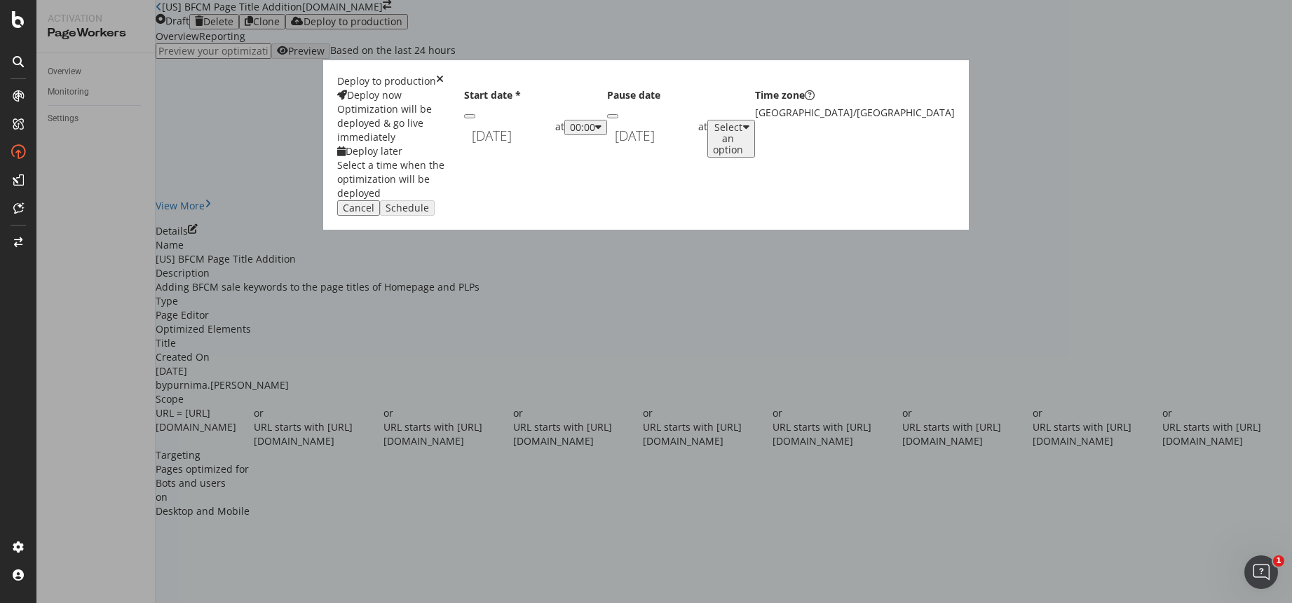
click at [739, 156] on div "Select an option" at bounding box center [728, 139] width 30 height 34
click at [755, 120] on div "Asia/Singapore" at bounding box center [855, 113] width 200 height 14
click at [805, 100] on icon "modal" at bounding box center [810, 95] width 10 height 10
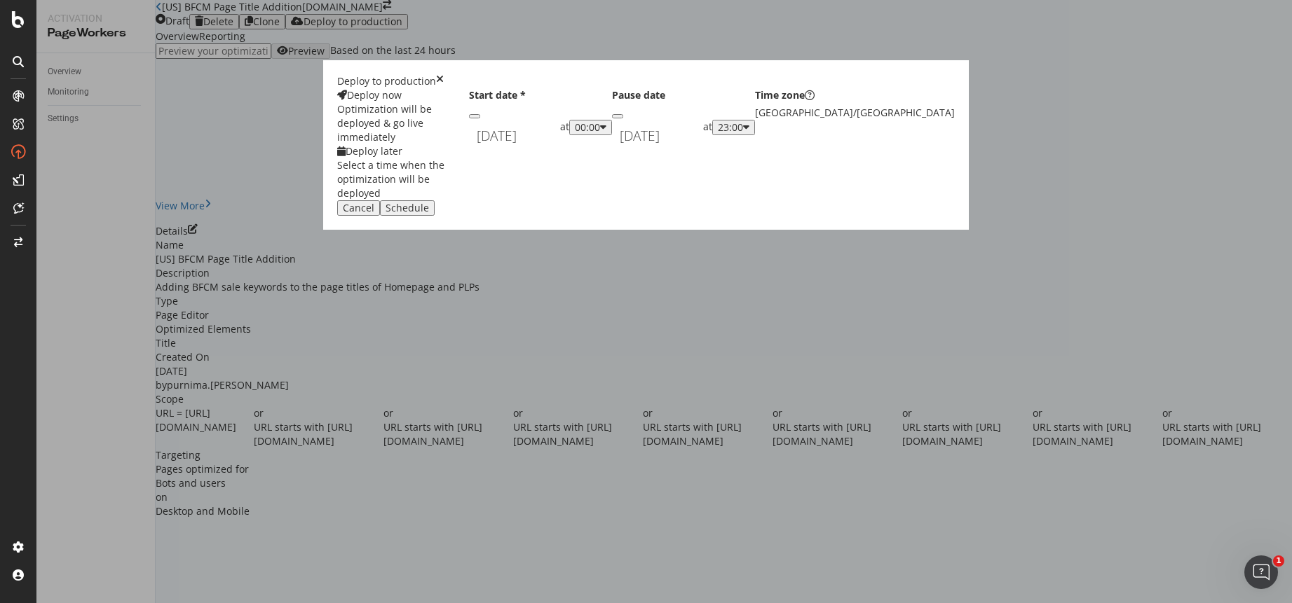
click at [755, 120] on div "Asia/Singapore" at bounding box center [855, 113] width 200 height 14
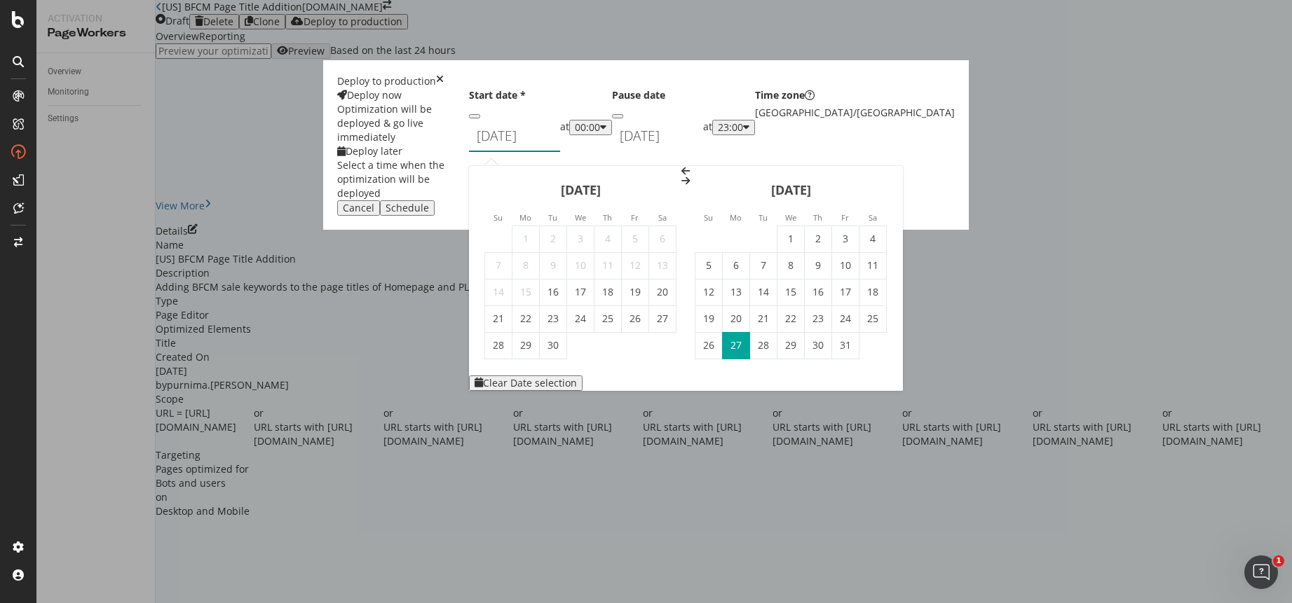
click at [560, 152] on div "October 27th 2025 Navigate forward to interact with the calendar and select a d…" at bounding box center [514, 136] width 91 height 32
click at [621, 216] on div "Cancel Schedule" at bounding box center [646, 207] width 618 height 15
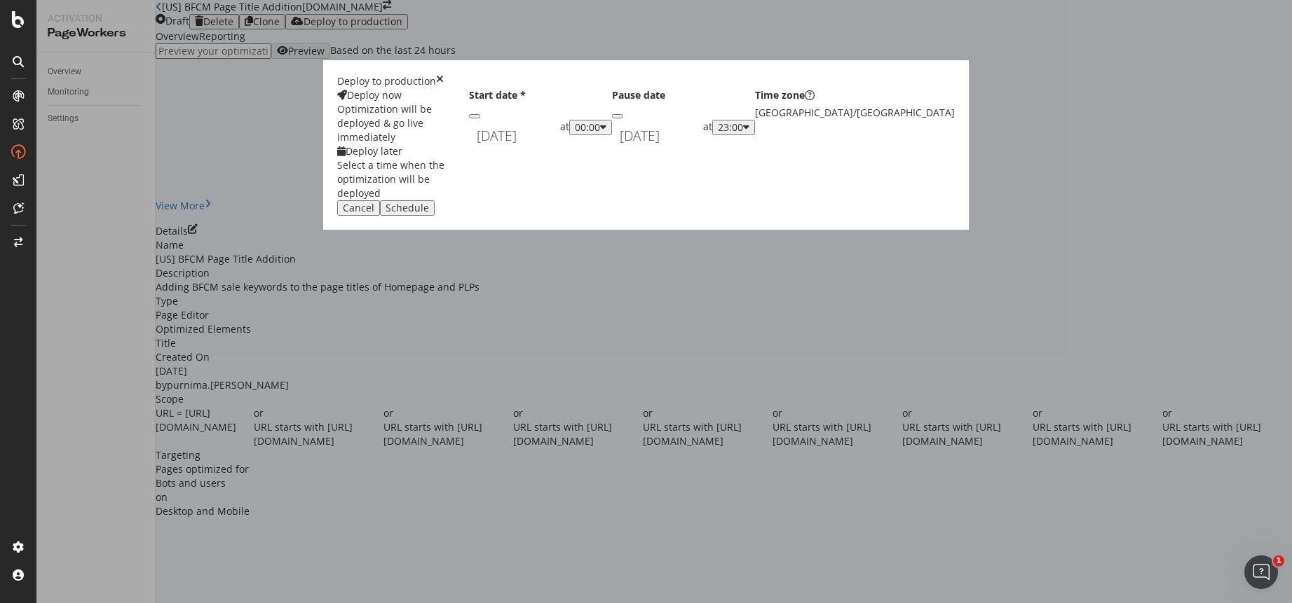
click at [755, 120] on div "Asia/Singapore" at bounding box center [855, 113] width 200 height 14
click at [560, 152] on input "October 27th 2025" at bounding box center [514, 136] width 91 height 32
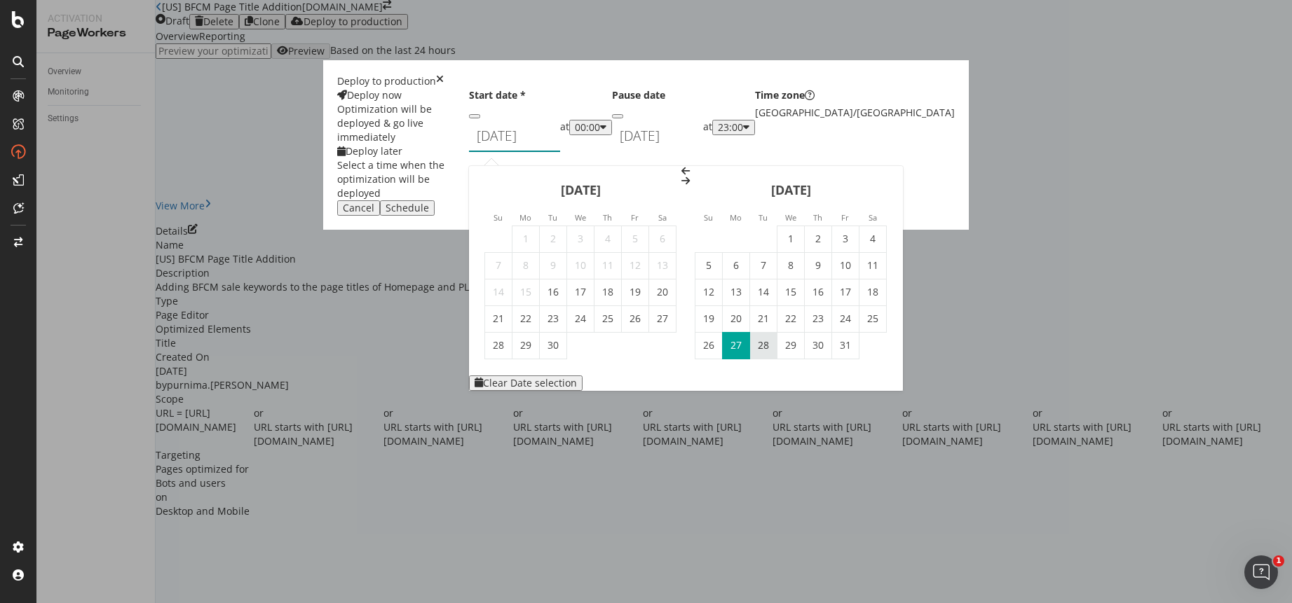
click at [777, 355] on td "28" at bounding box center [763, 345] width 27 height 27
type input "October 28th 2025"
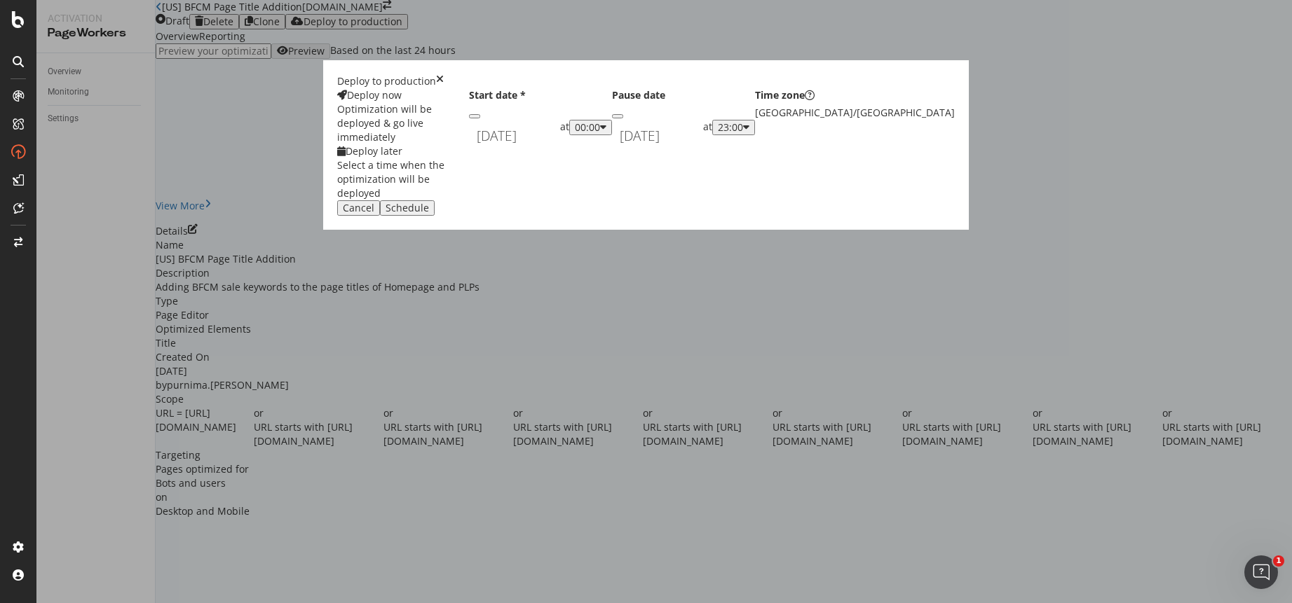
click at [612, 152] on div "December 2nd 2025 Navigate forward to interact with the calendar and select a d…" at bounding box center [657, 136] width 91 height 32
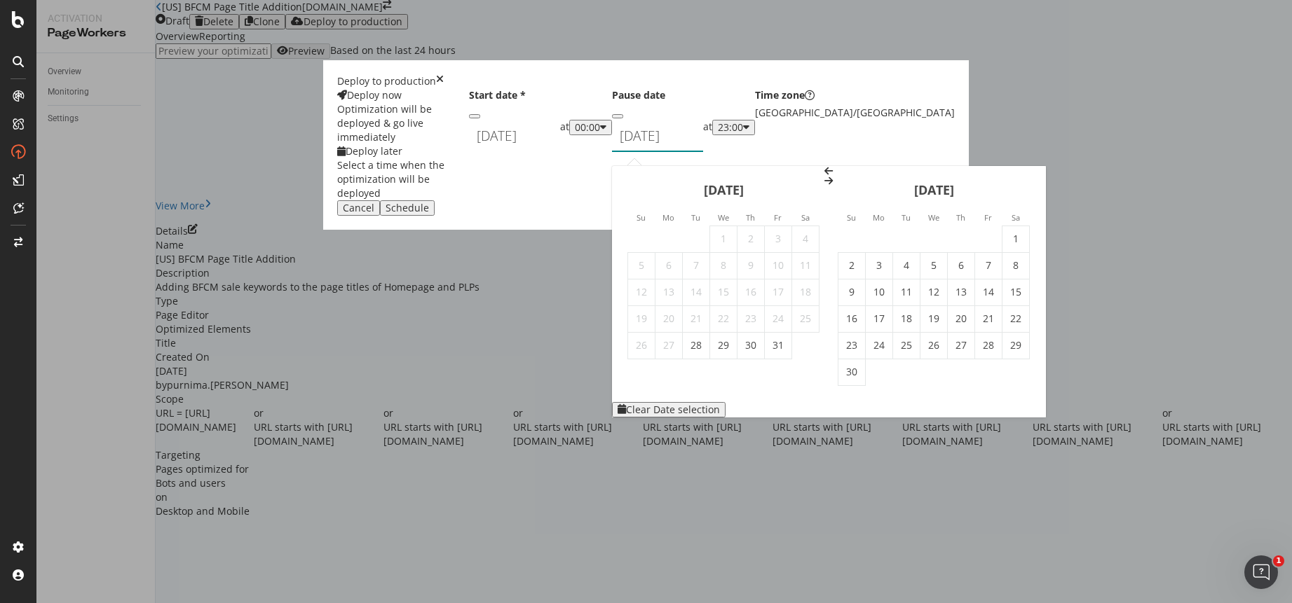
click at [833, 186] on icon "Move forward to switch to the next month." at bounding box center [828, 181] width 8 height 10
click at [920, 246] on td "3" at bounding box center [933, 239] width 27 height 27
type input "December 3rd 2025"
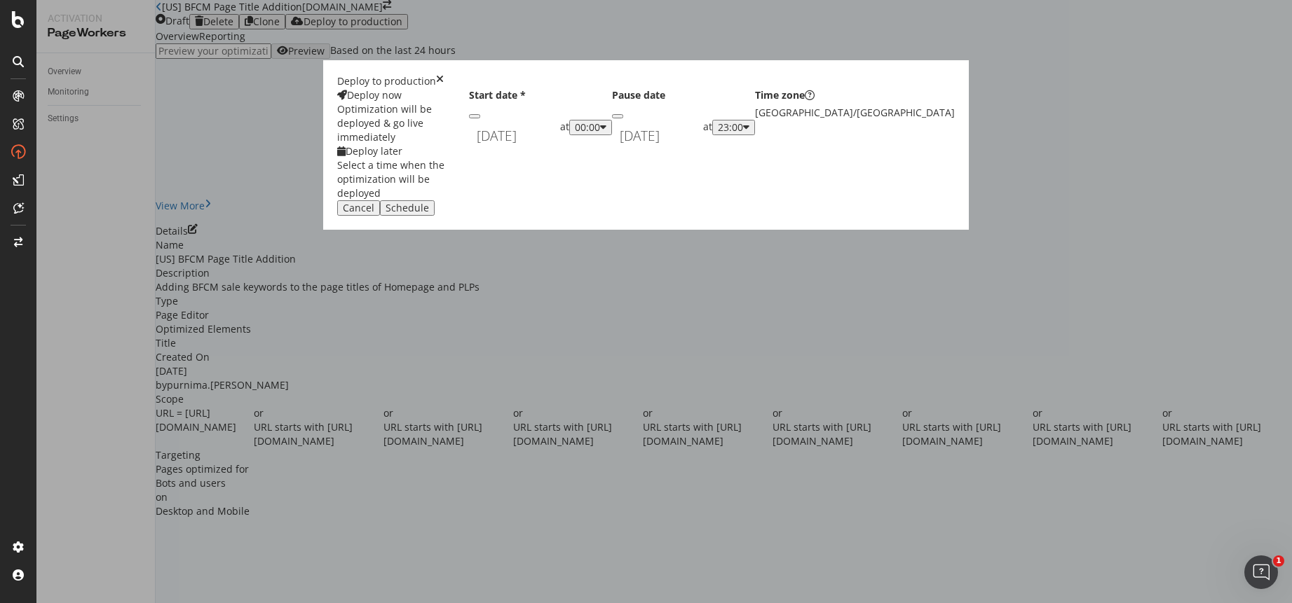
click at [755, 120] on div "Asia/Singapore" at bounding box center [855, 113] width 200 height 14
click at [429, 214] on div "Schedule" at bounding box center [407, 208] width 43 height 11
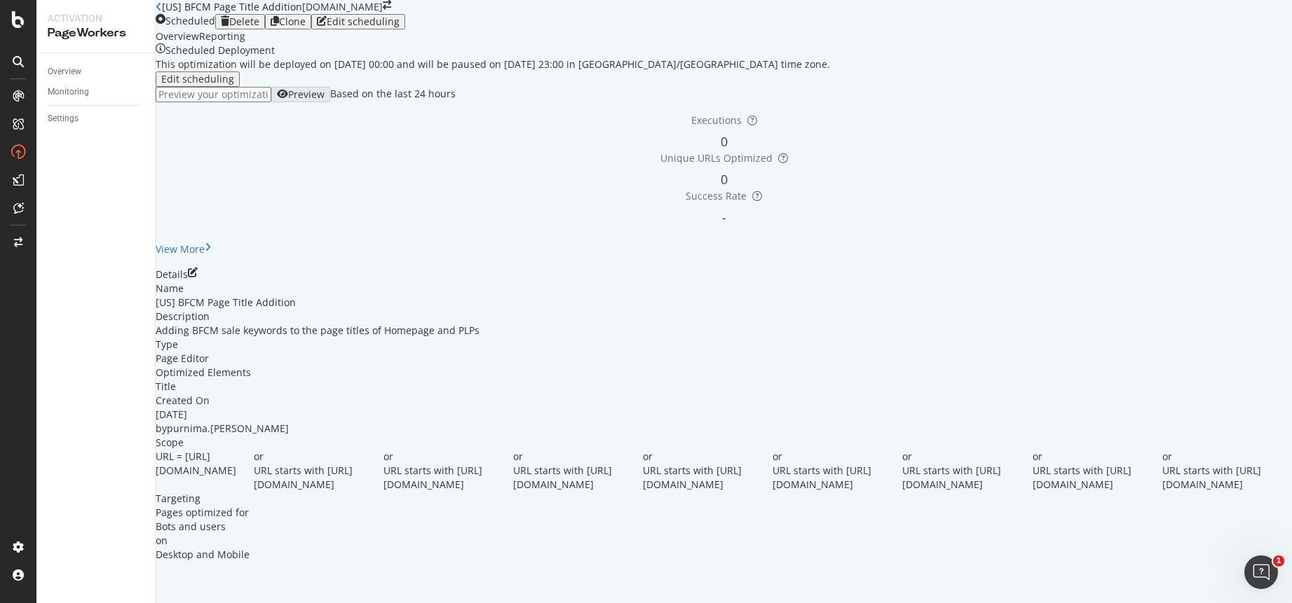
click at [8, 603] on icon "close toast" at bounding box center [4, 610] width 8 height 14
click at [271, 102] on input "url" at bounding box center [214, 94] width 116 height 15
paste input "https://www.castlery.com/us/chairs/dining-chairs"
type input "https://www.castlery.com/us/chairs/dining-chairs"
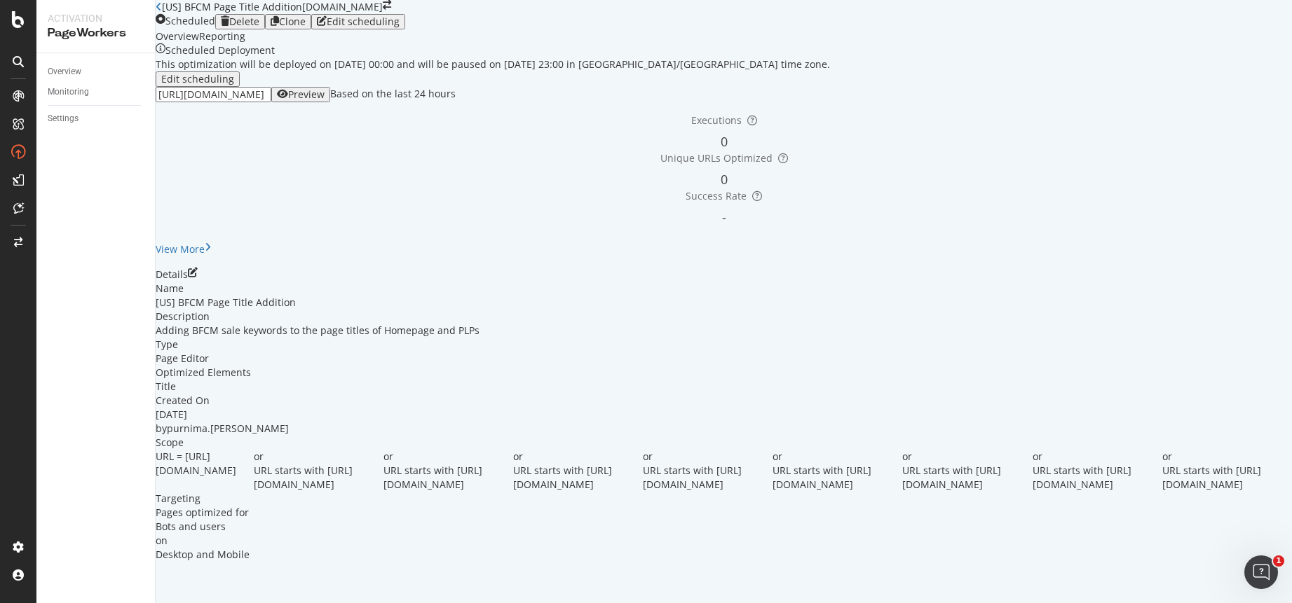
scroll to position [0, 0]
click at [288, 100] on div "button" at bounding box center [282, 94] width 11 height 11
